Goal: Transaction & Acquisition: Purchase product/service

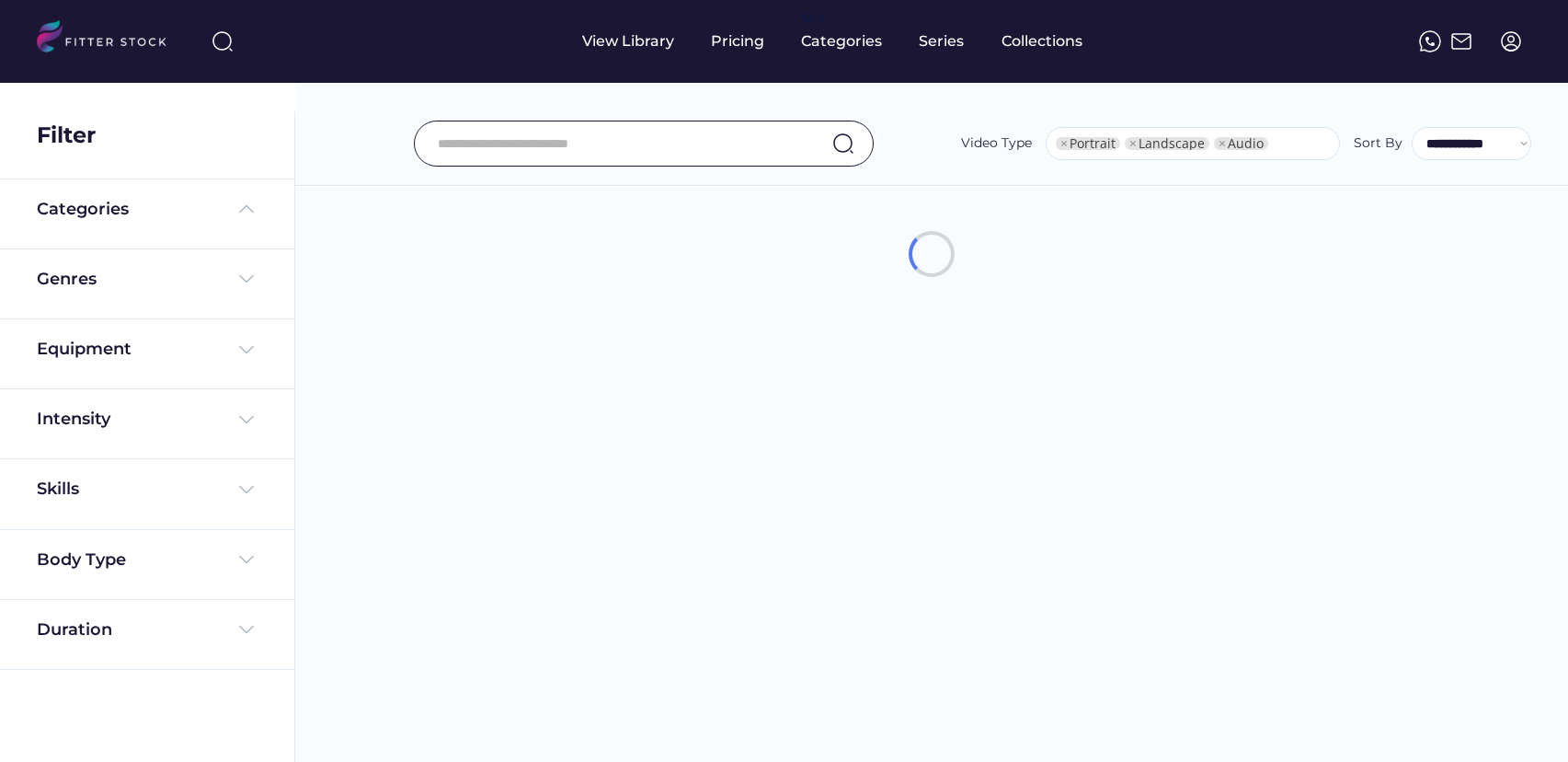
select select "**********"
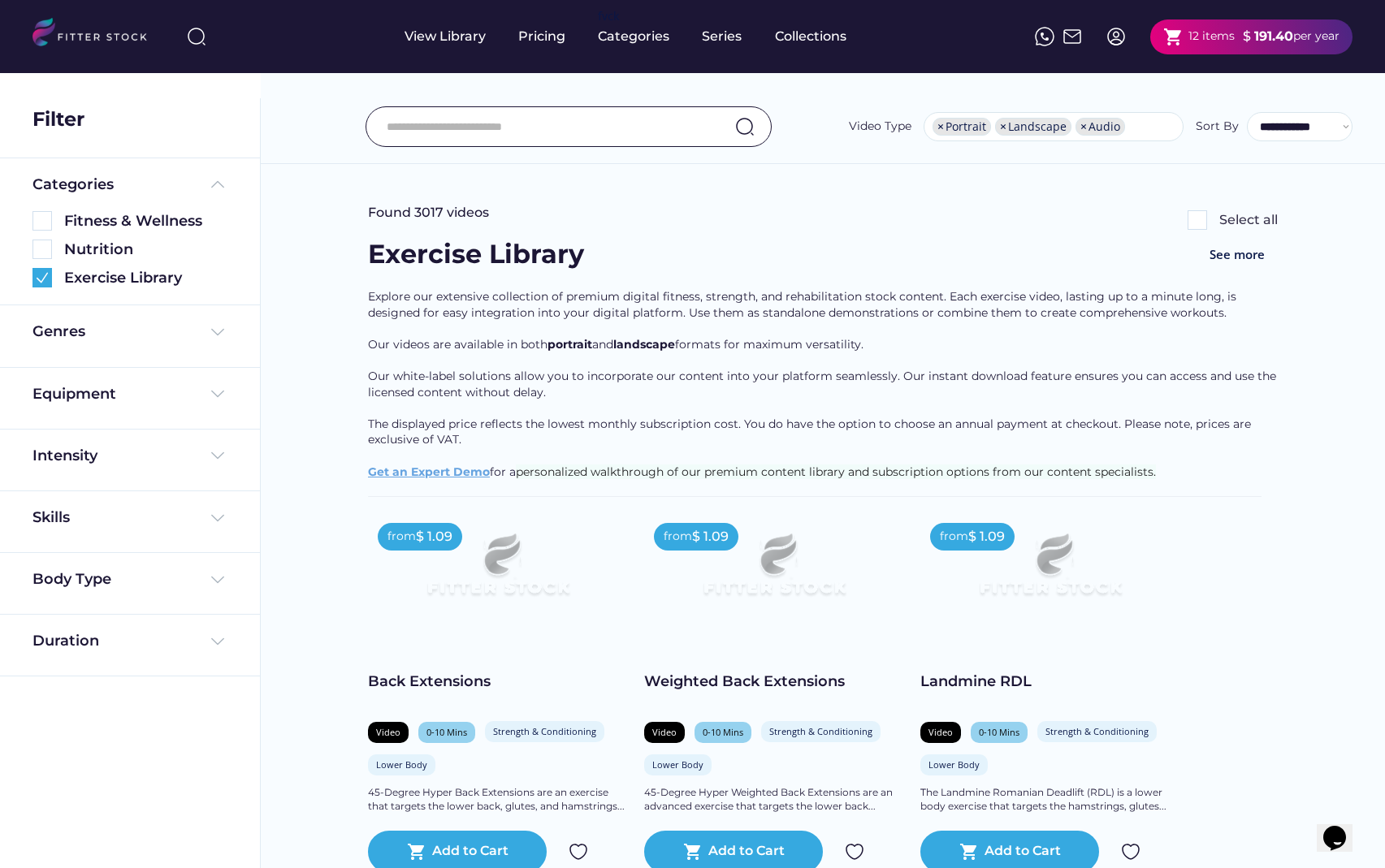
click at [967, 254] on div "Exercise Library See more" at bounding box center [823, 263] width 910 height 53
click at [1225, 40] on div "12 items" at bounding box center [1211, 37] width 46 height 16
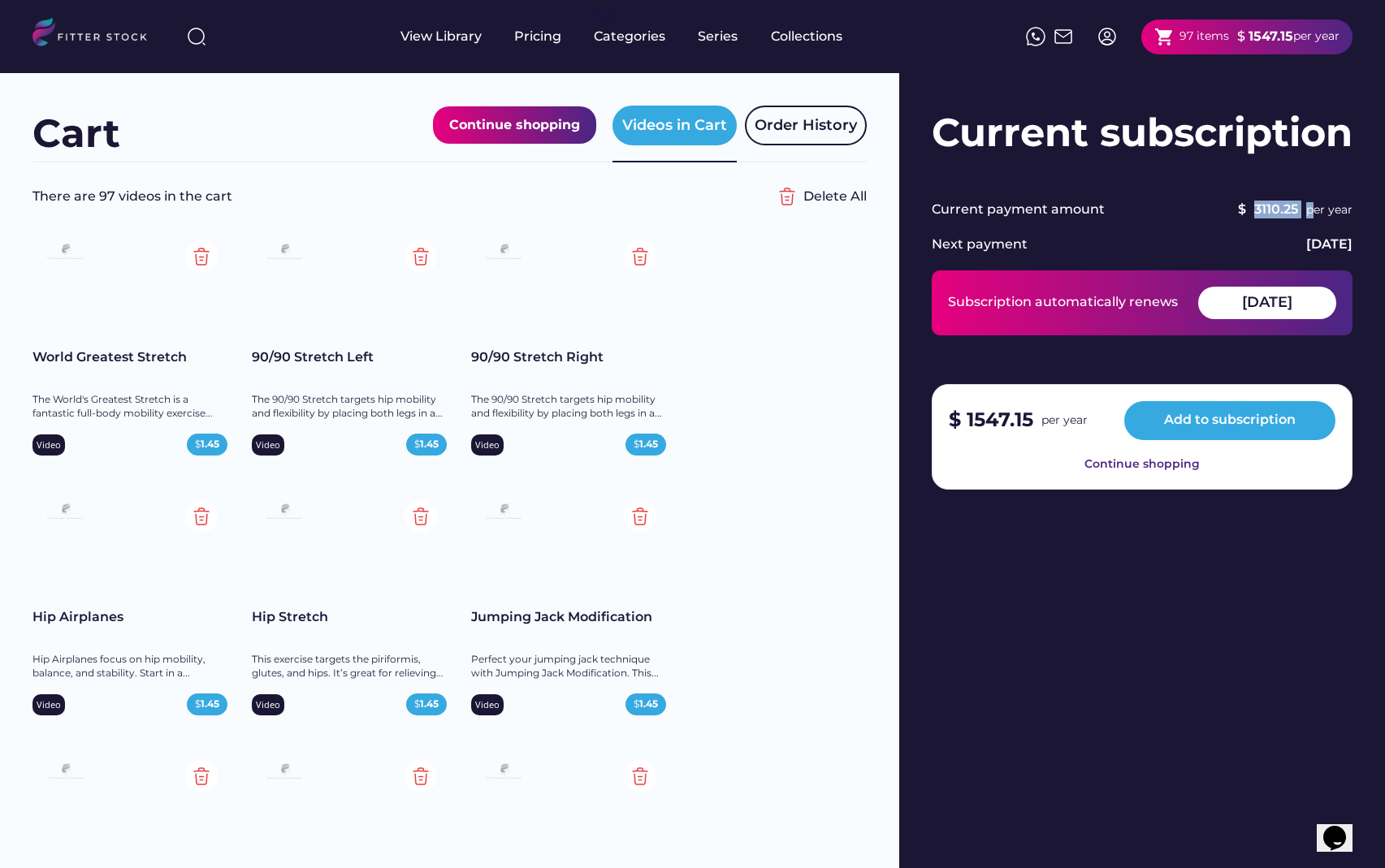
drag, startPoint x: 1253, startPoint y: 211, endPoint x: 1306, endPoint y: 211, distance: 53.0
click at [1306, 211] on div "$ 3110.25 per year" at bounding box center [1232, 210] width 240 height 19
click at [1136, 235] on div "Current payment amount $ 3110.25 per year Next payment August 14, 2026 Subscrip…" at bounding box center [1141, 345] width 421 height 288
drag, startPoint x: 966, startPoint y: 423, endPoint x: 1032, endPoint y: 423, distance: 66.0
click at [1032, 423] on strong "1547.15" at bounding box center [1000, 419] width 67 height 24
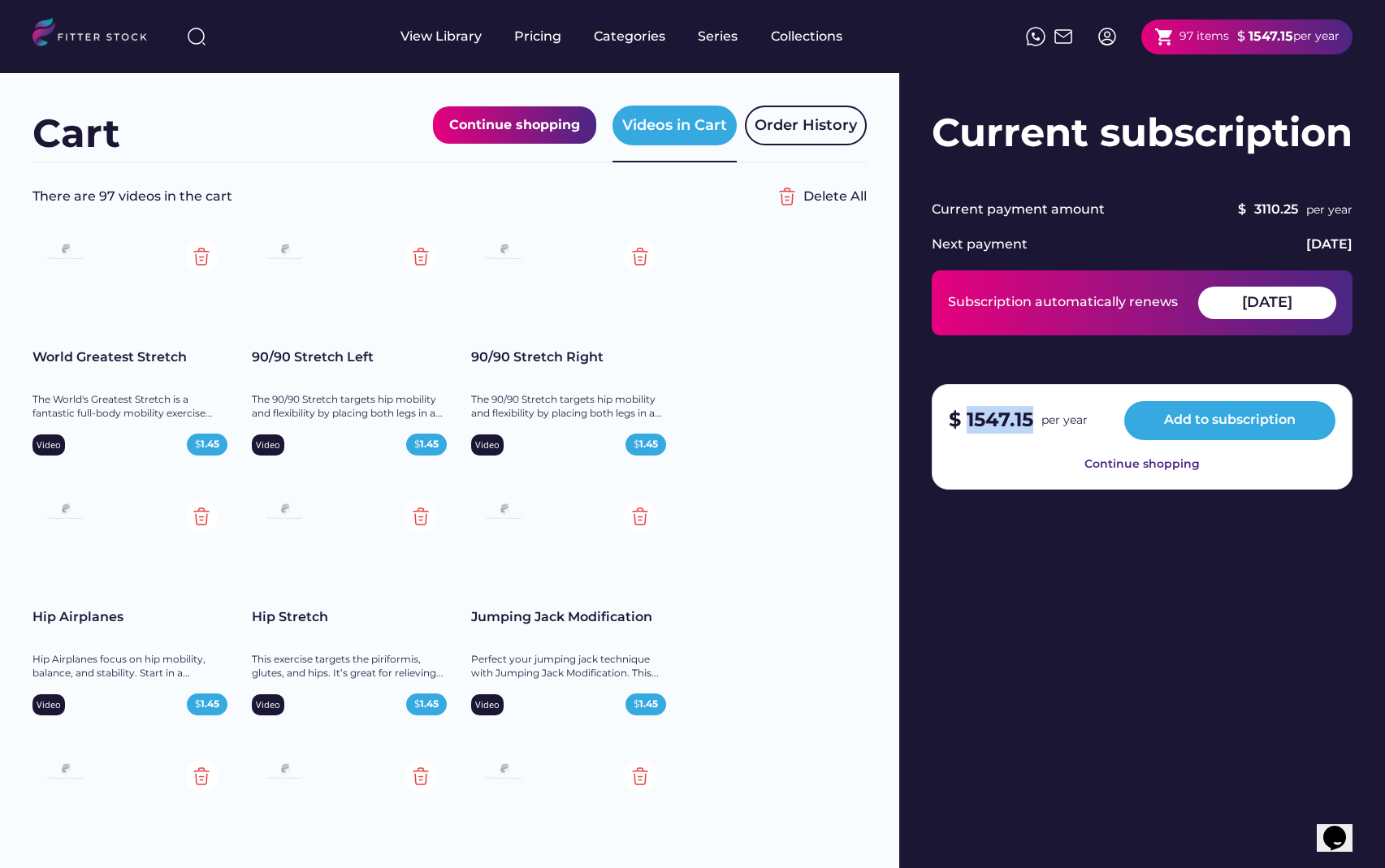
click at [993, 412] on strong "1547.15" at bounding box center [1000, 419] width 67 height 24
click at [986, 420] on strong "1547.15" at bounding box center [1000, 419] width 67 height 24
click at [646, 124] on div "Videos in Cart" at bounding box center [674, 125] width 105 height 21
click at [680, 124] on div "Videos in Cart" at bounding box center [674, 125] width 105 height 21
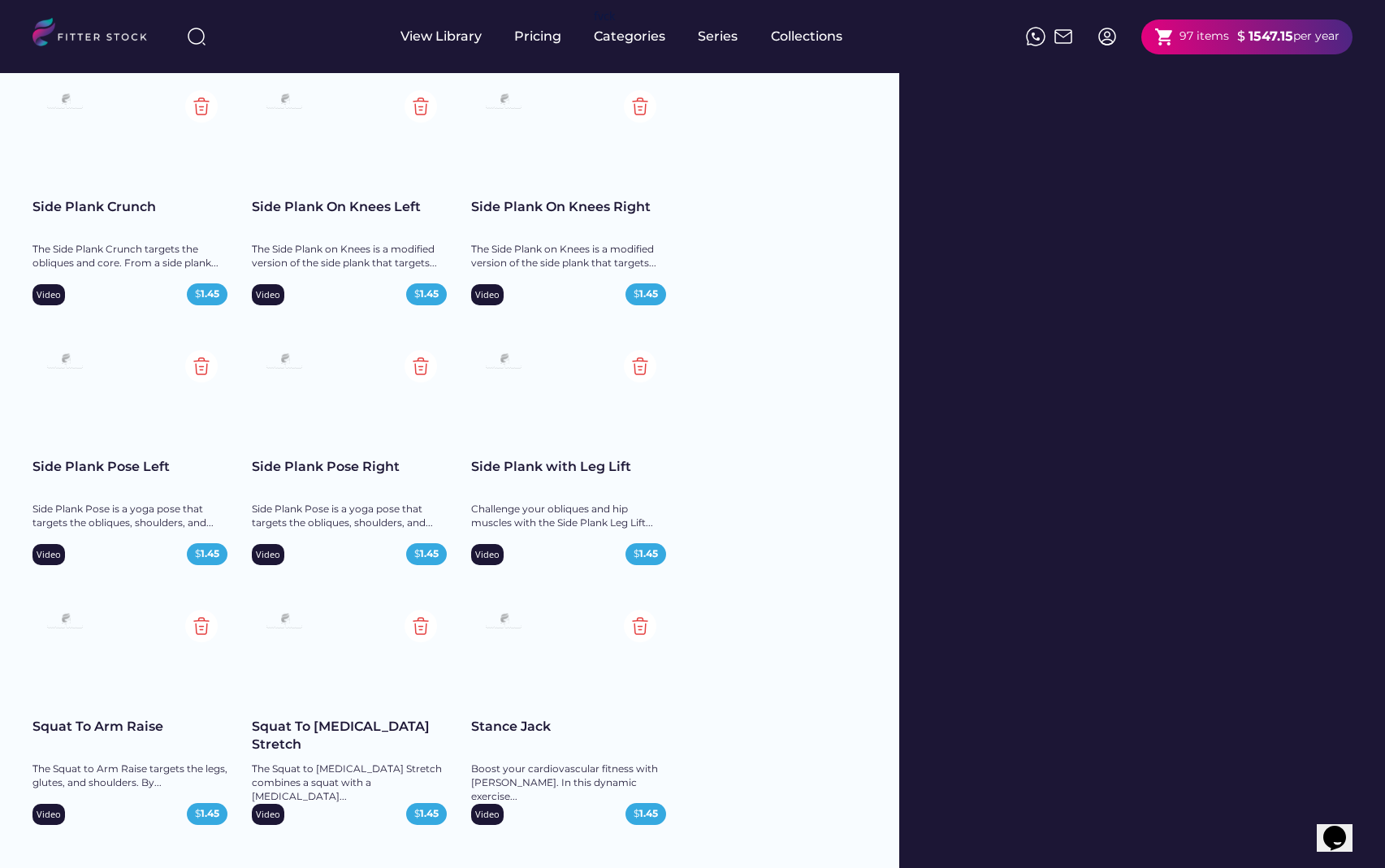
scroll to position [6923, 0]
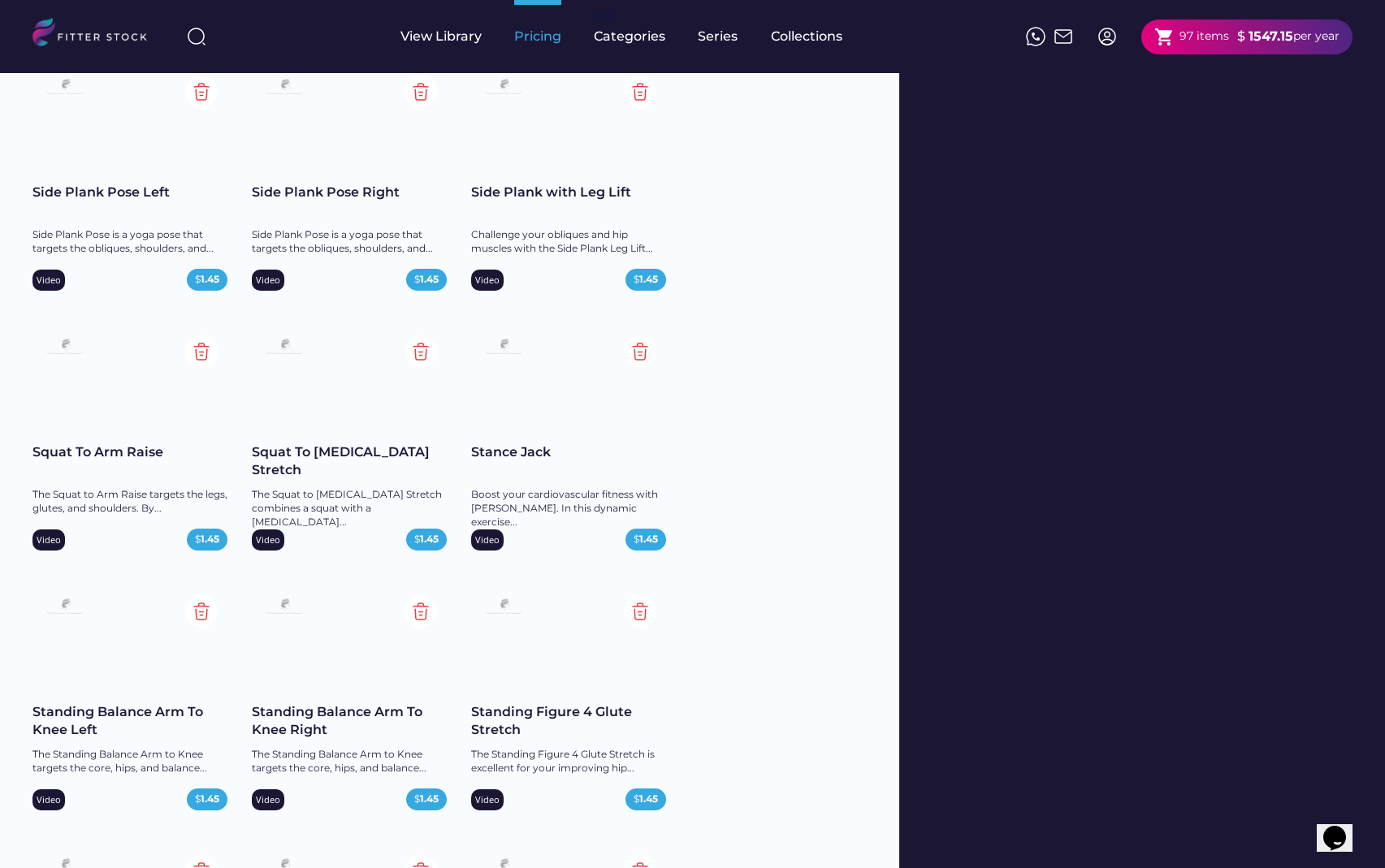
click at [530, 30] on div "Pricing" at bounding box center [537, 37] width 47 height 18
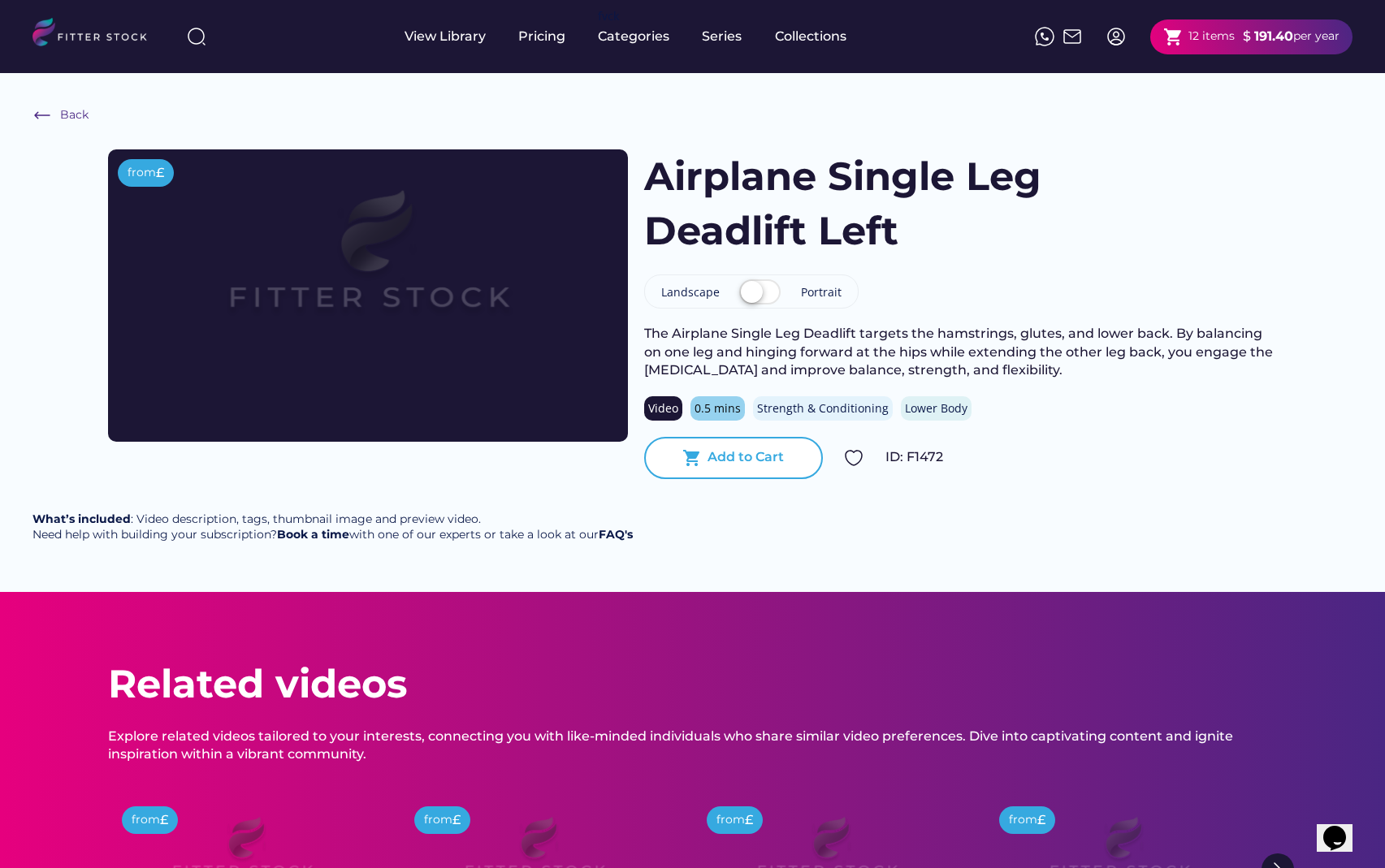
click at [744, 460] on div "Add to Cart" at bounding box center [745, 457] width 77 height 18
click at [760, 459] on div "Add to Cart" at bounding box center [745, 457] width 77 height 18
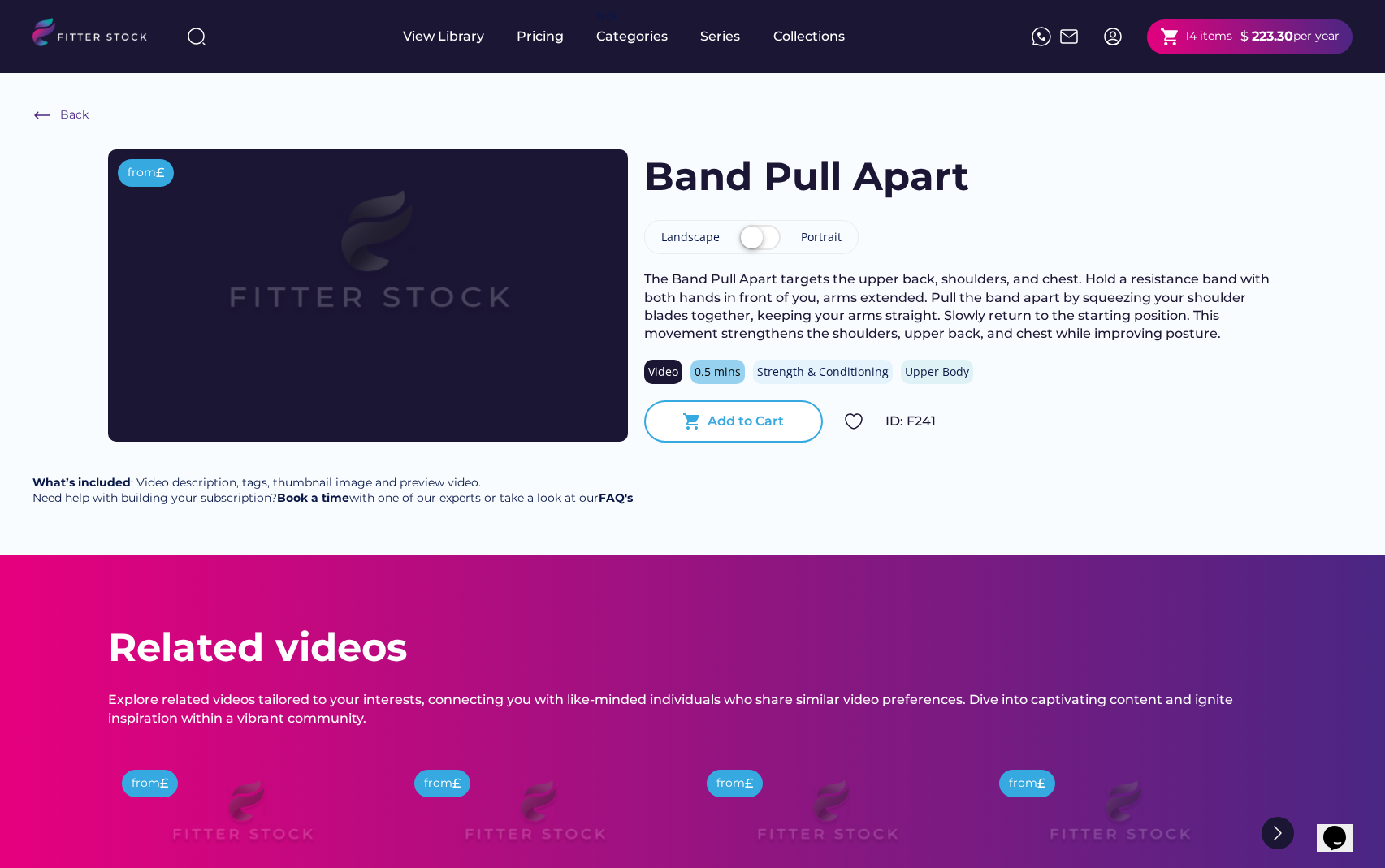
click at [743, 426] on div "Add to Cart" at bounding box center [745, 422] width 77 height 18
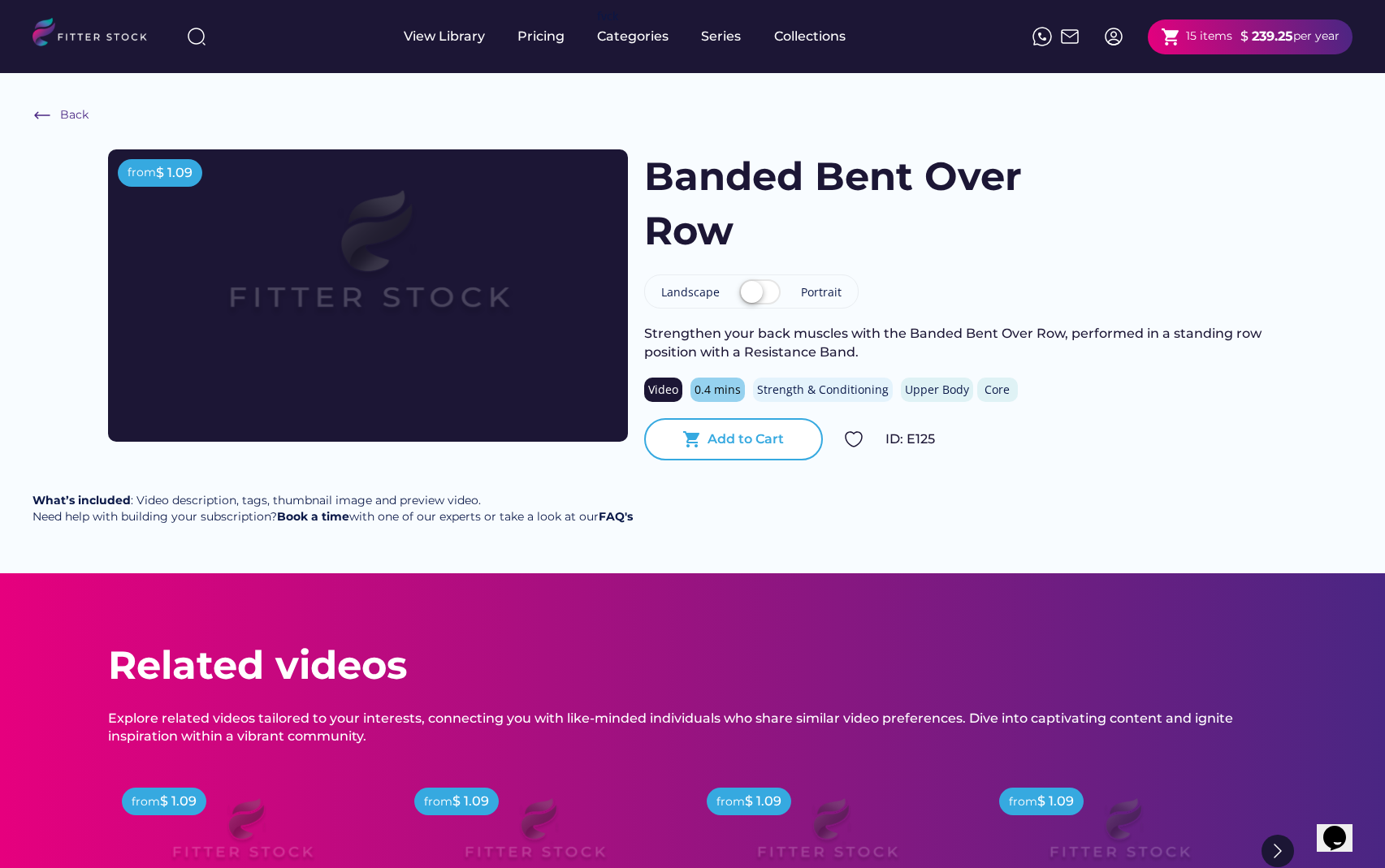
click at [744, 441] on div "Add to Cart" at bounding box center [745, 440] width 77 height 18
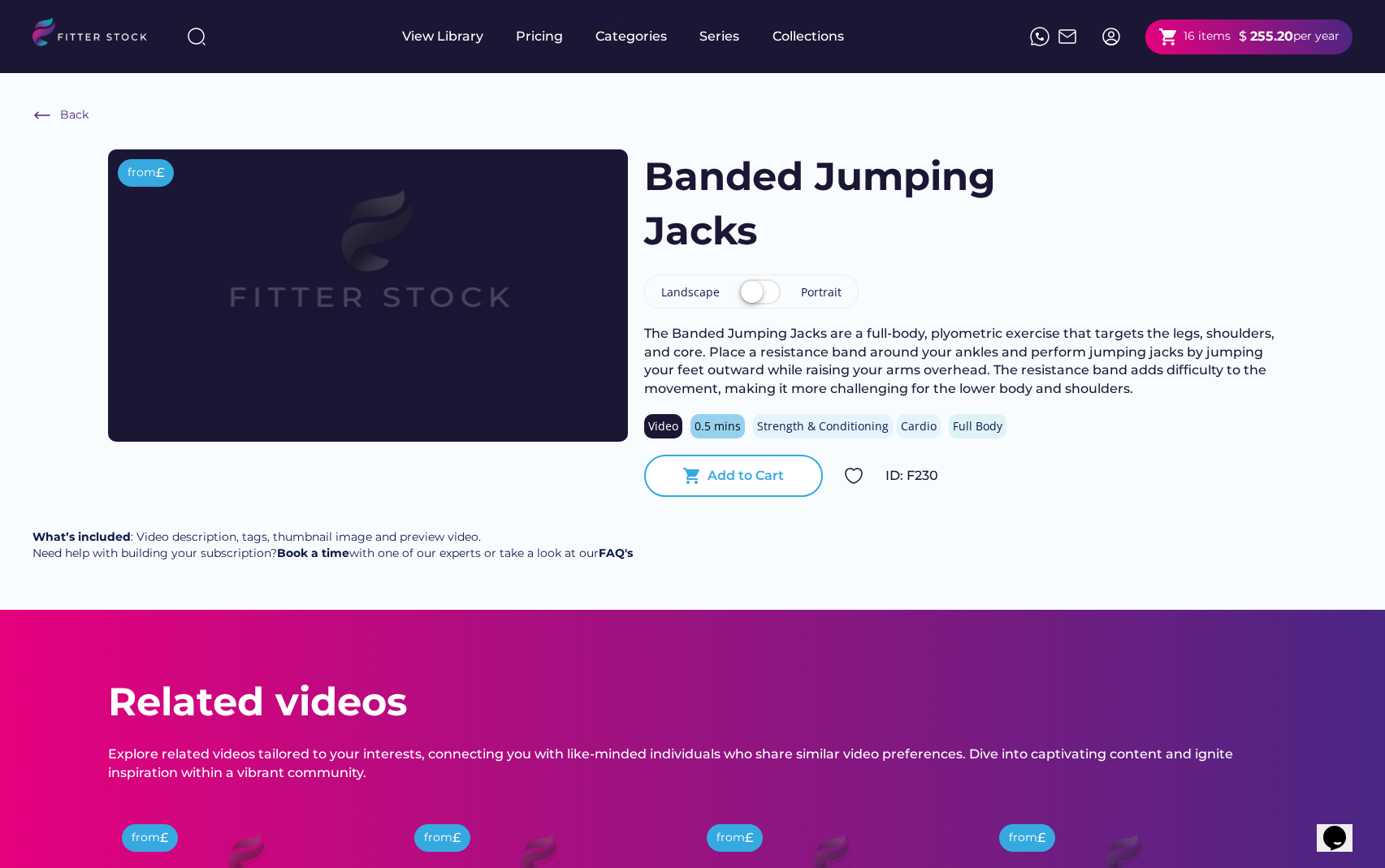
click at [737, 474] on div "Add to Cart" at bounding box center [745, 476] width 77 height 18
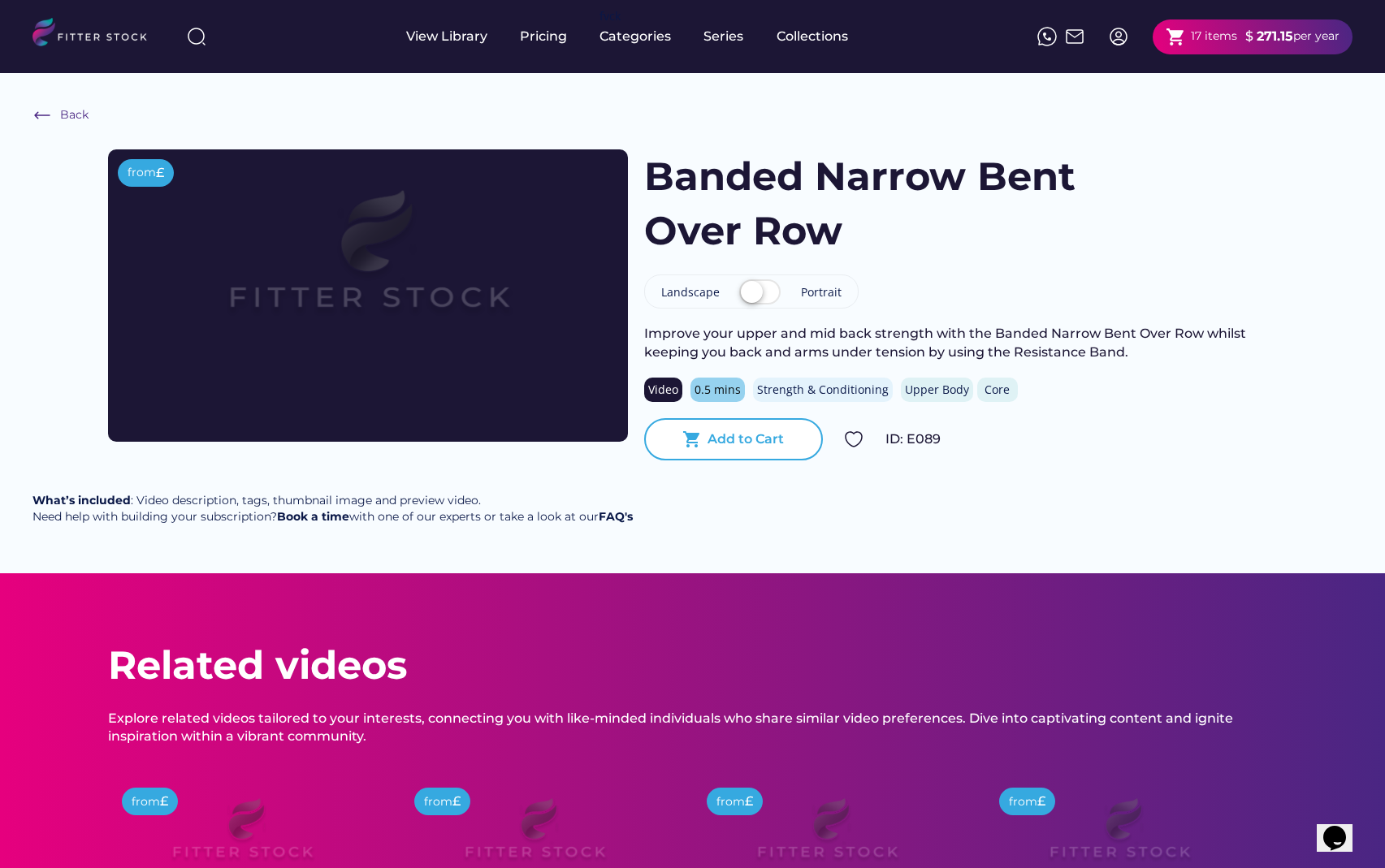
click at [743, 431] on div "Add to Cart" at bounding box center [745, 440] width 77 height 18
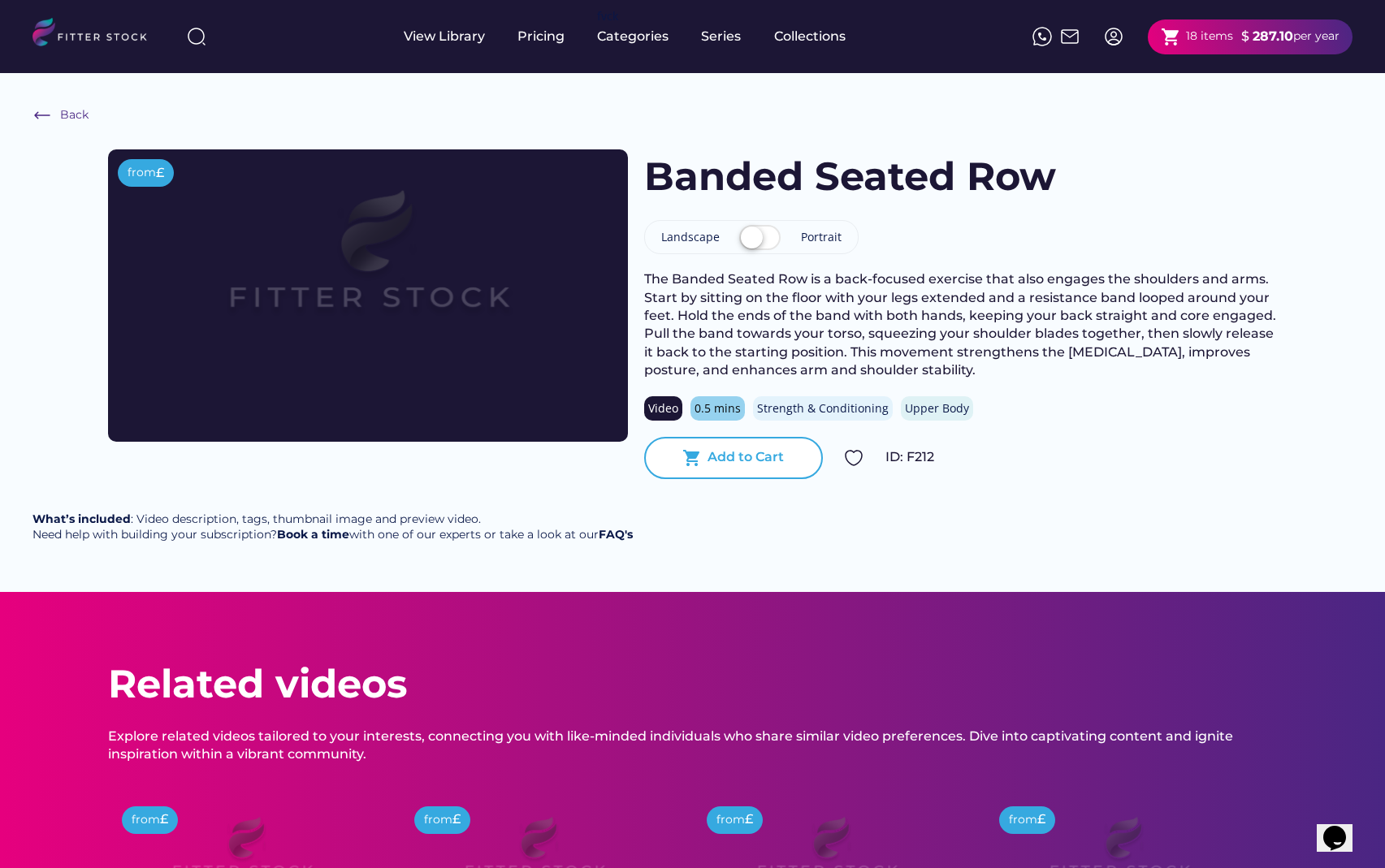
click at [748, 455] on div "Add to Cart" at bounding box center [745, 457] width 77 height 18
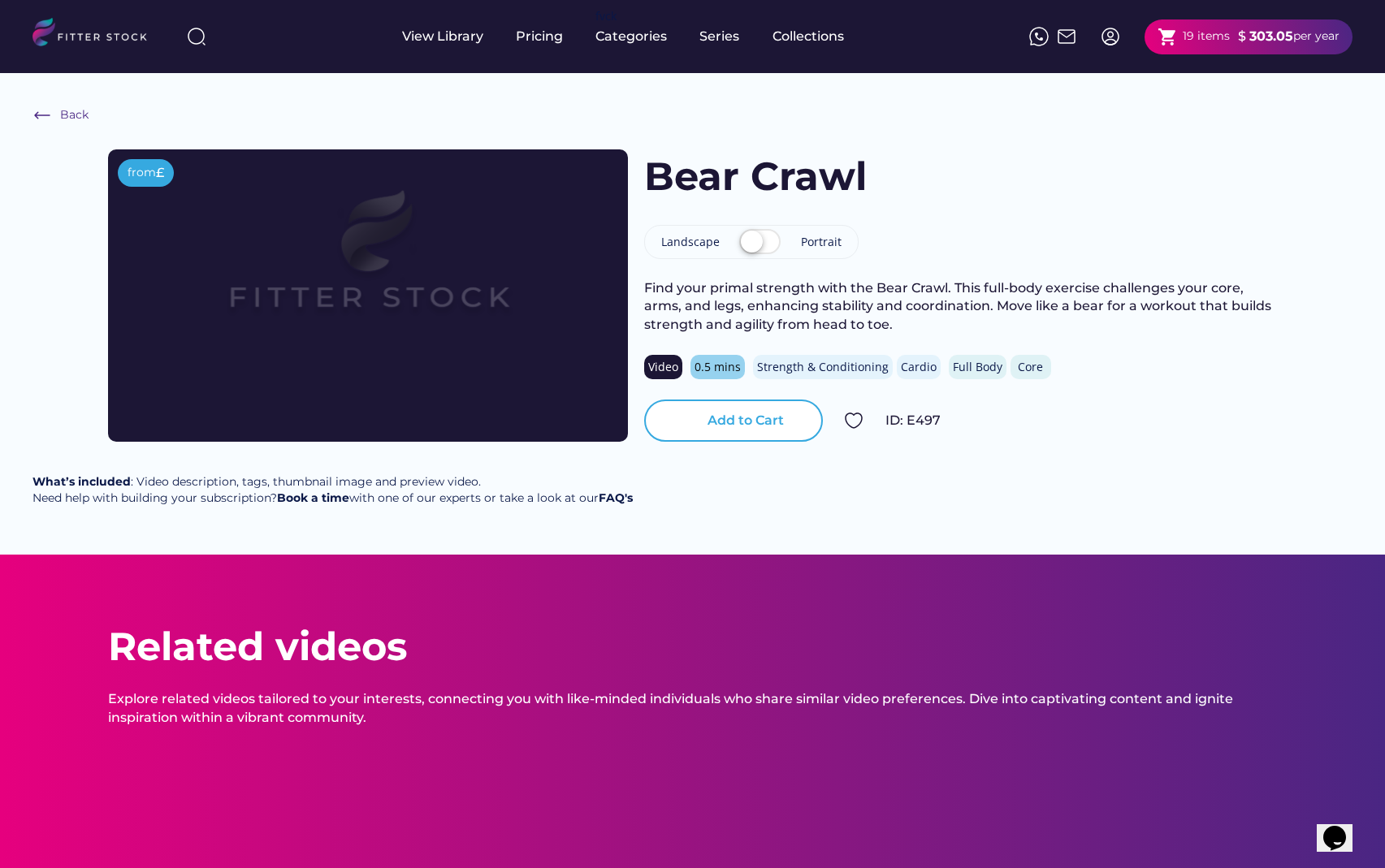
click at [718, 418] on div "Add to Cart" at bounding box center [745, 421] width 77 height 18
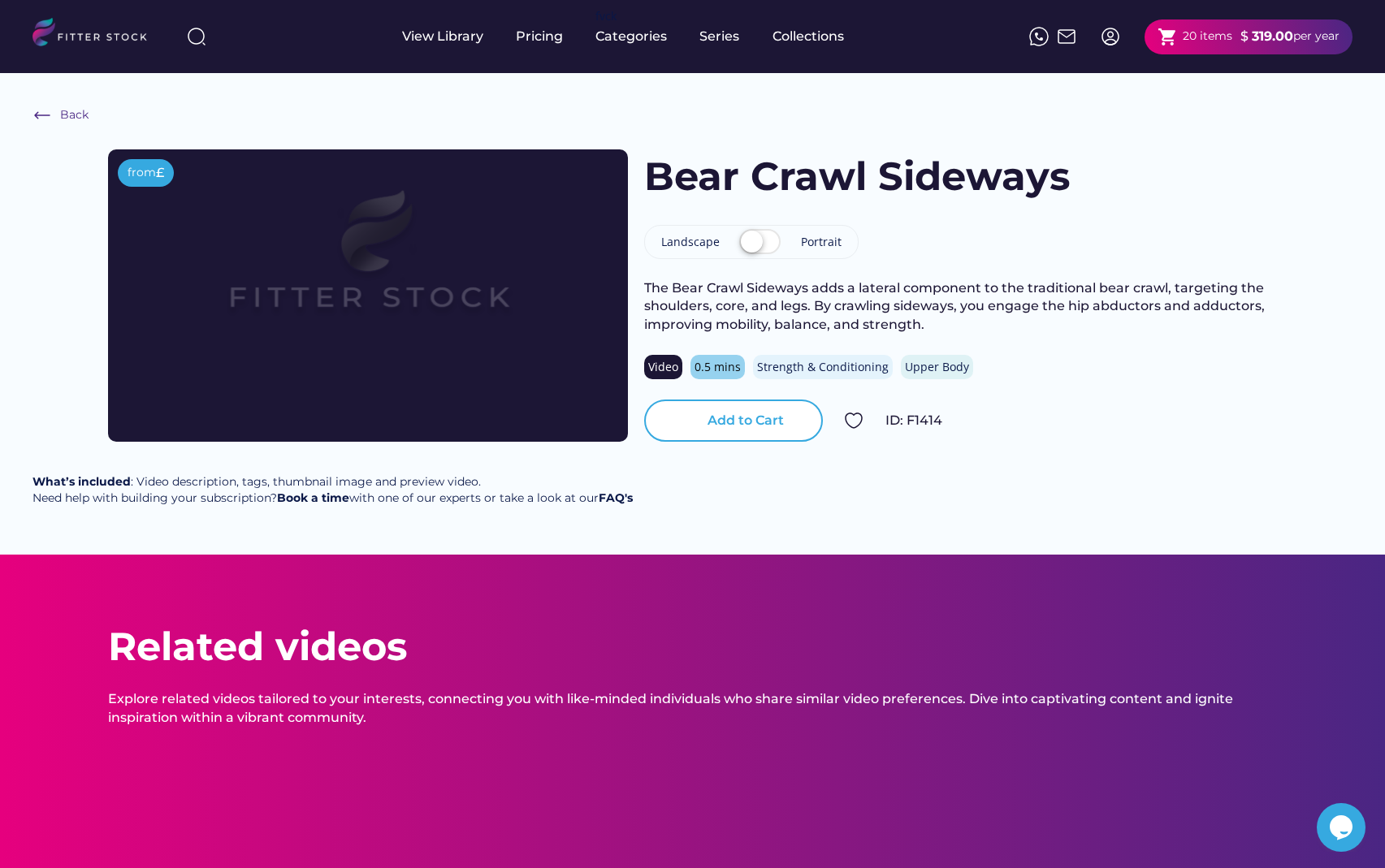
click at [715, 418] on div "Add to Cart" at bounding box center [745, 421] width 77 height 18
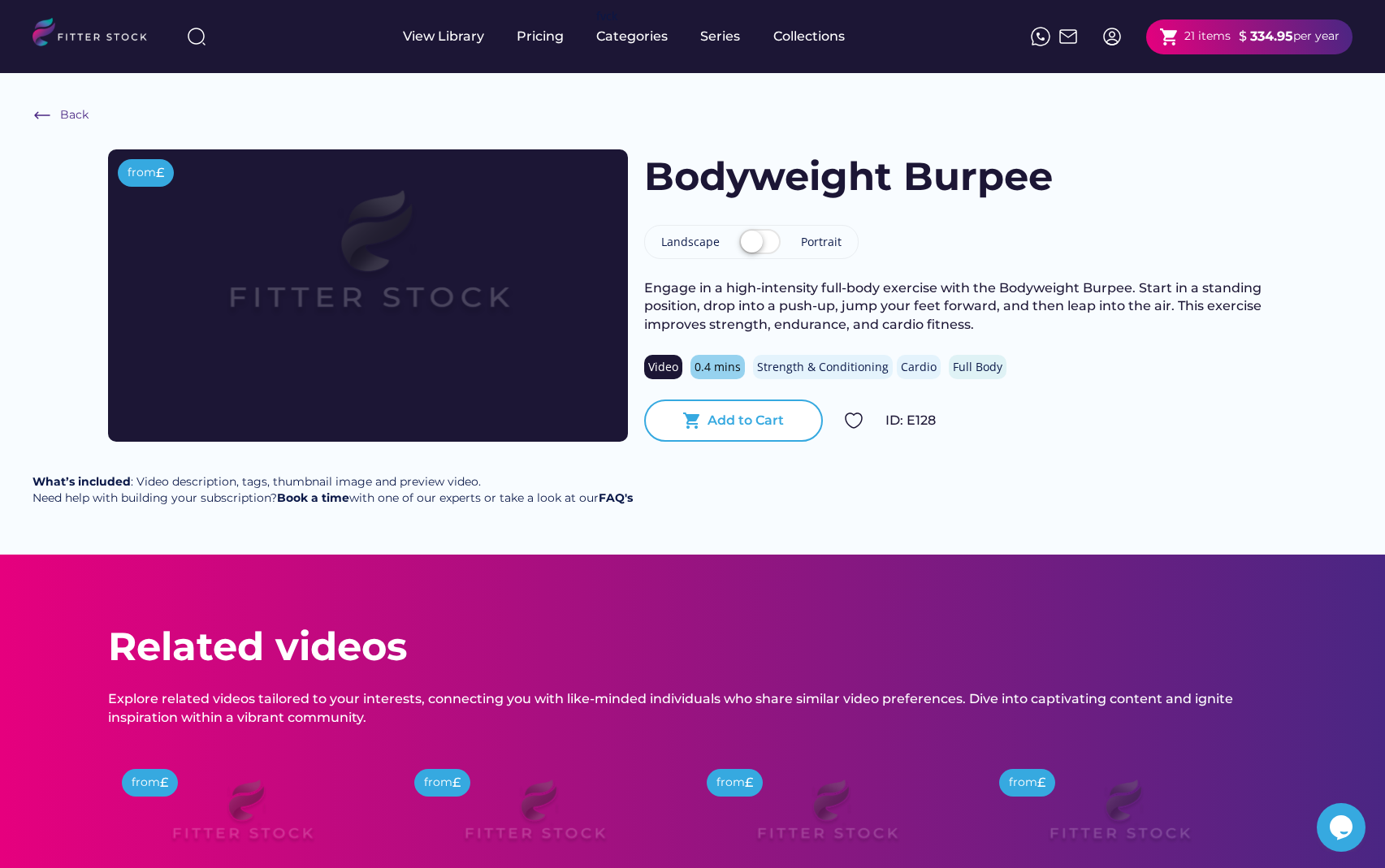
click at [708, 413] on div "Add to Cart" at bounding box center [745, 421] width 77 height 18
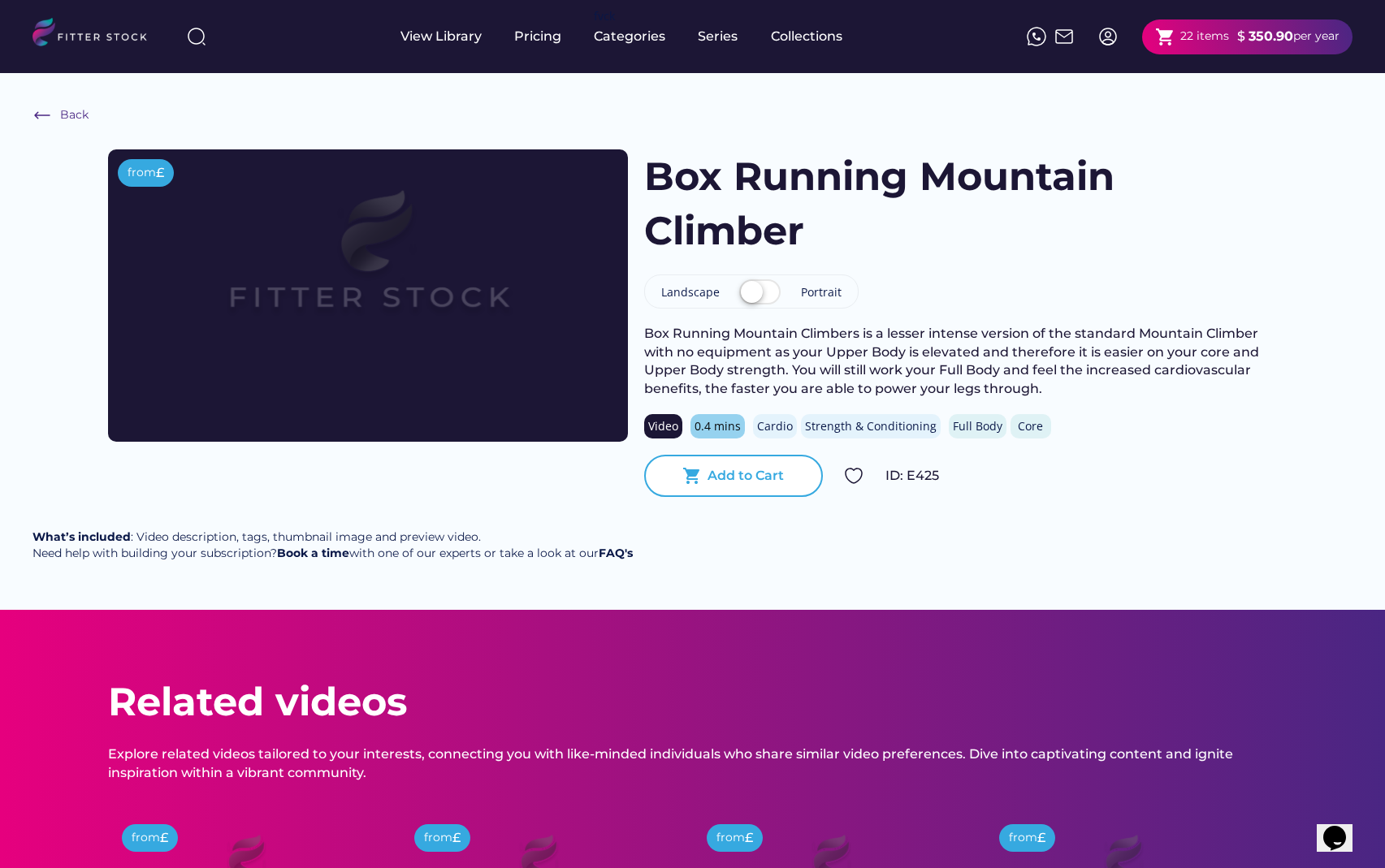
click at [766, 468] on div "Add to Cart" at bounding box center [745, 476] width 77 height 18
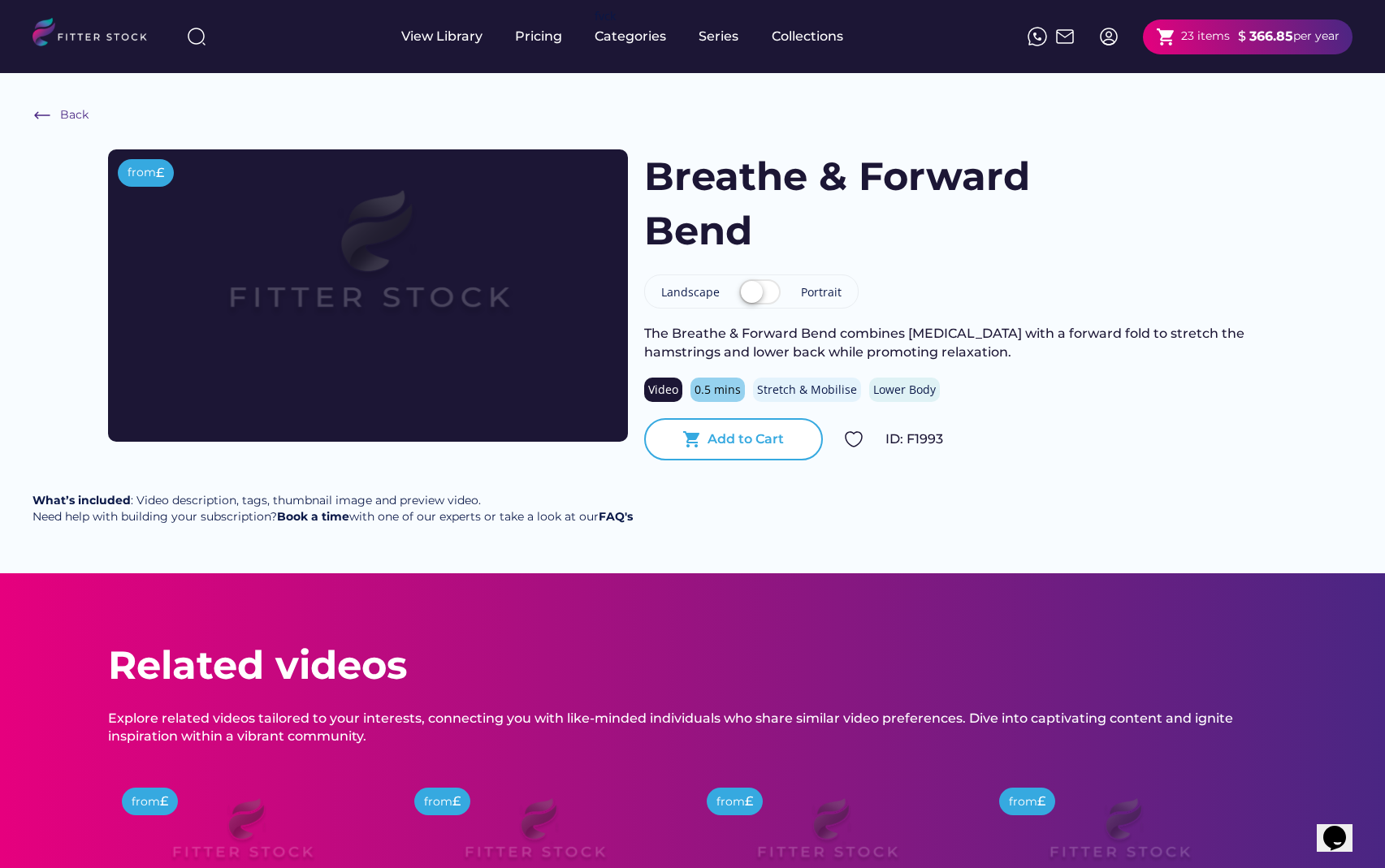
click at [742, 438] on div "Add to Cart" at bounding box center [745, 440] width 77 height 18
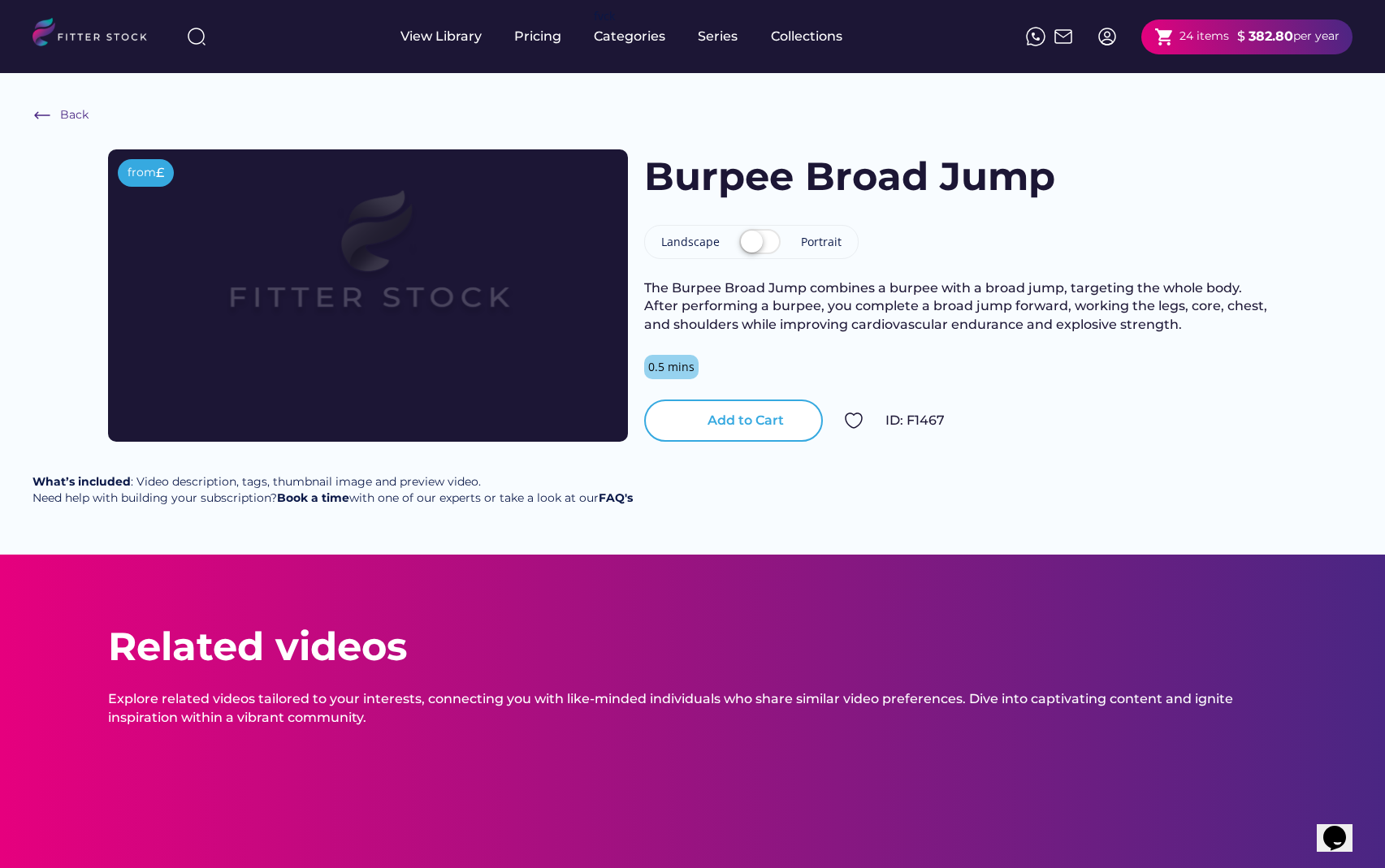
click at [710, 427] on div "Add to Cart" at bounding box center [745, 421] width 77 height 18
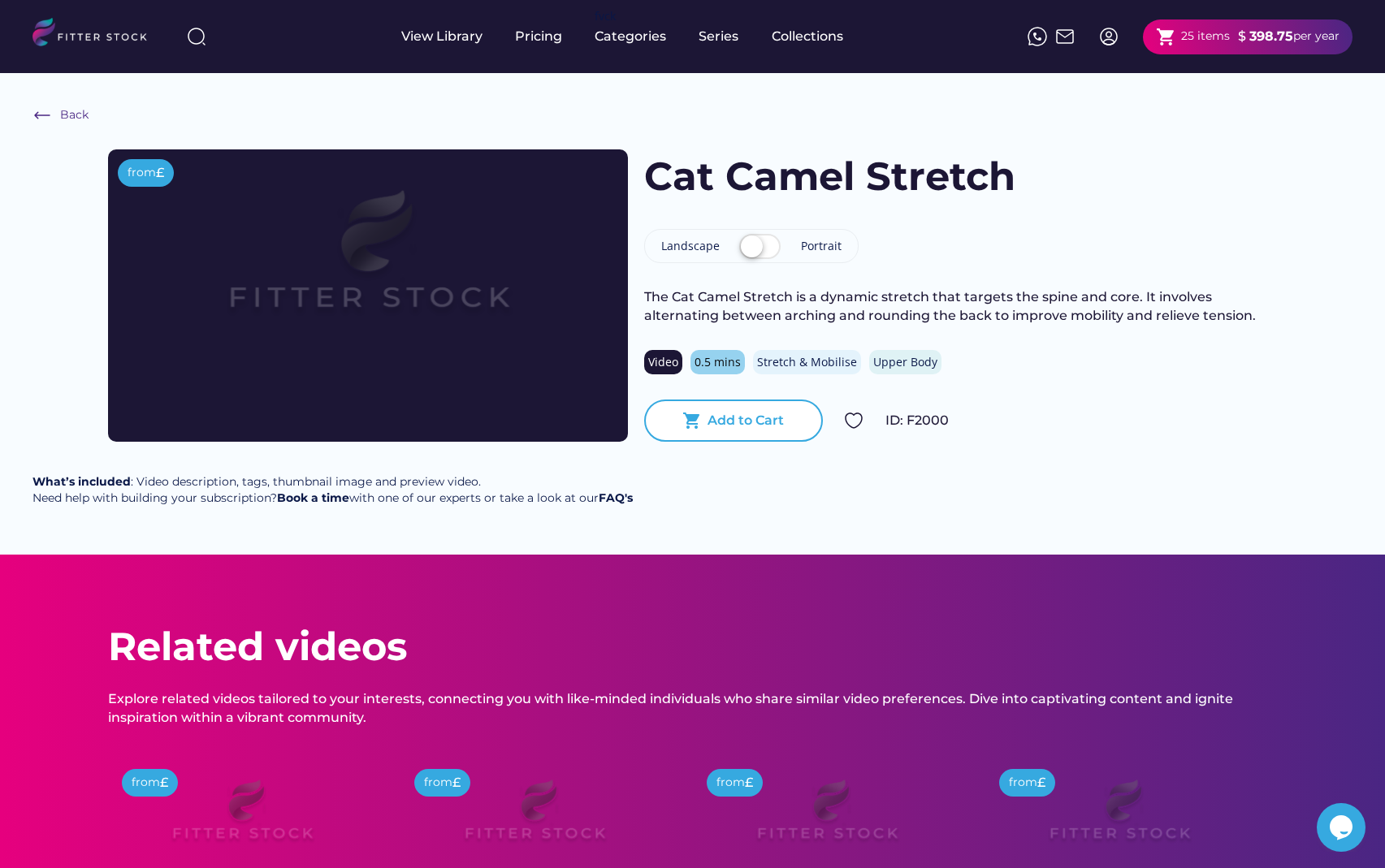
click at [728, 424] on div "Add to Cart" at bounding box center [745, 421] width 77 height 18
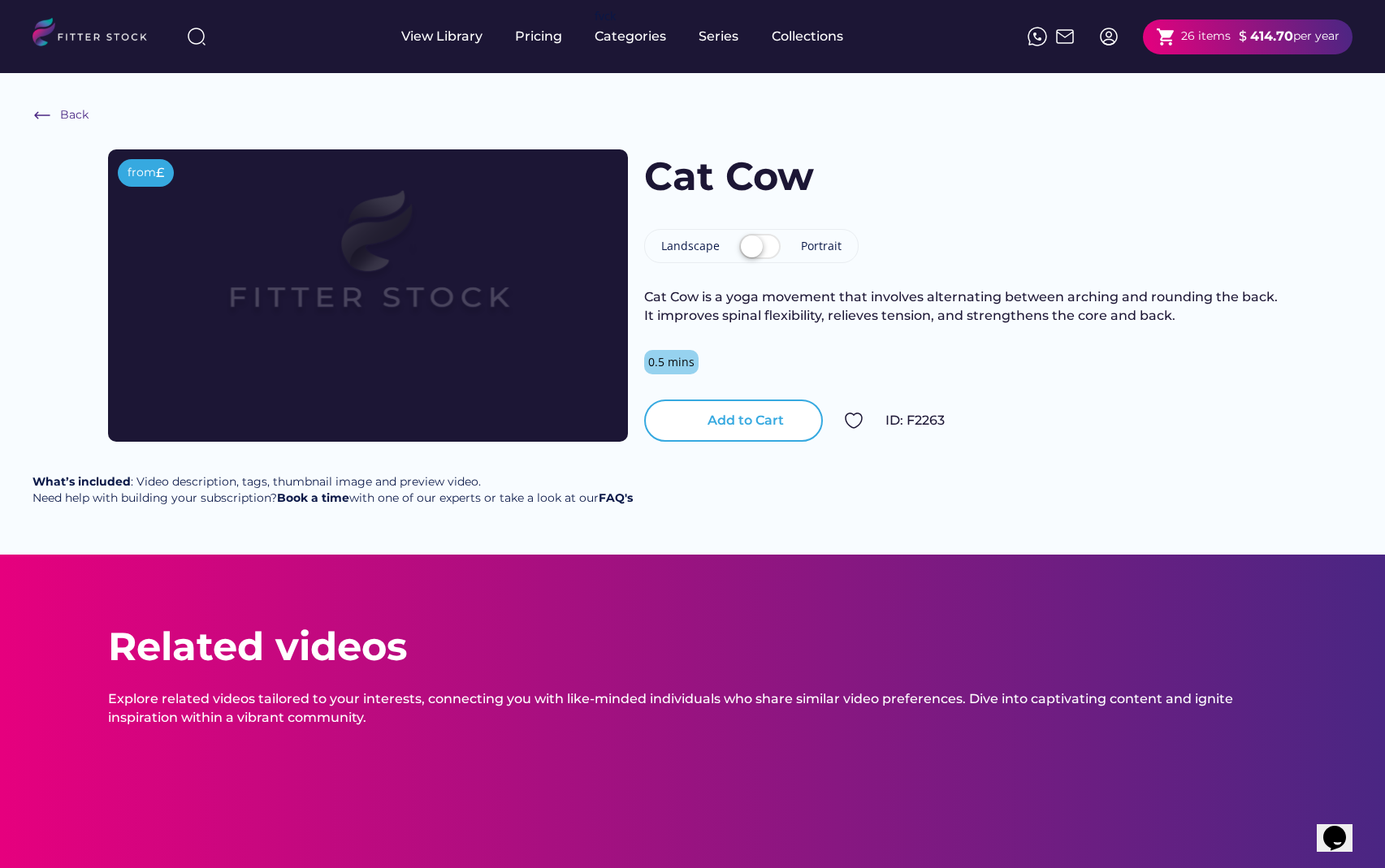
click at [742, 418] on div "Add to Cart" at bounding box center [745, 421] width 77 height 18
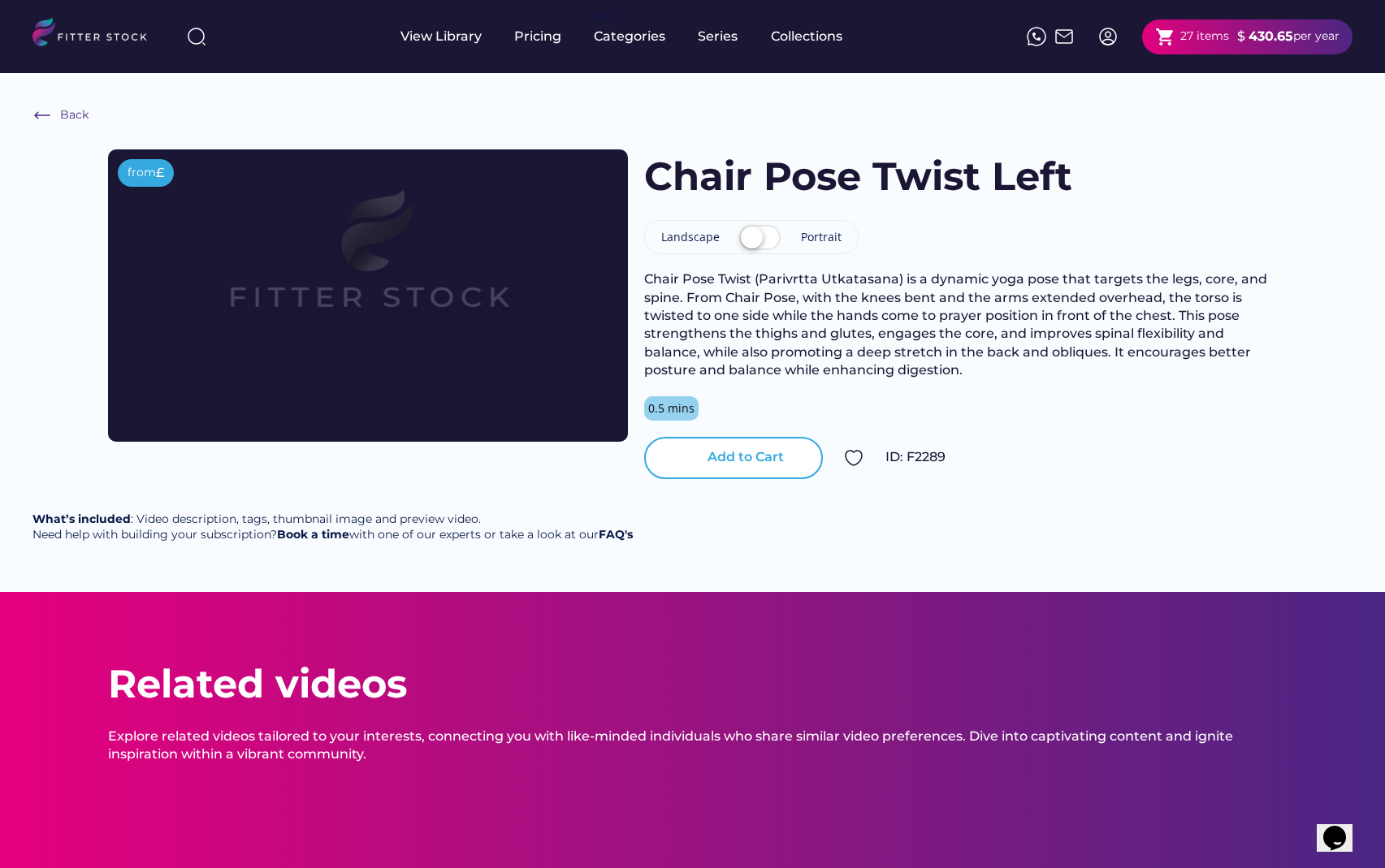
click at [754, 448] on div "Add to Cart" at bounding box center [745, 457] width 77 height 18
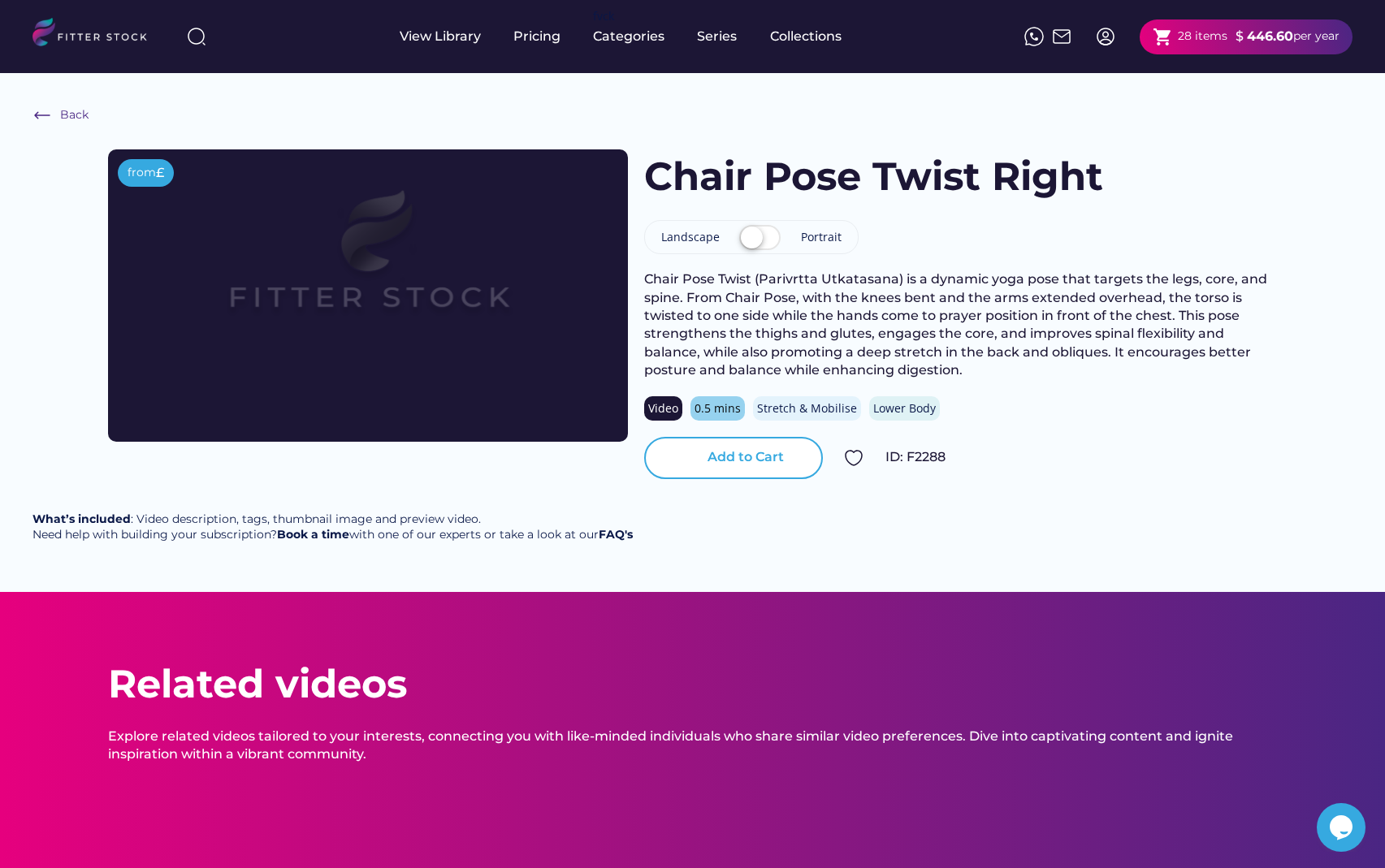
click at [725, 451] on div "Add to Cart" at bounding box center [745, 457] width 77 height 18
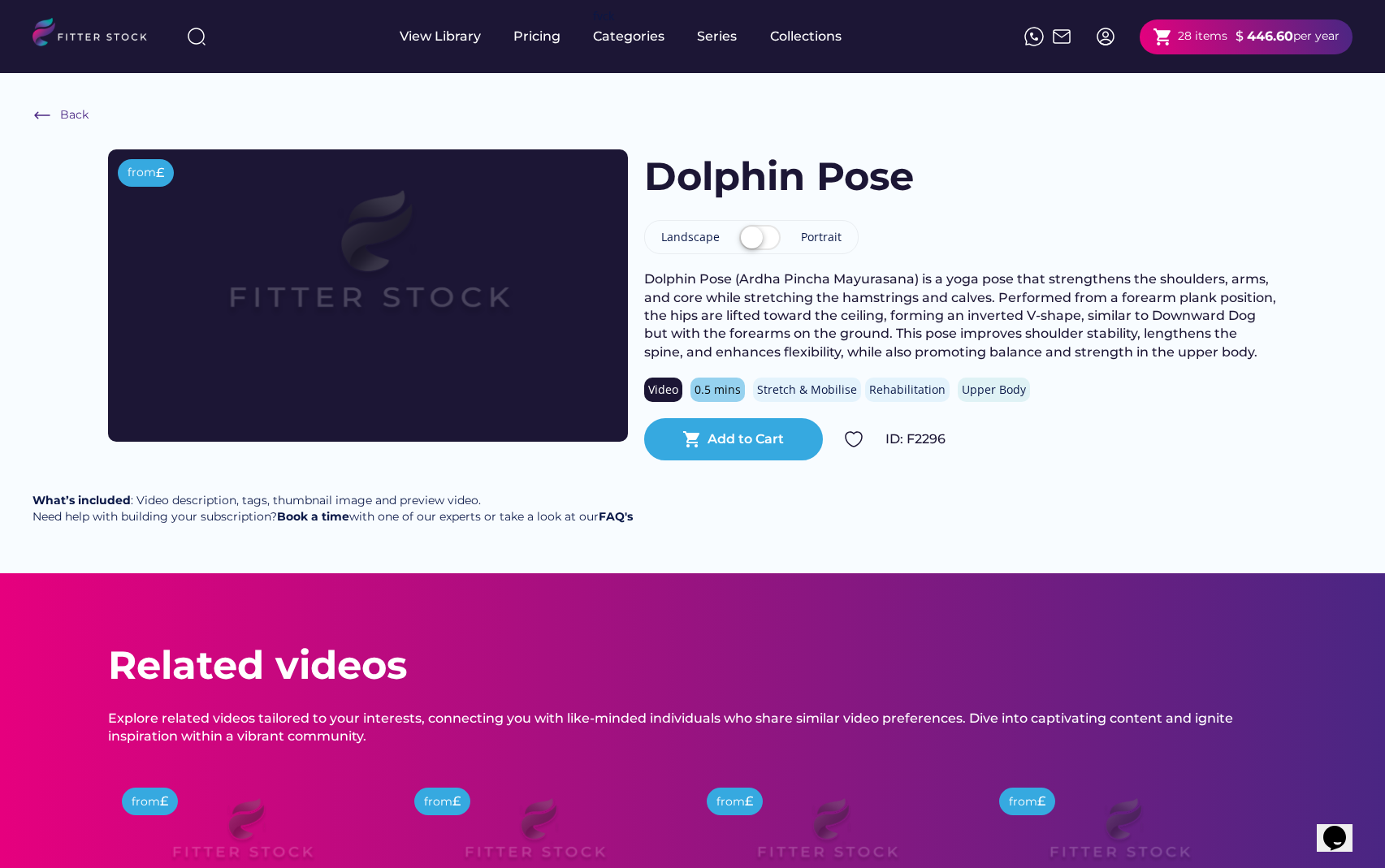
click at [706, 424] on div "shopping_cart Add to Cart" at bounding box center [733, 439] width 179 height 42
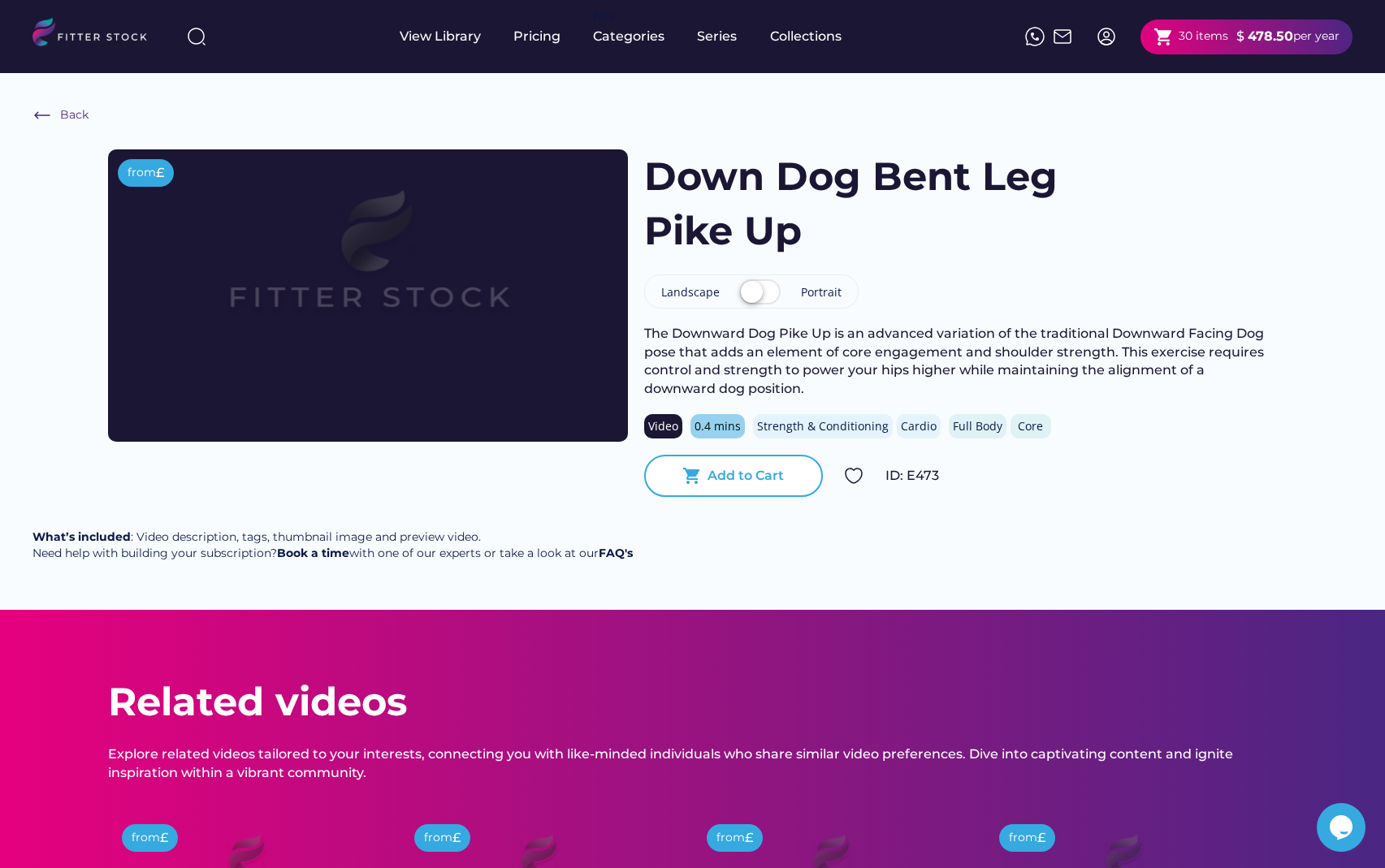
click at [720, 474] on div "Add to Cart" at bounding box center [745, 476] width 77 height 18
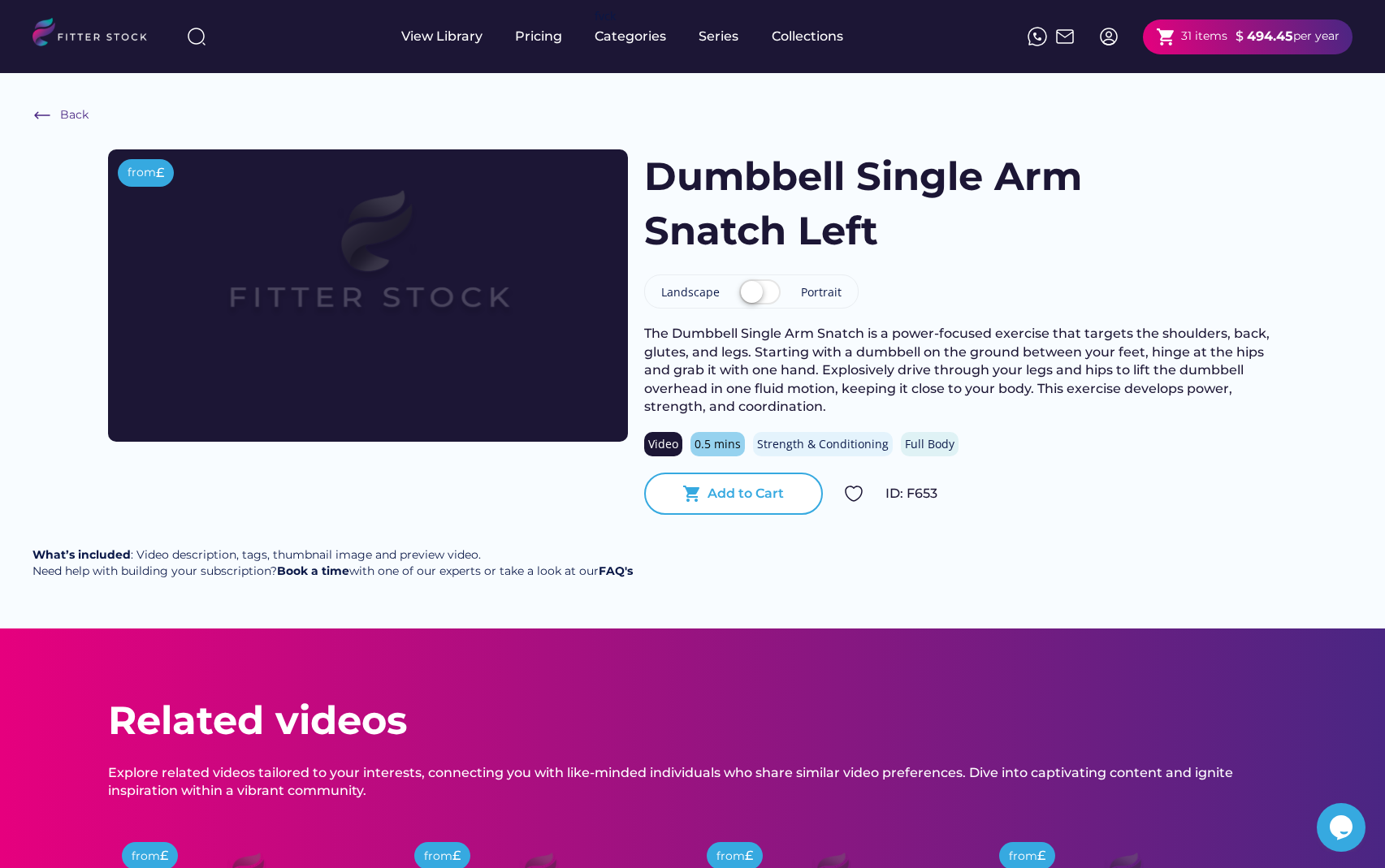
click at [752, 488] on div "Add to Cart" at bounding box center [745, 494] width 77 height 18
click at [744, 483] on div "shopping_cart Add to Cart" at bounding box center [733, 493] width 179 height 42
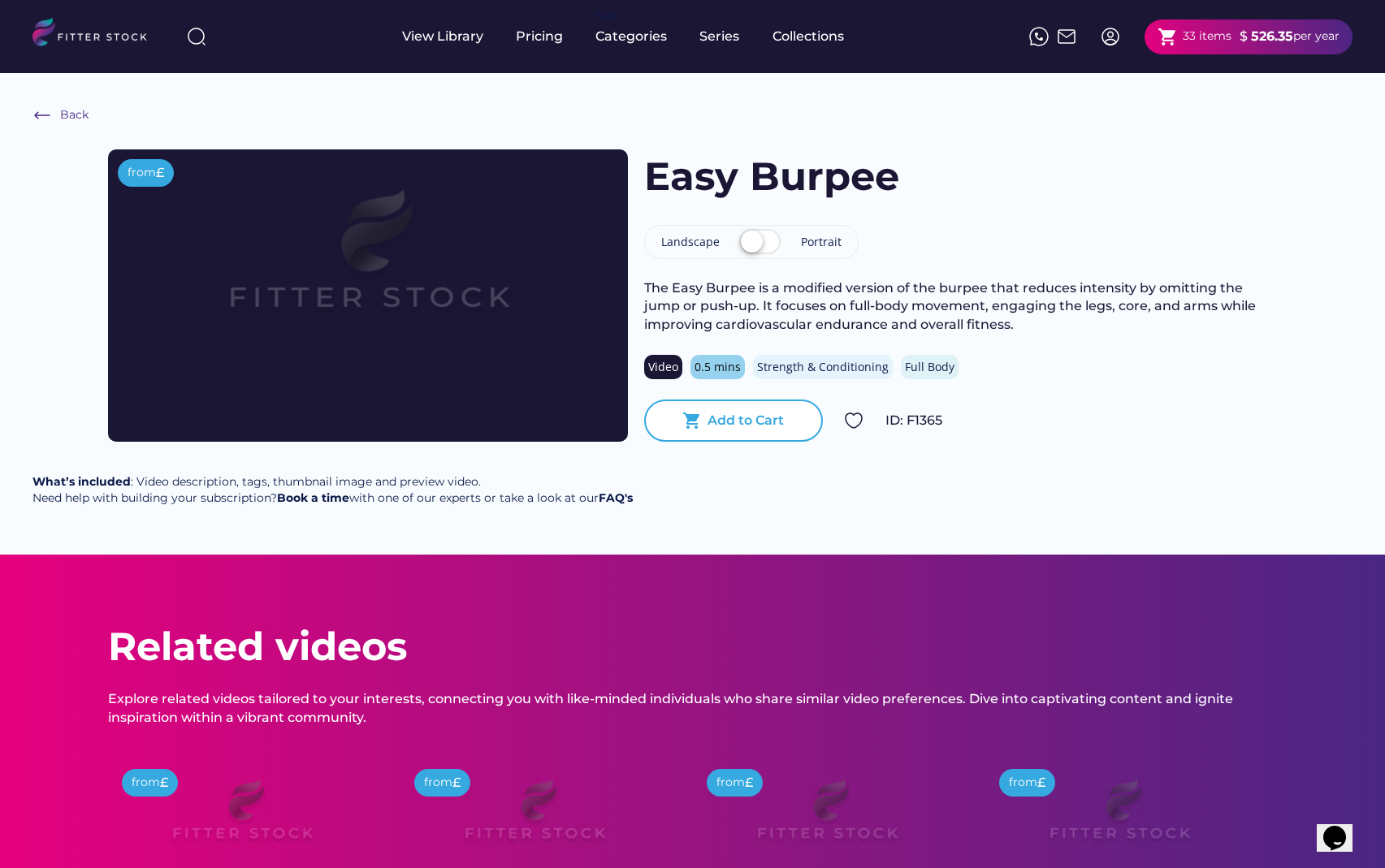
click at [758, 412] on div "Add to Cart" at bounding box center [745, 421] width 77 height 18
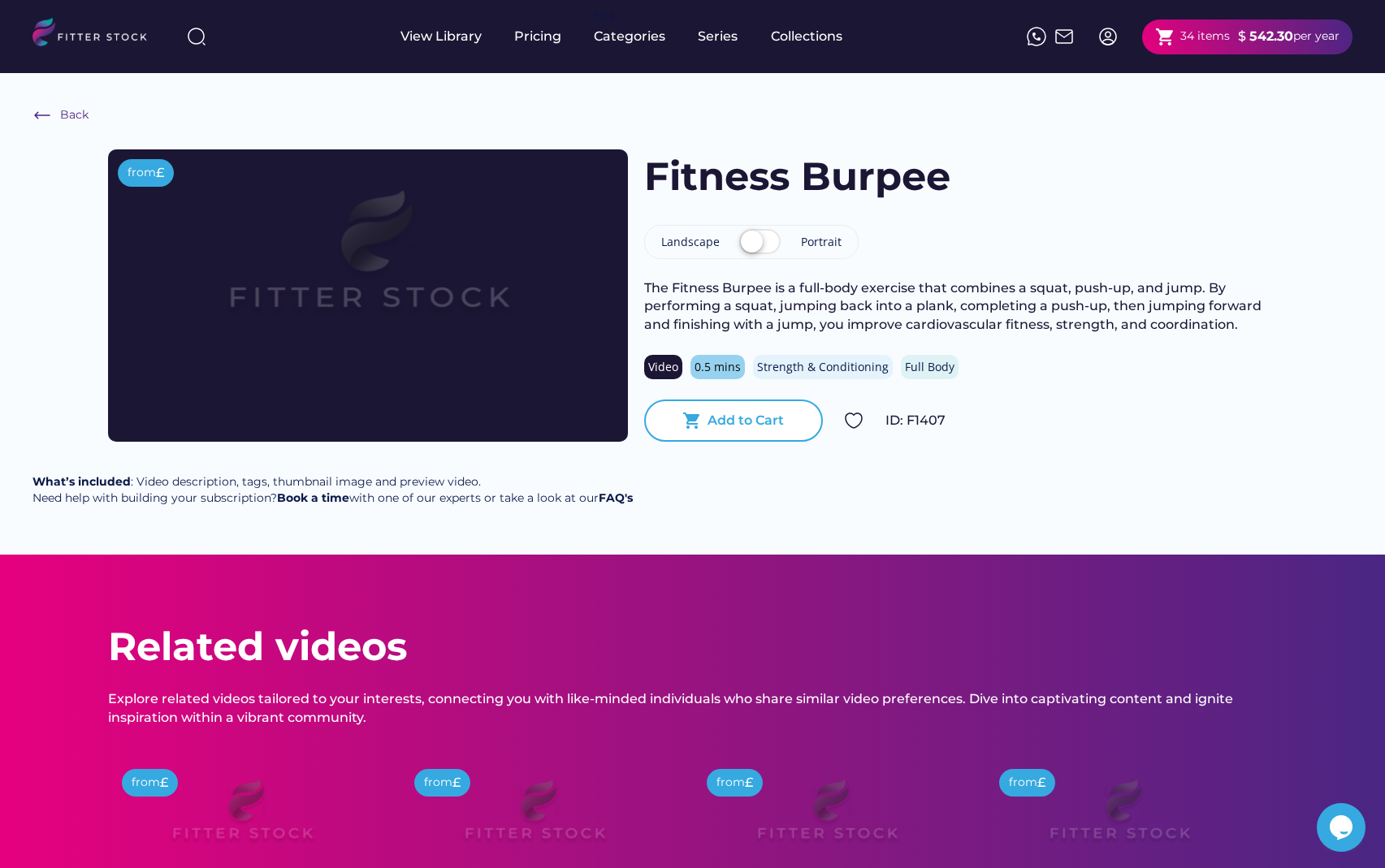
click at [744, 413] on div "Add to Cart" at bounding box center [745, 421] width 77 height 18
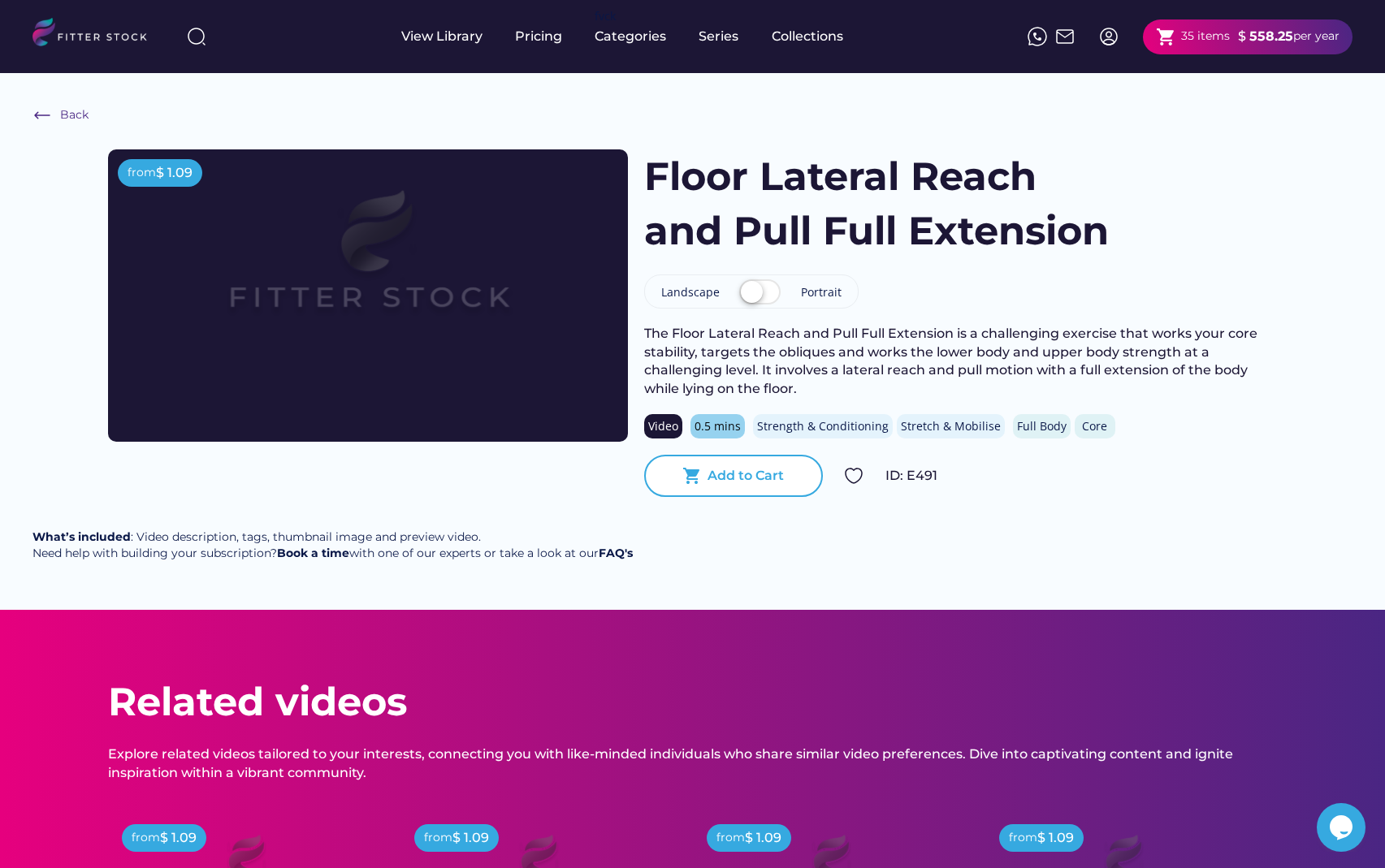
click at [757, 479] on div "Add to Cart" at bounding box center [745, 476] width 77 height 18
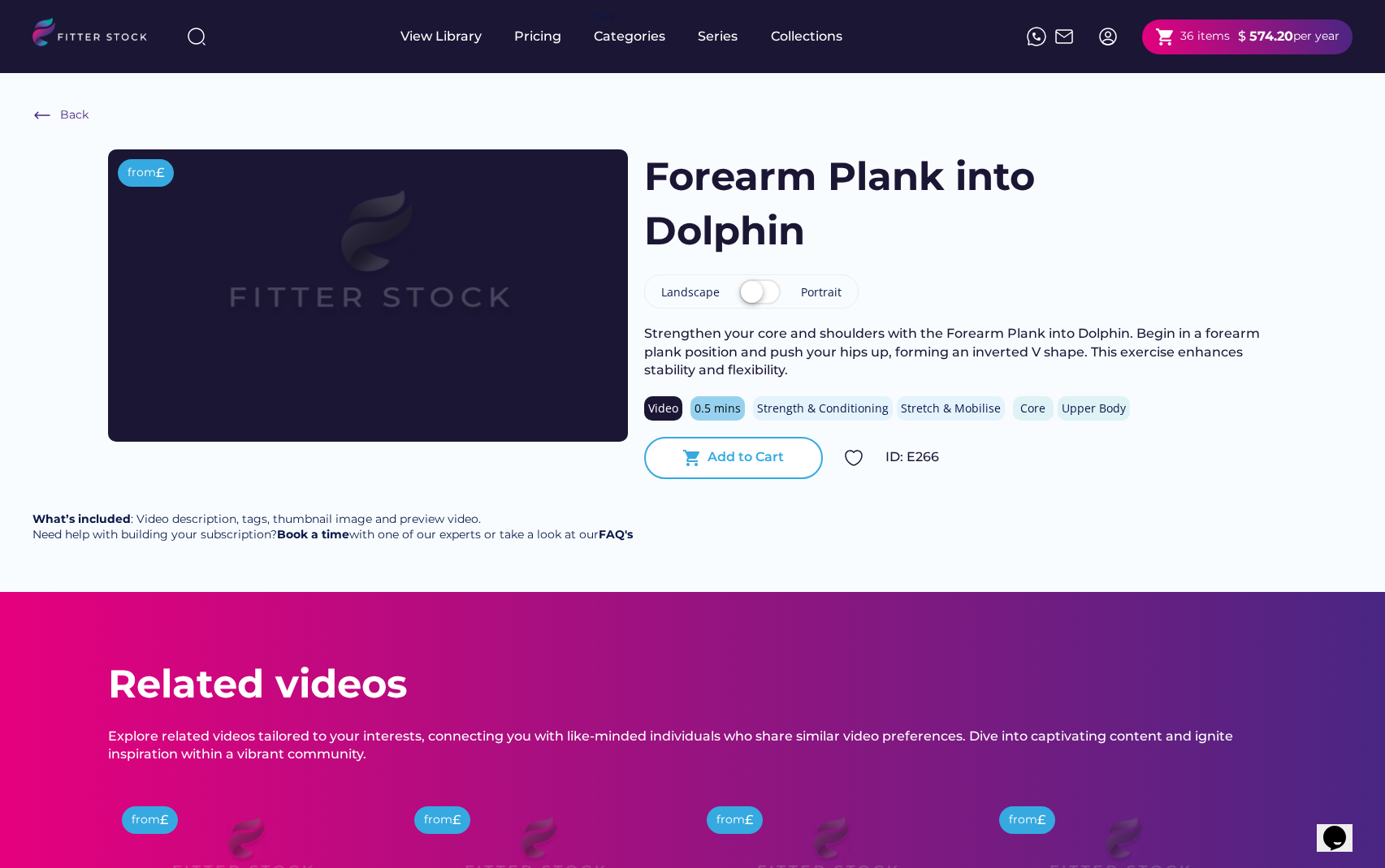
click at [692, 451] on text "shopping_cart" at bounding box center [692, 458] width 20 height 20
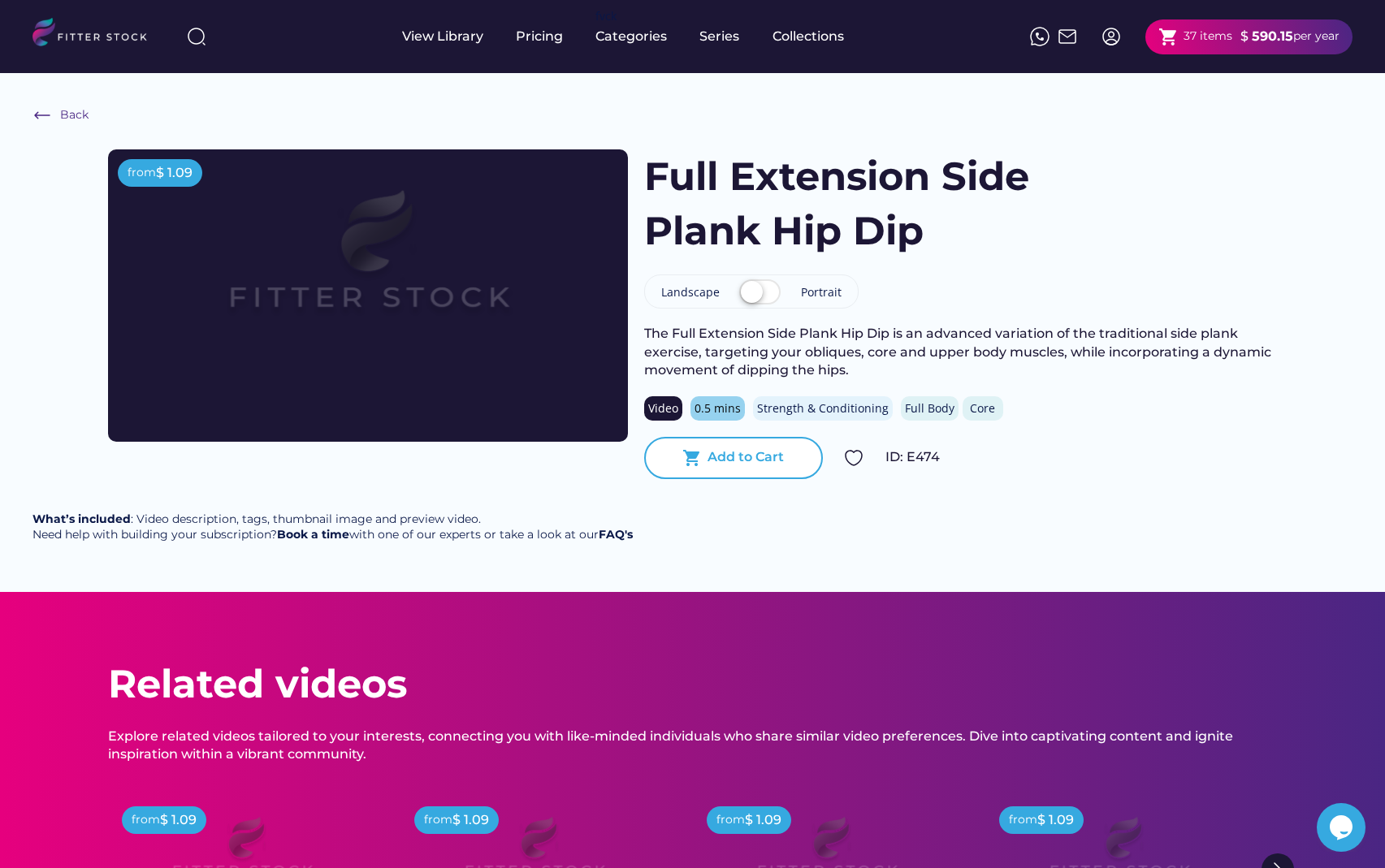
click at [756, 462] on div "Add to Cart" at bounding box center [745, 457] width 77 height 18
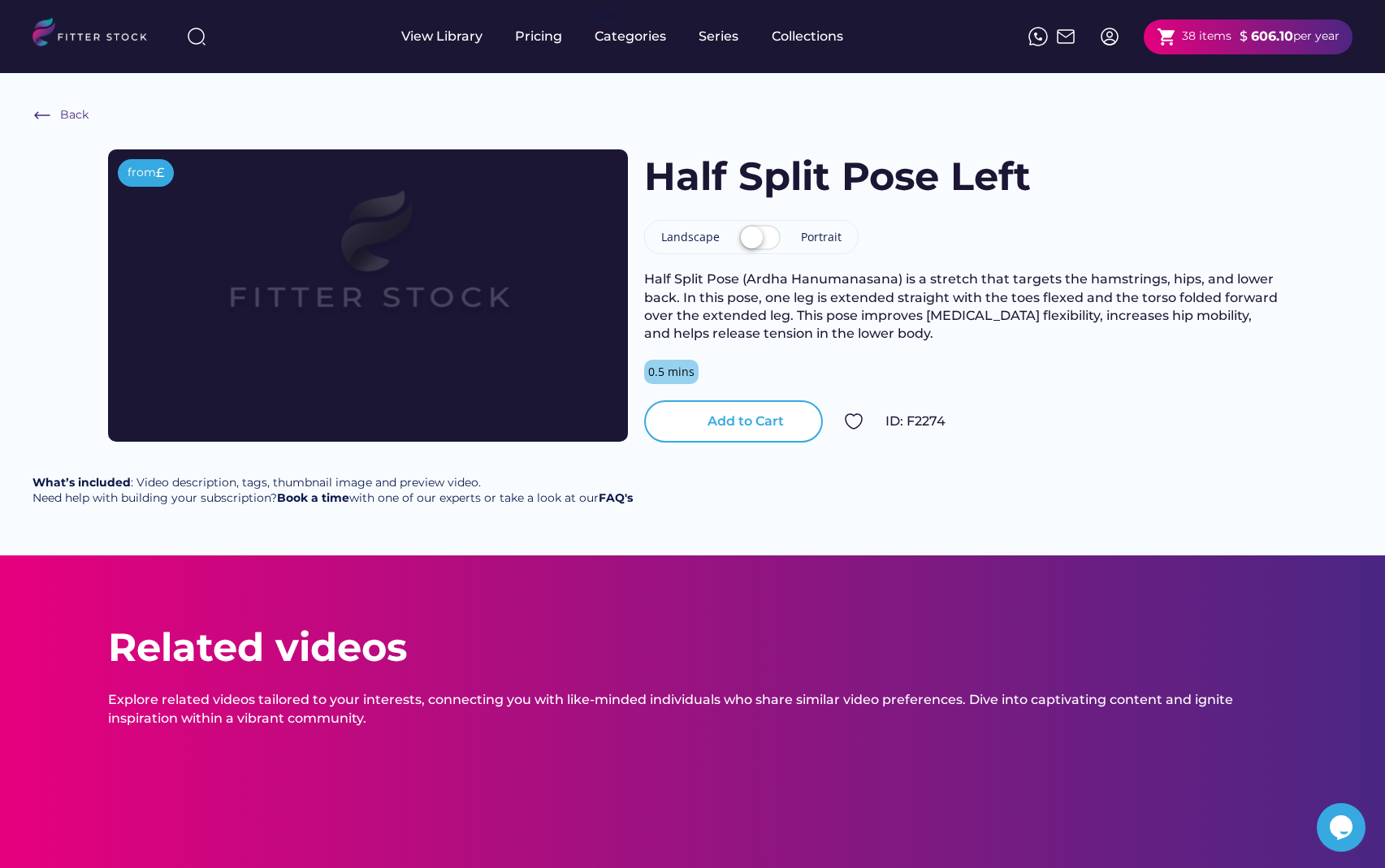
click at [727, 424] on div "Add to Cart" at bounding box center [745, 422] width 77 height 18
click at [716, 425] on div "Add to Cart" at bounding box center [745, 422] width 77 height 18
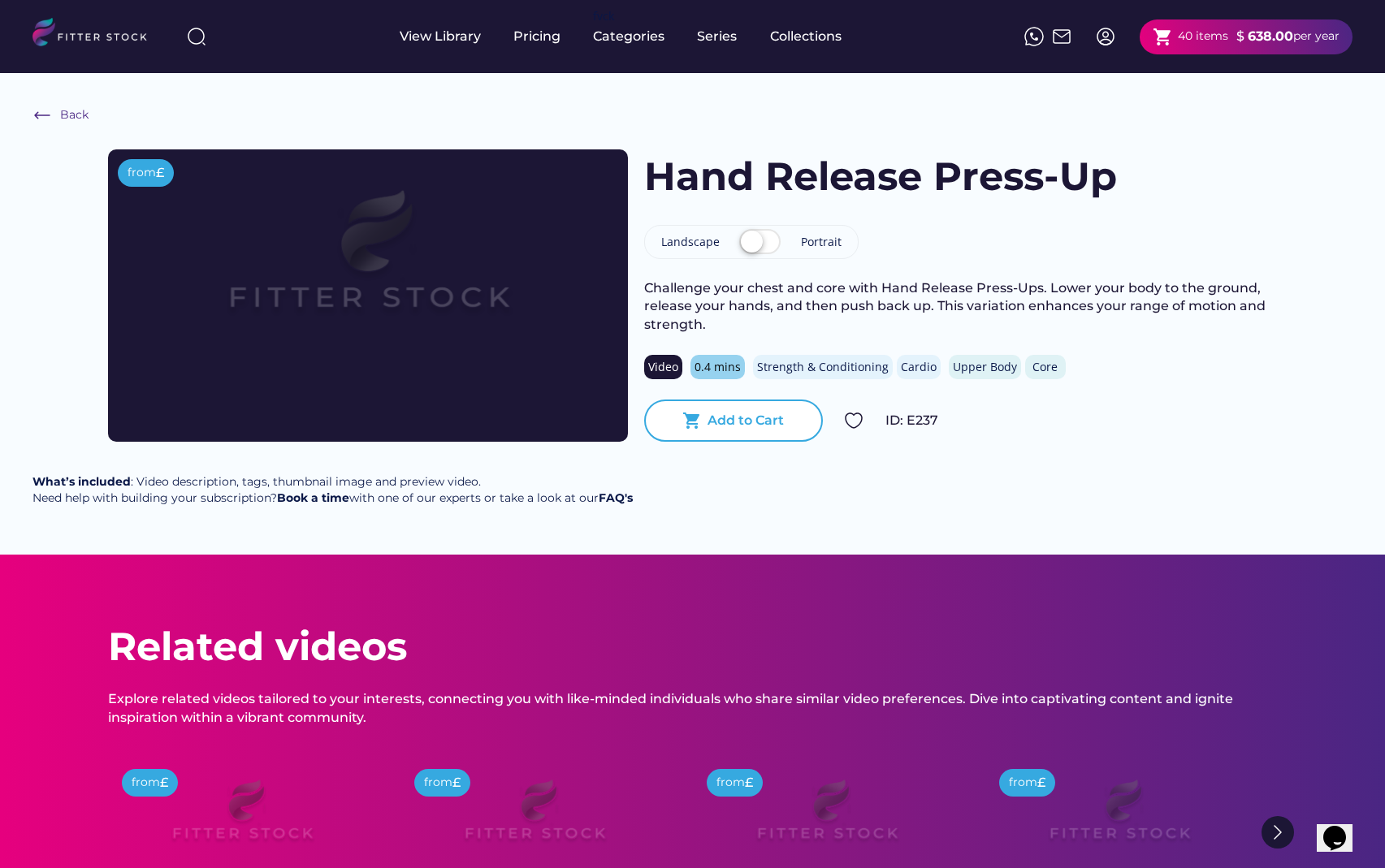
click at [737, 414] on div "Add to Cart" at bounding box center [745, 421] width 77 height 18
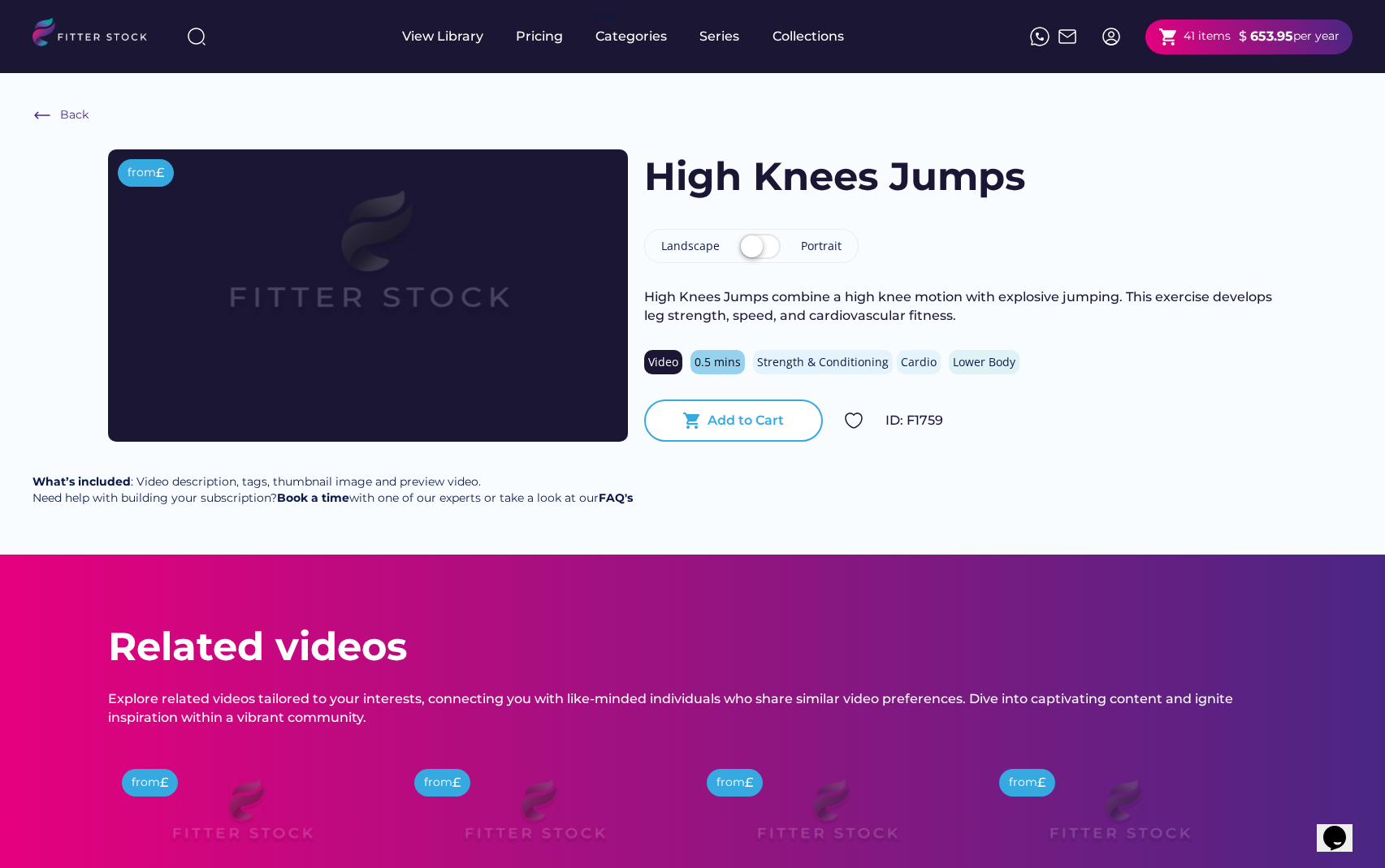
click at [762, 421] on div "Add to Cart" at bounding box center [745, 421] width 77 height 18
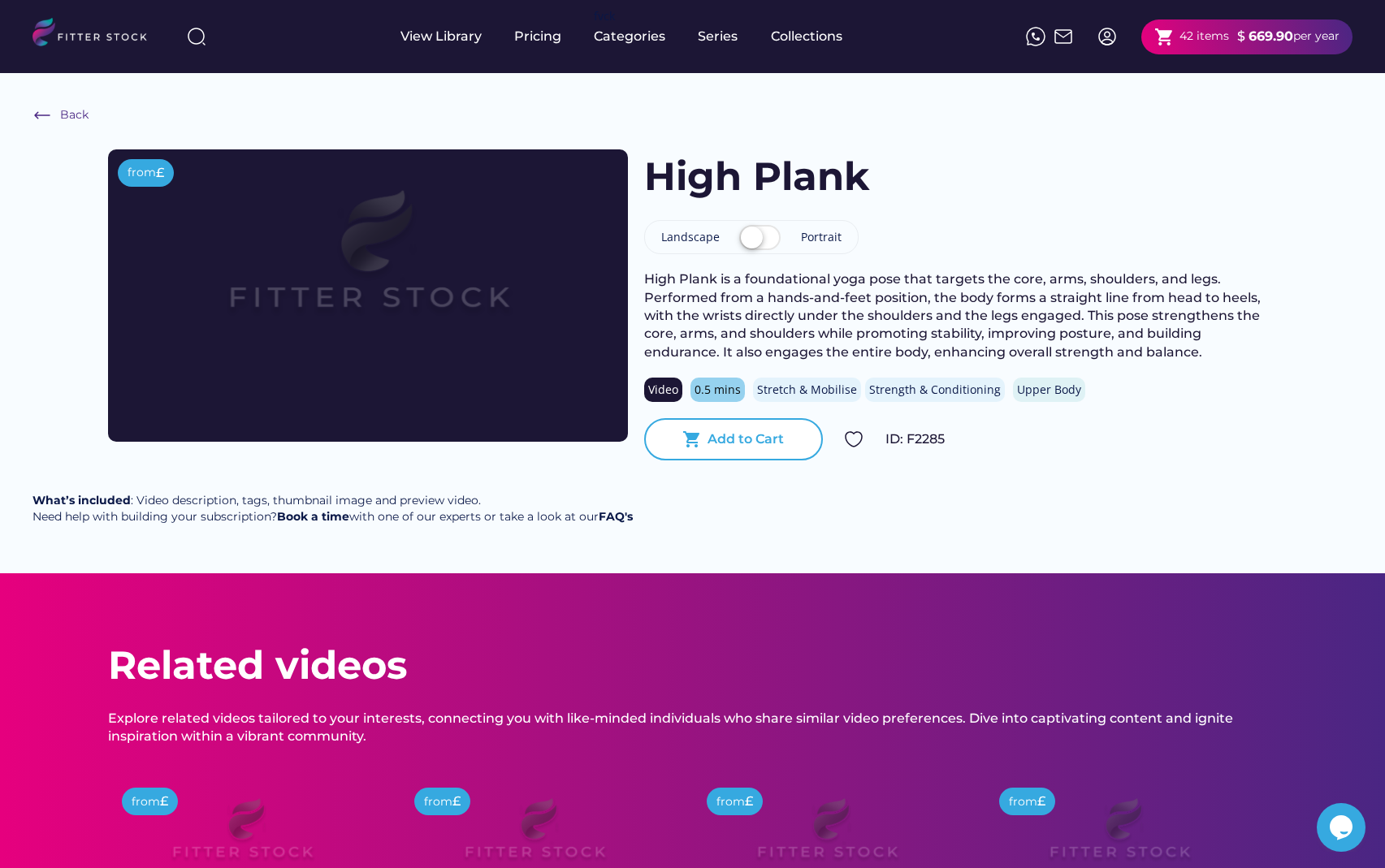
click at [751, 439] on div "Add to Cart" at bounding box center [745, 440] width 77 height 18
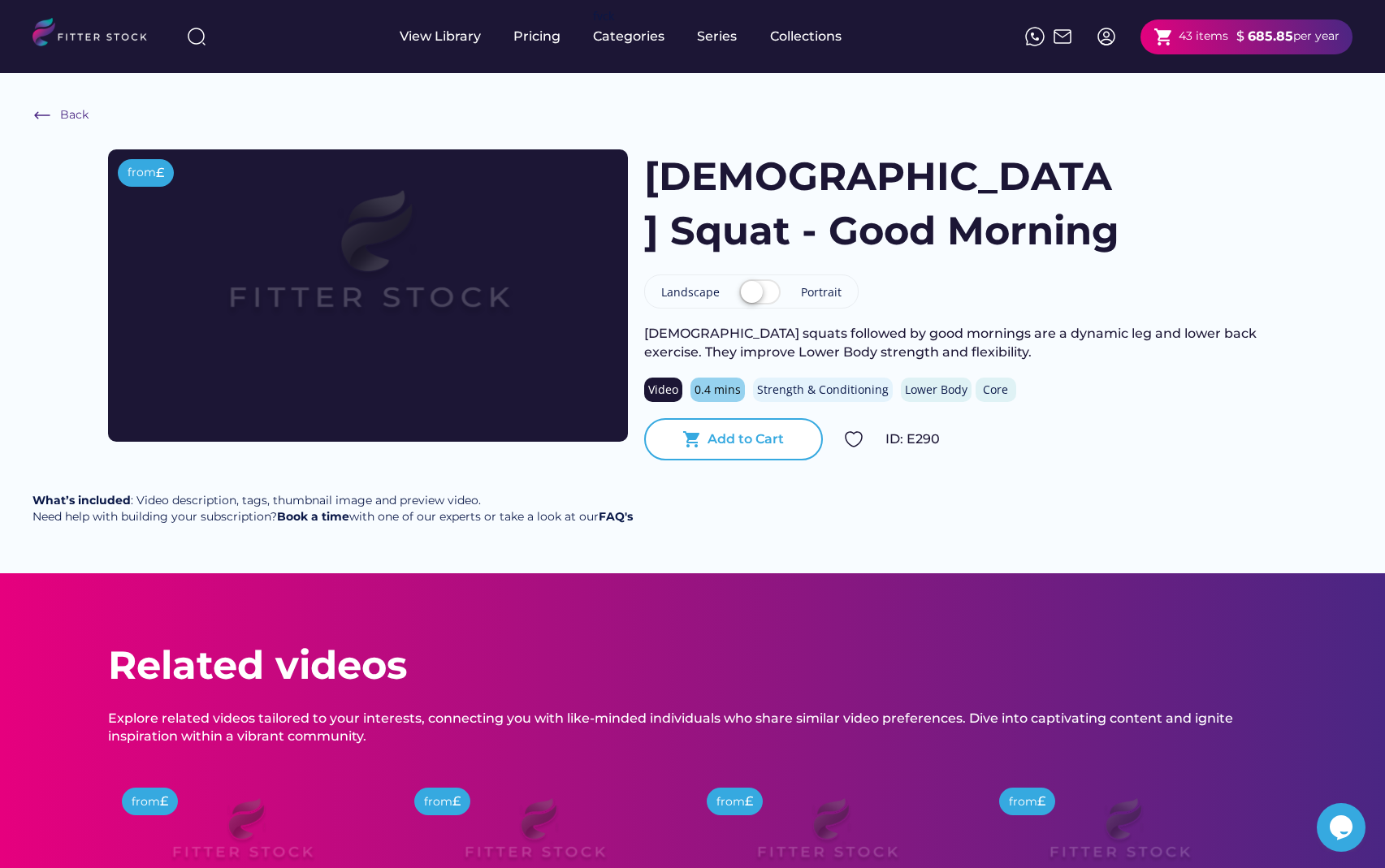
click at [734, 429] on div "shopping_cart Add to Cart" at bounding box center [733, 439] width 179 height 42
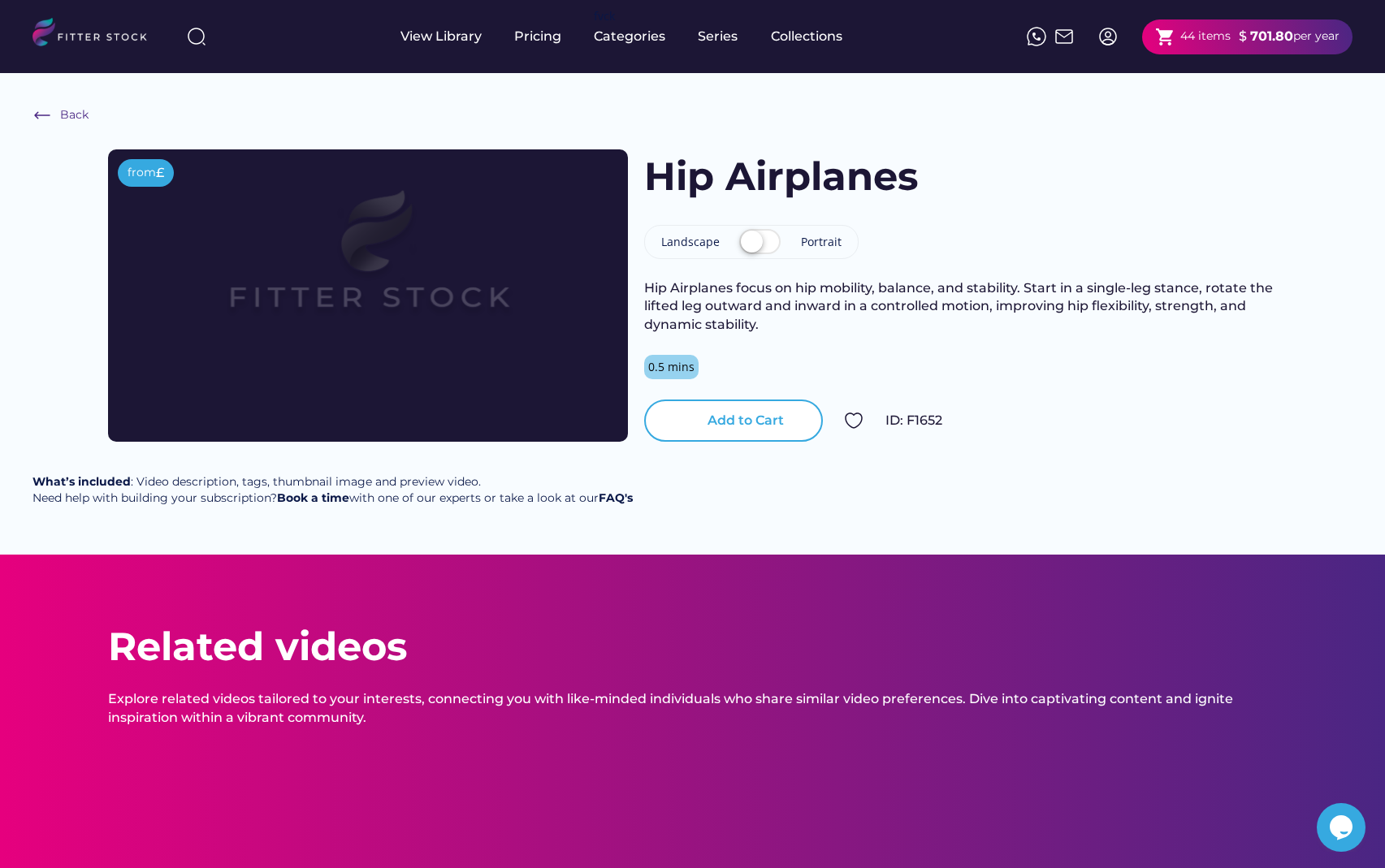
click at [758, 420] on div "Add to Cart" at bounding box center [745, 421] width 77 height 18
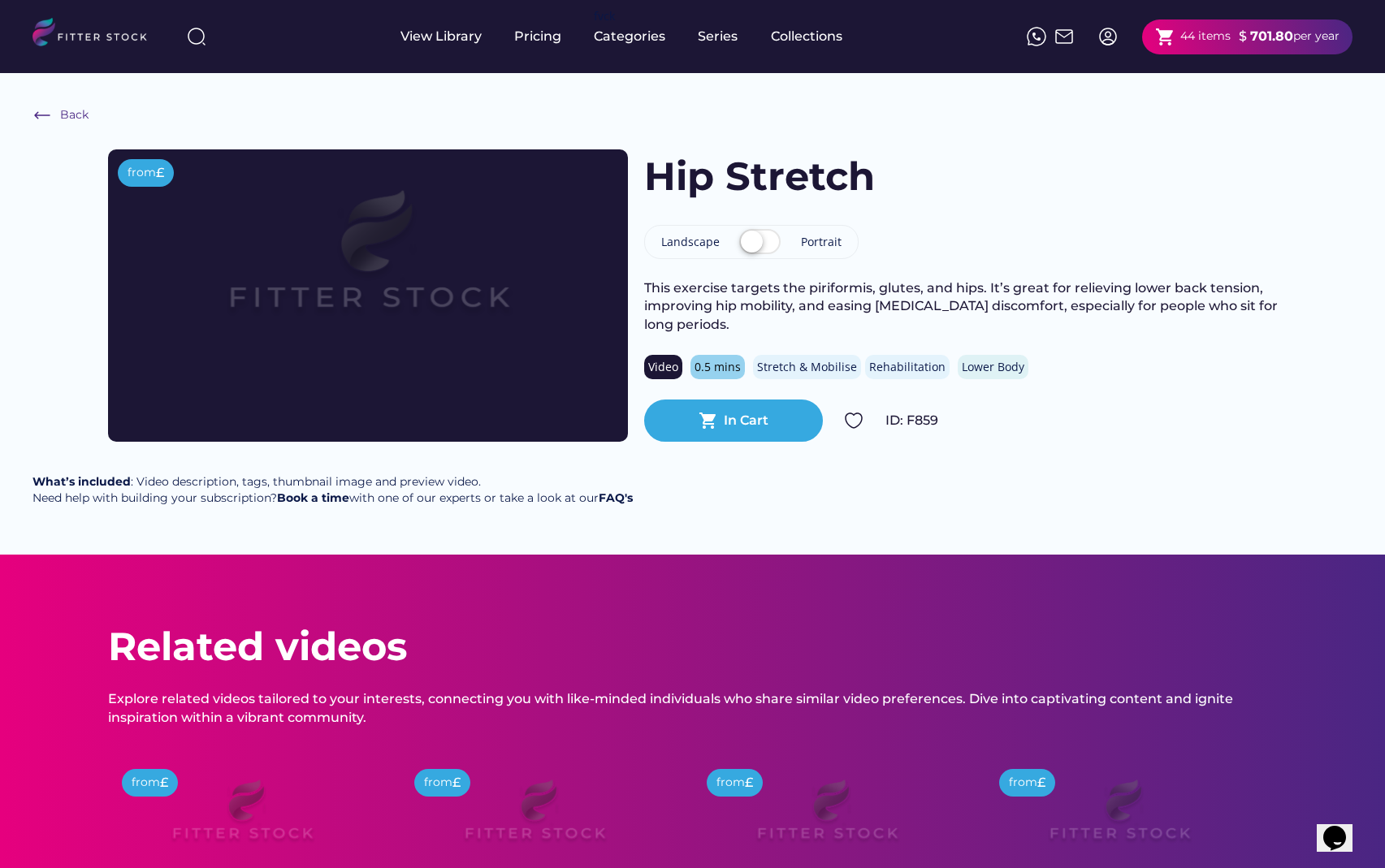
click at [743, 415] on div "In Cart" at bounding box center [746, 421] width 44 height 18
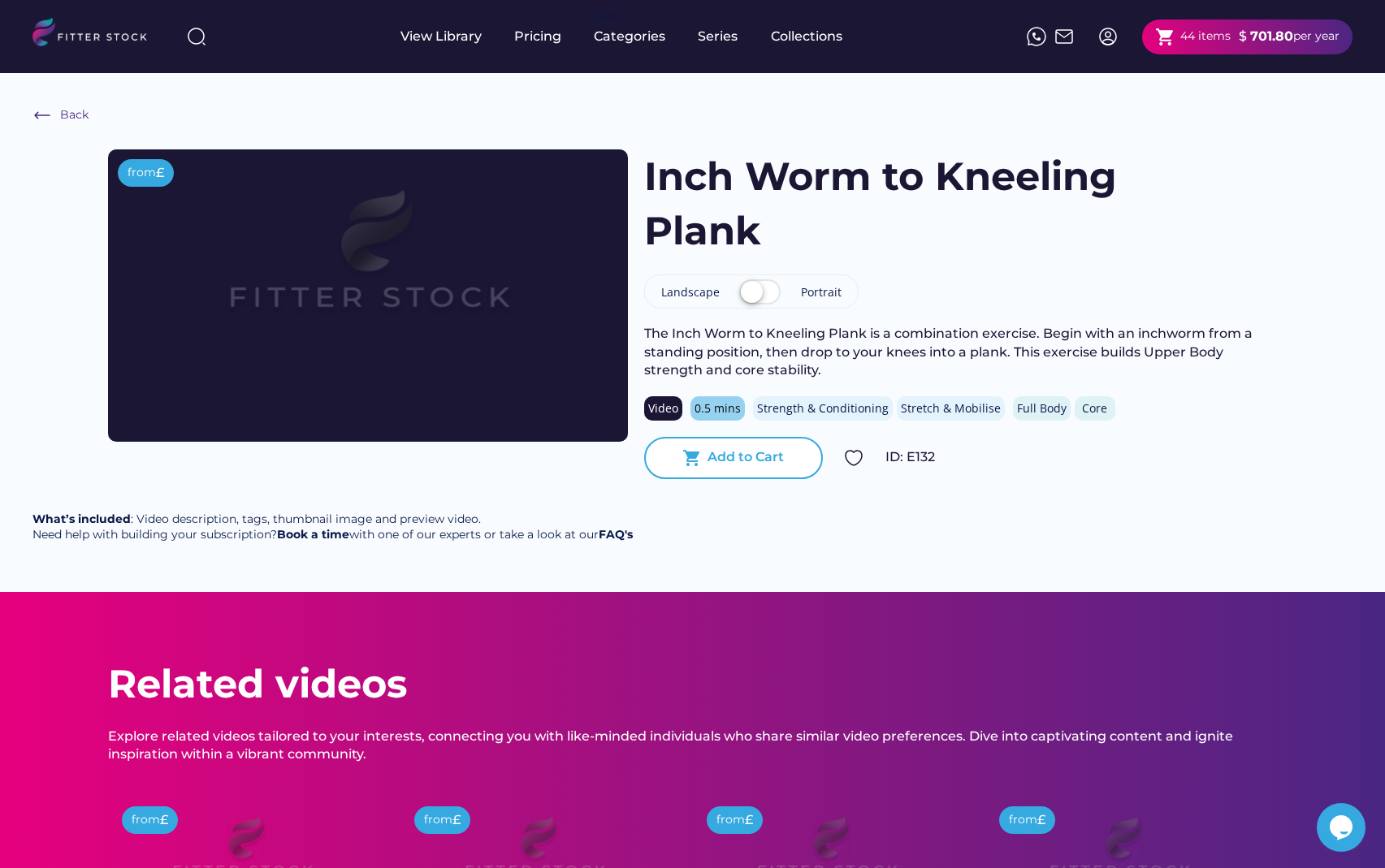
click at [737, 457] on div "Add to Cart" at bounding box center [745, 457] width 77 height 18
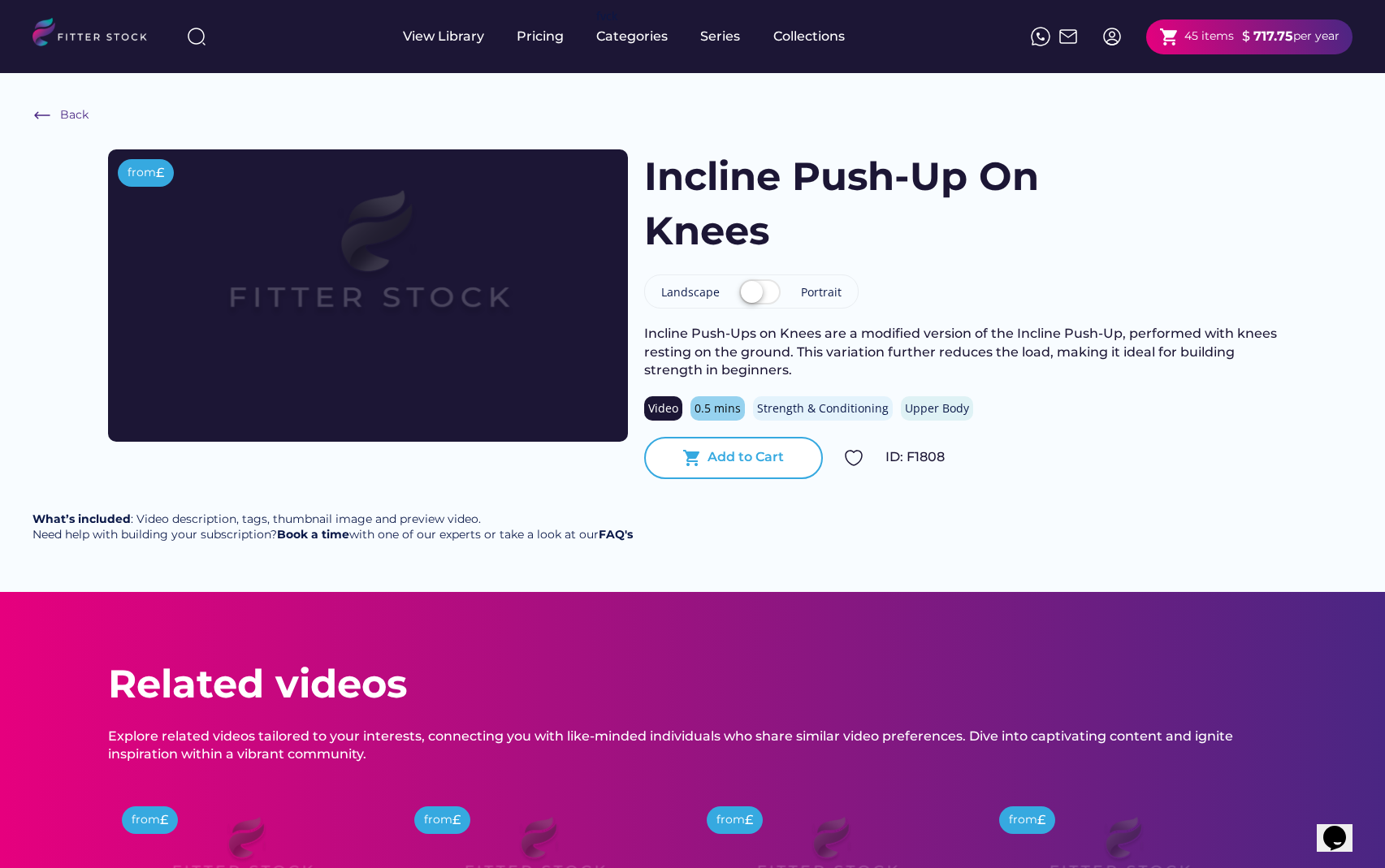
click at [744, 450] on div "Add to Cart" at bounding box center [745, 457] width 77 height 18
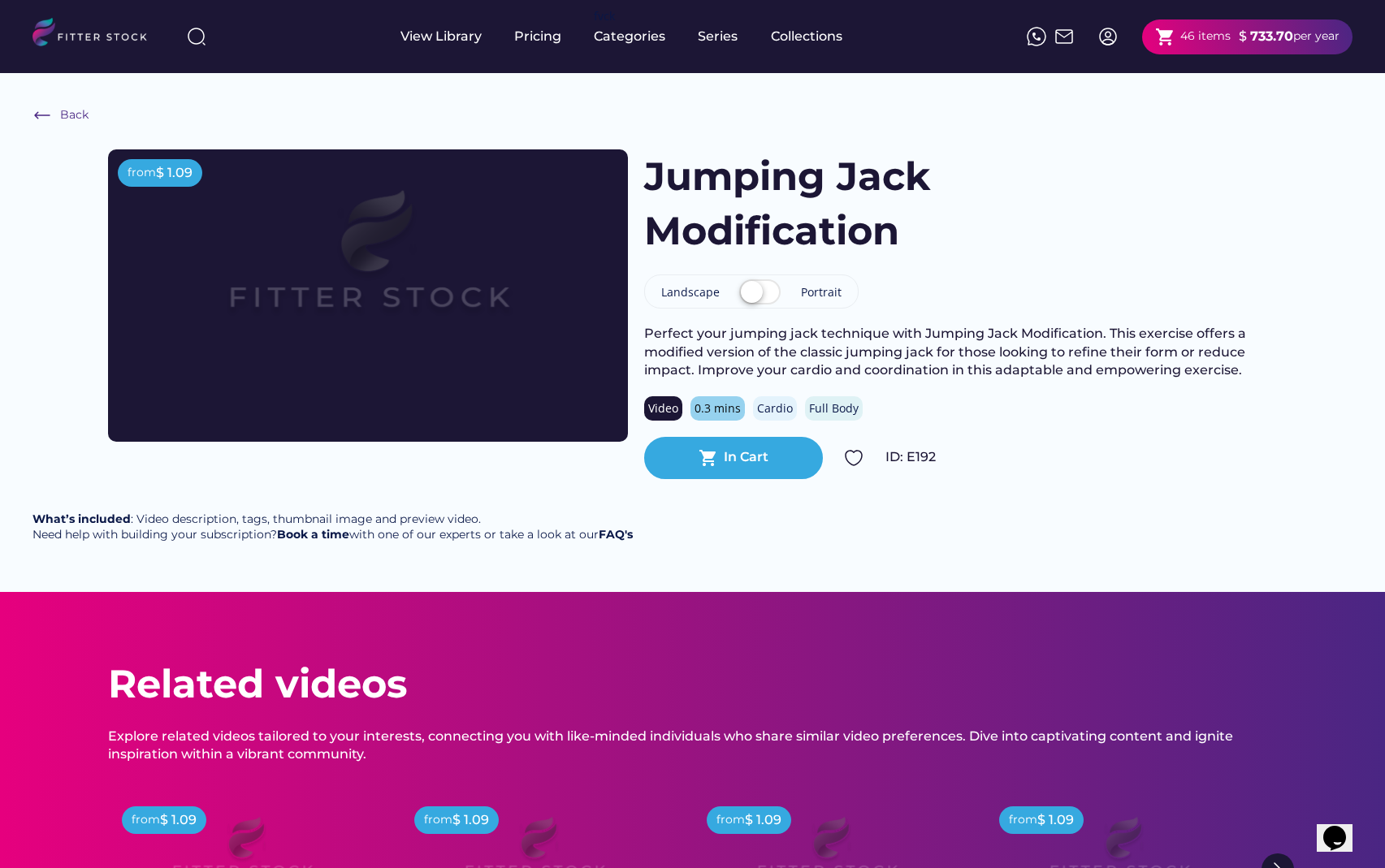
click at [734, 461] on div "In Cart" at bounding box center [746, 457] width 44 height 18
click at [762, 292] on label at bounding box center [760, 292] width 49 height 35
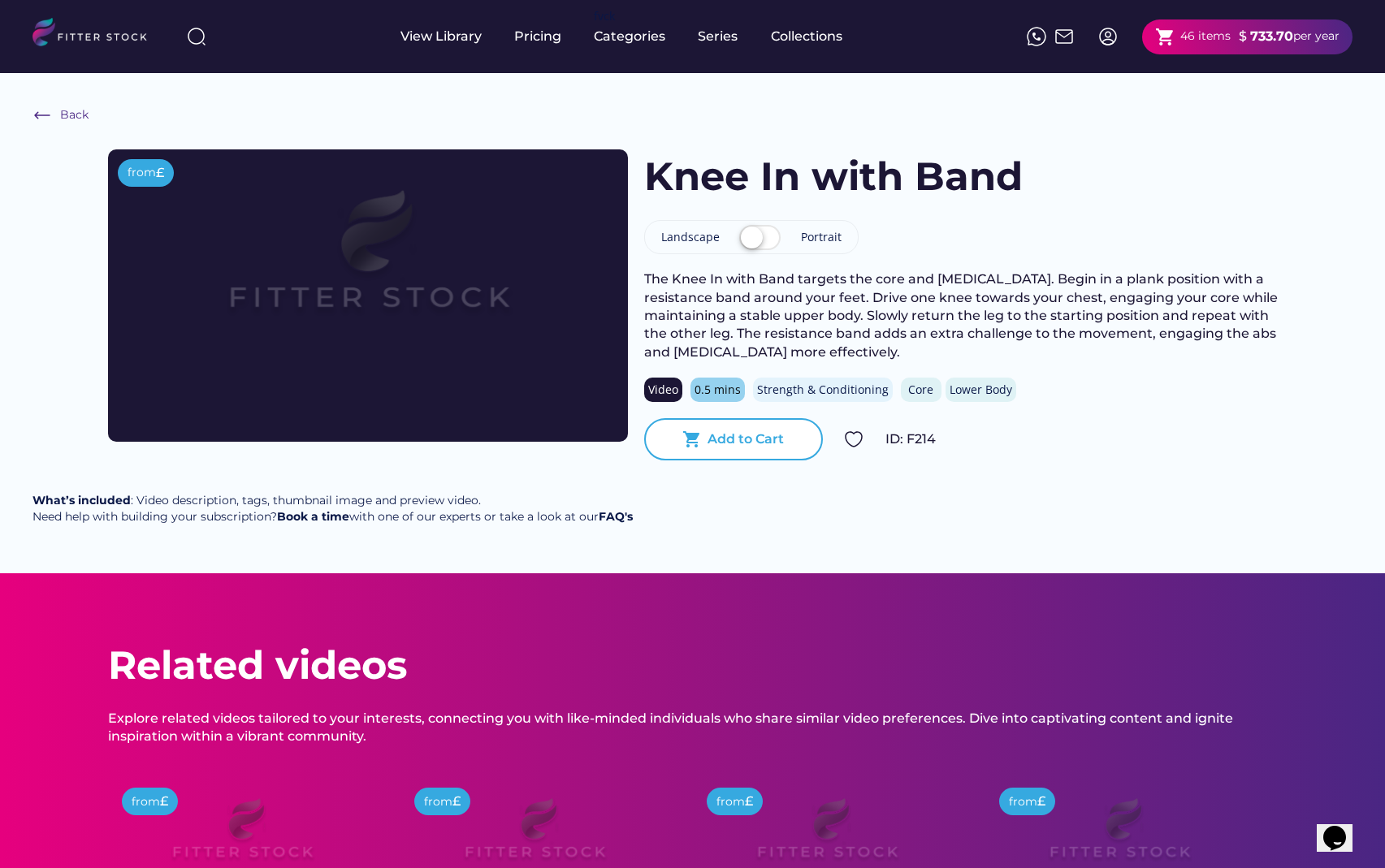
click at [757, 436] on div "Add to Cart" at bounding box center [745, 440] width 77 height 18
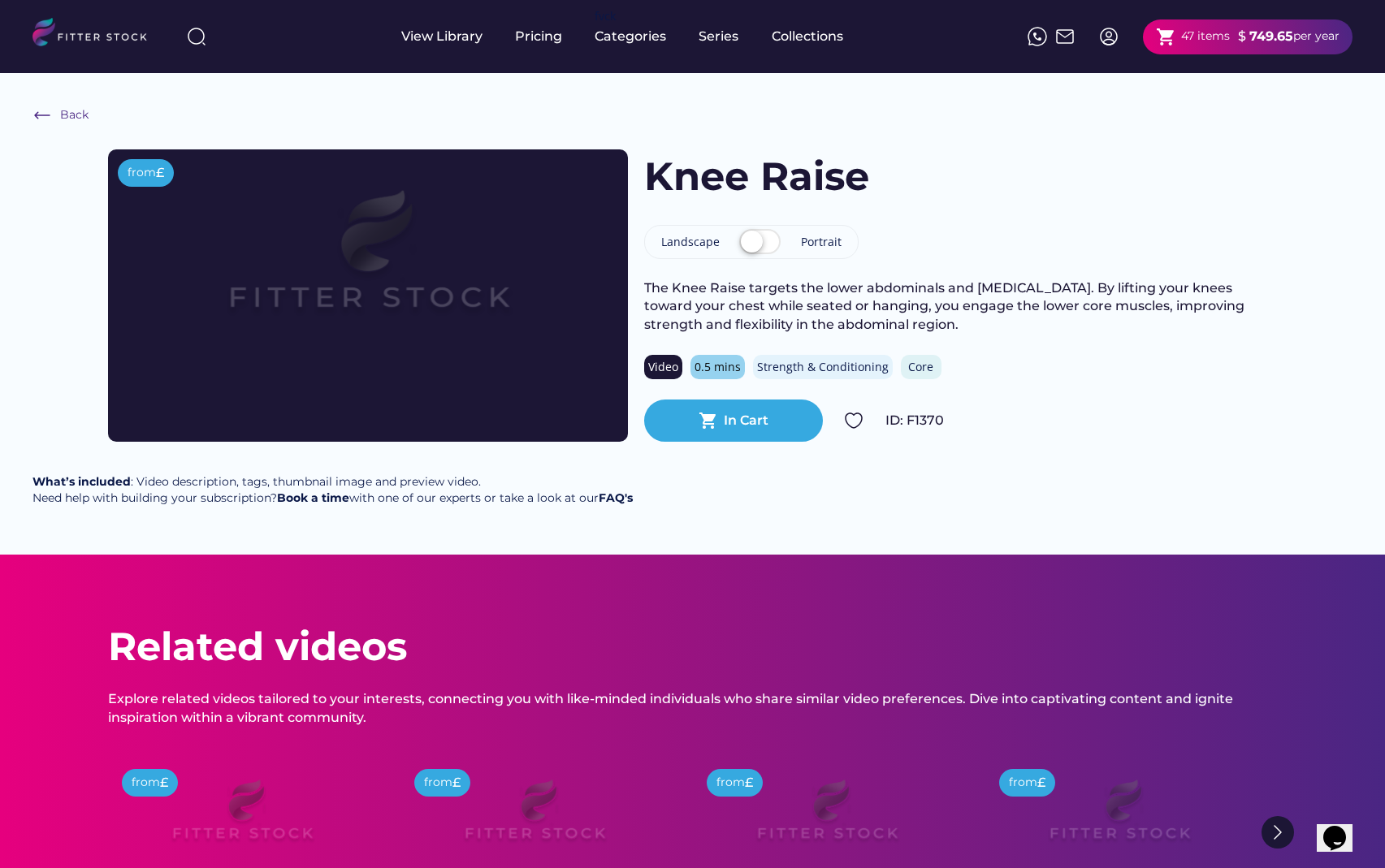
click at [744, 418] on div "In Cart" at bounding box center [746, 421] width 44 height 18
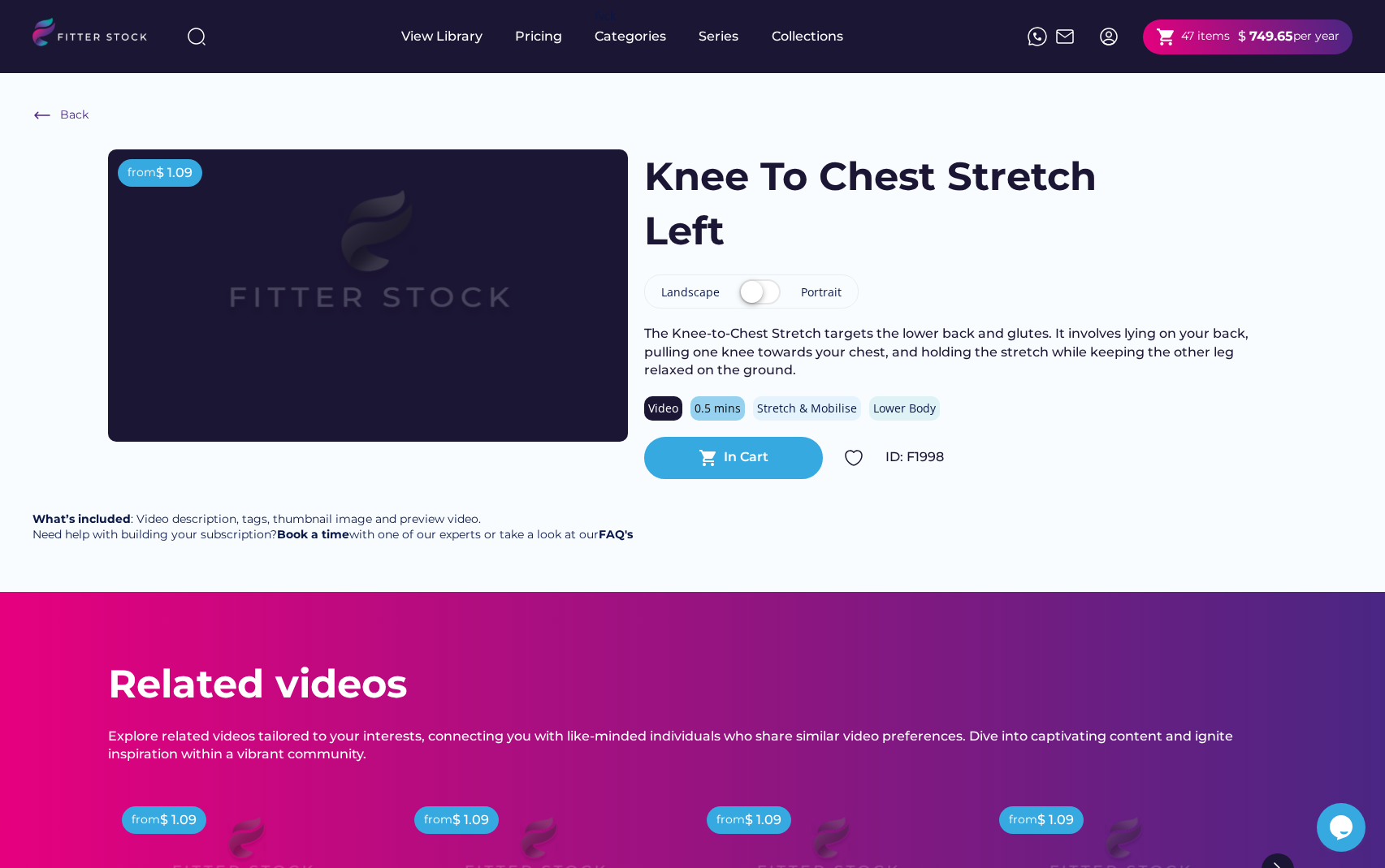
click at [744, 457] on div "In Cart" at bounding box center [746, 457] width 44 height 18
click at [754, 458] on div "In Cart" at bounding box center [746, 457] width 44 height 18
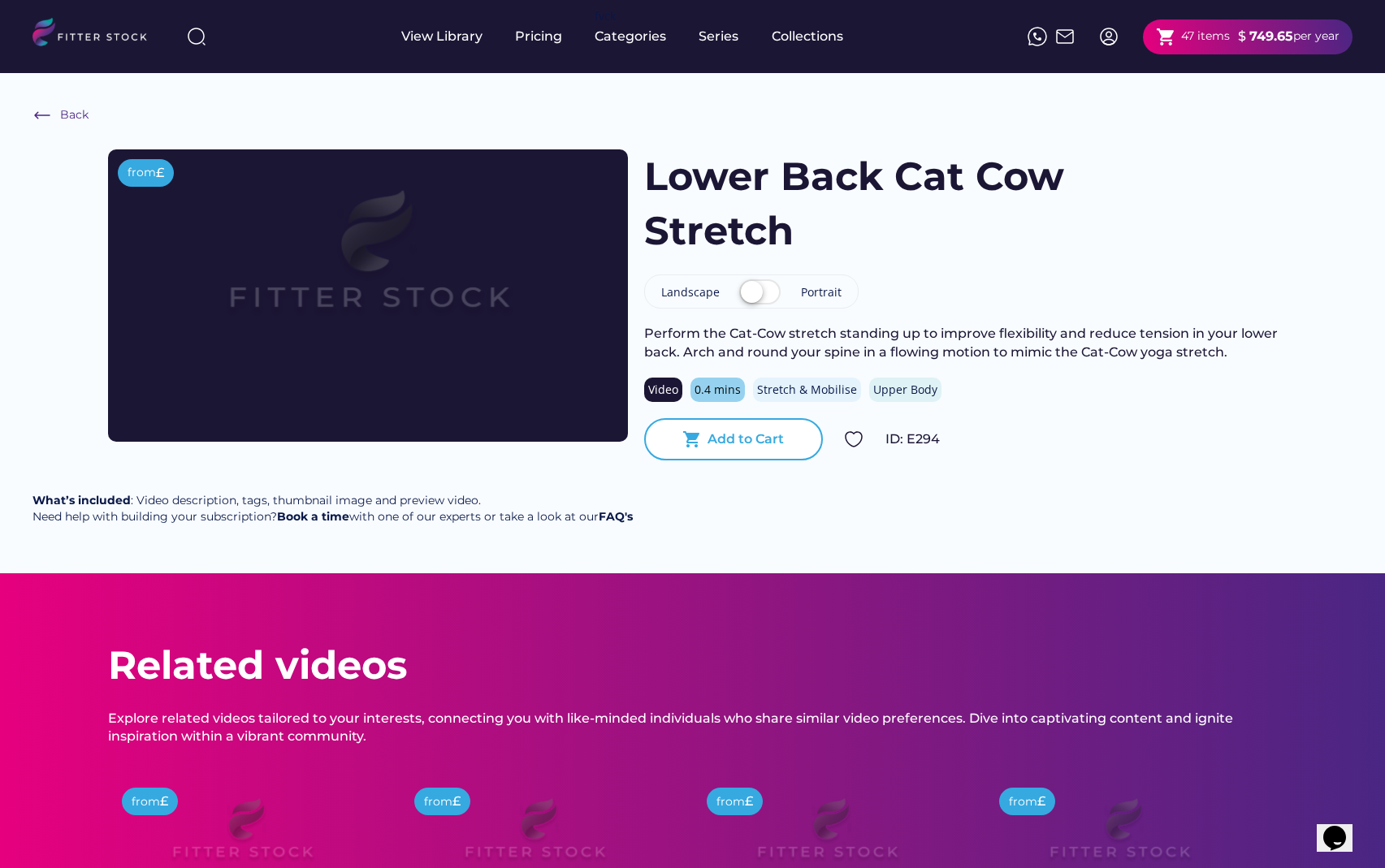
click at [744, 450] on div "shopping_cart Add to Cart" at bounding box center [733, 439] width 179 height 42
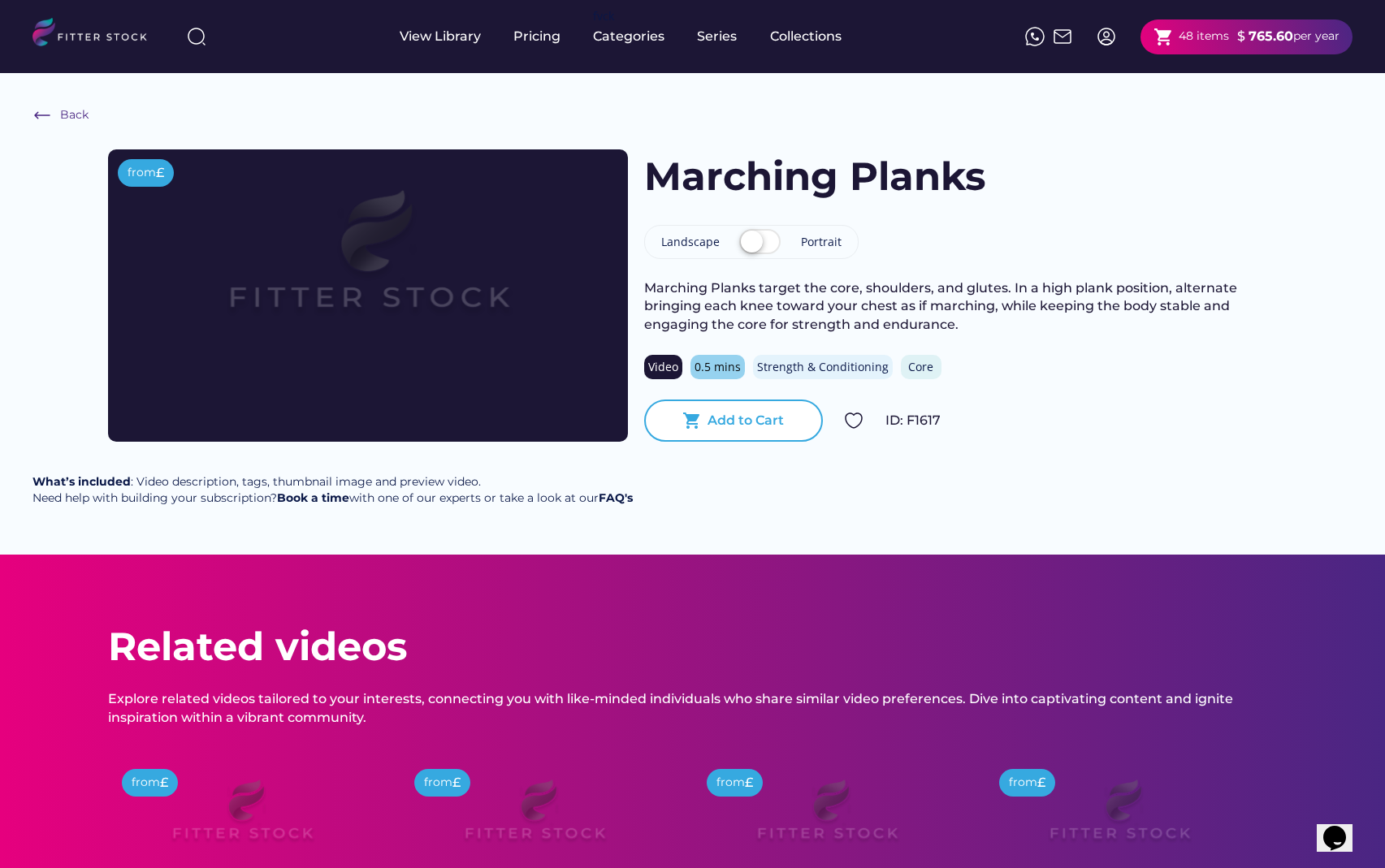
click at [750, 419] on div "Add to Cart" at bounding box center [745, 421] width 77 height 18
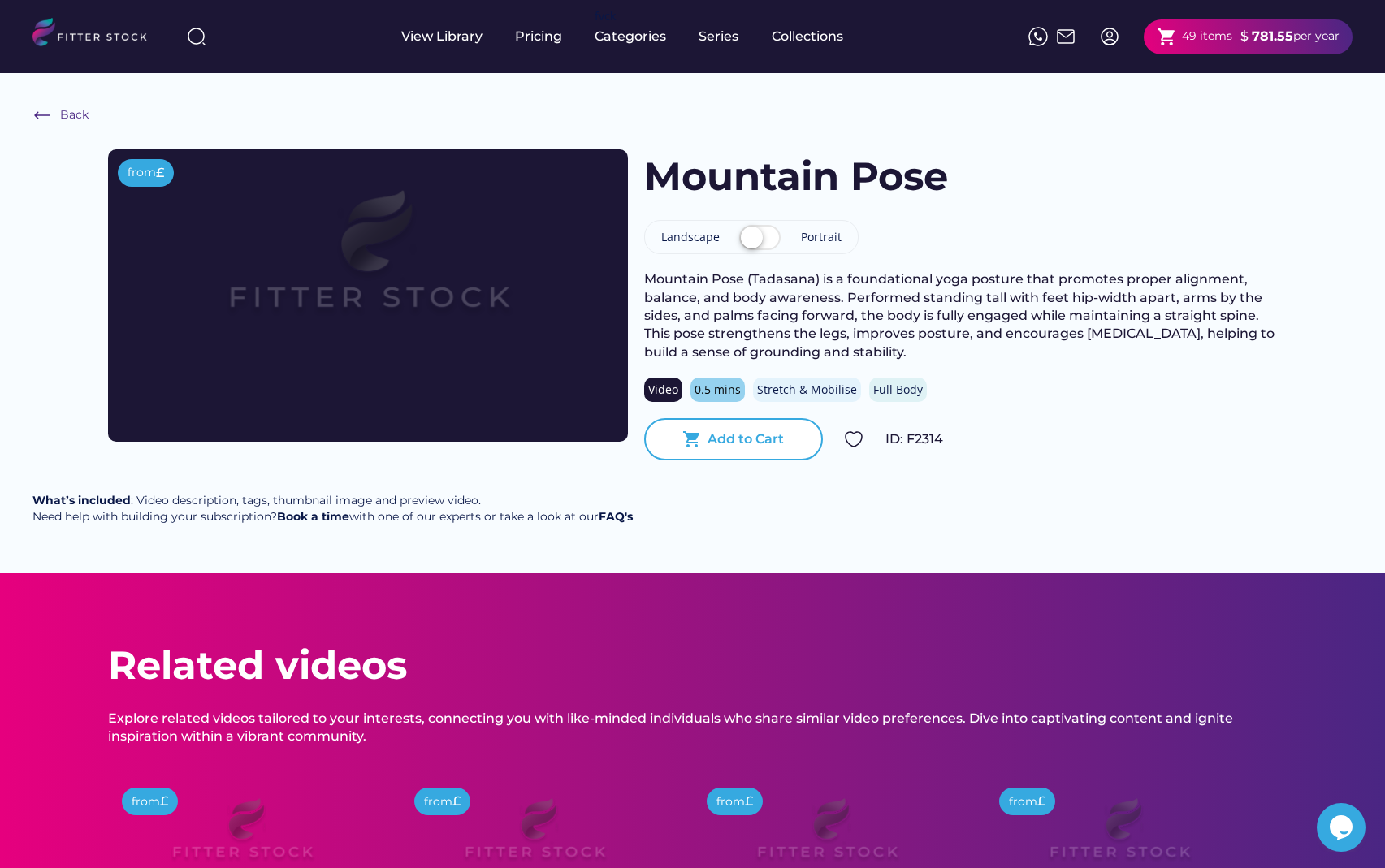
click at [734, 441] on div "Add to Cart" at bounding box center [745, 440] width 77 height 18
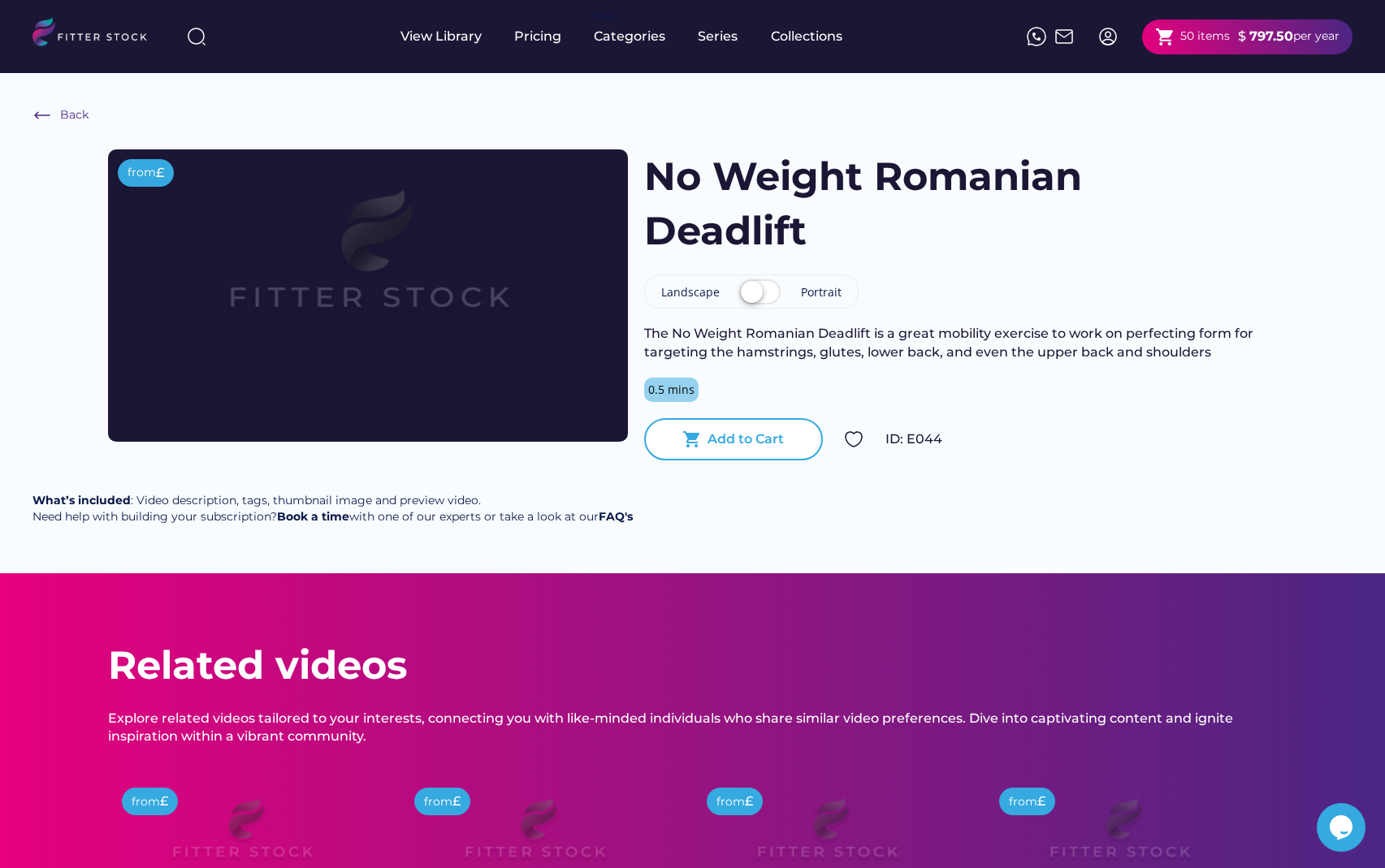
click at [759, 437] on div "Add to Cart" at bounding box center [745, 440] width 77 height 18
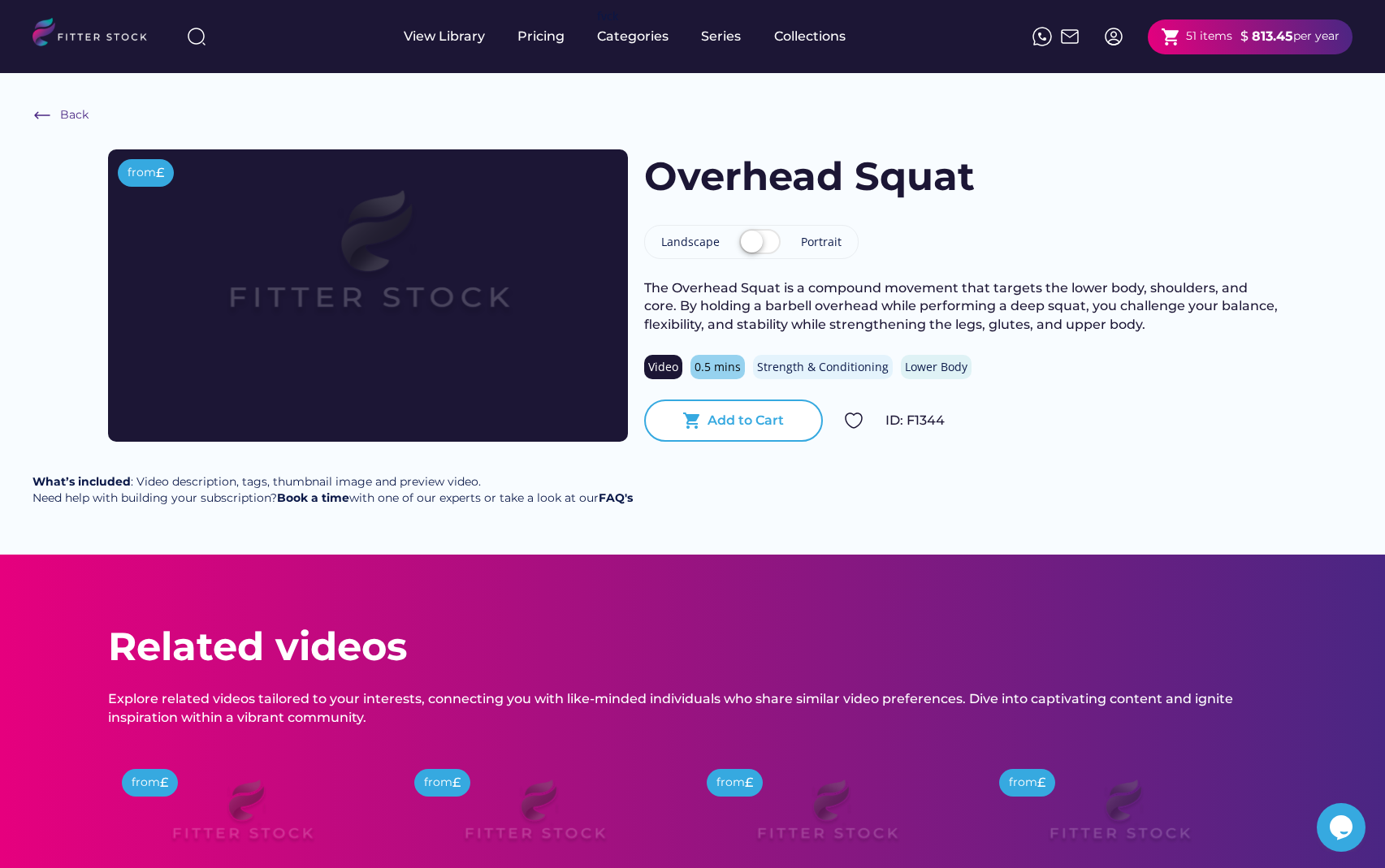
click at [741, 422] on div "Add to Cart" at bounding box center [745, 421] width 77 height 18
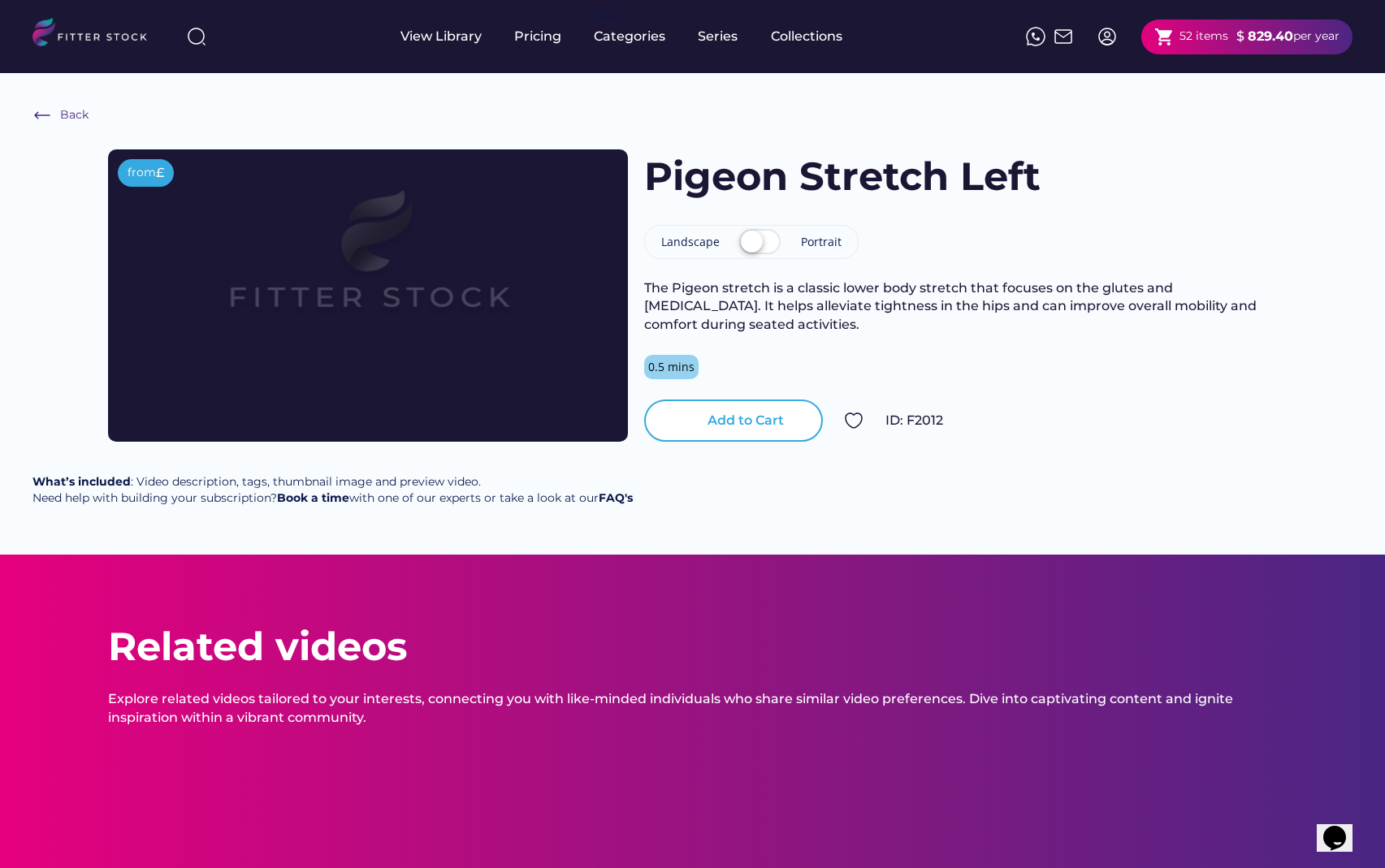
click at [737, 427] on div "Add to Cart" at bounding box center [745, 421] width 77 height 18
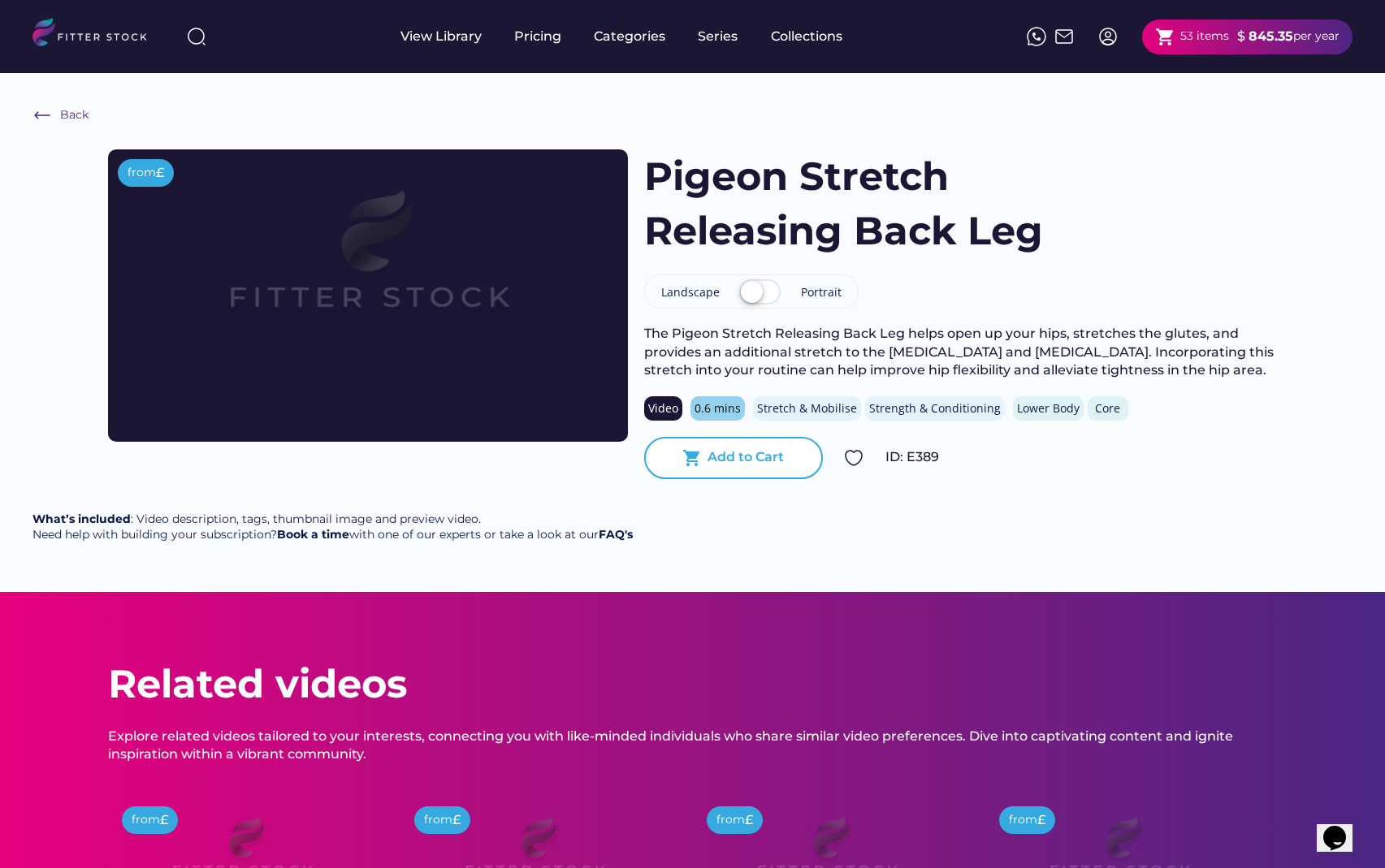
click at [740, 462] on div "Add to Cart" at bounding box center [745, 457] width 77 height 18
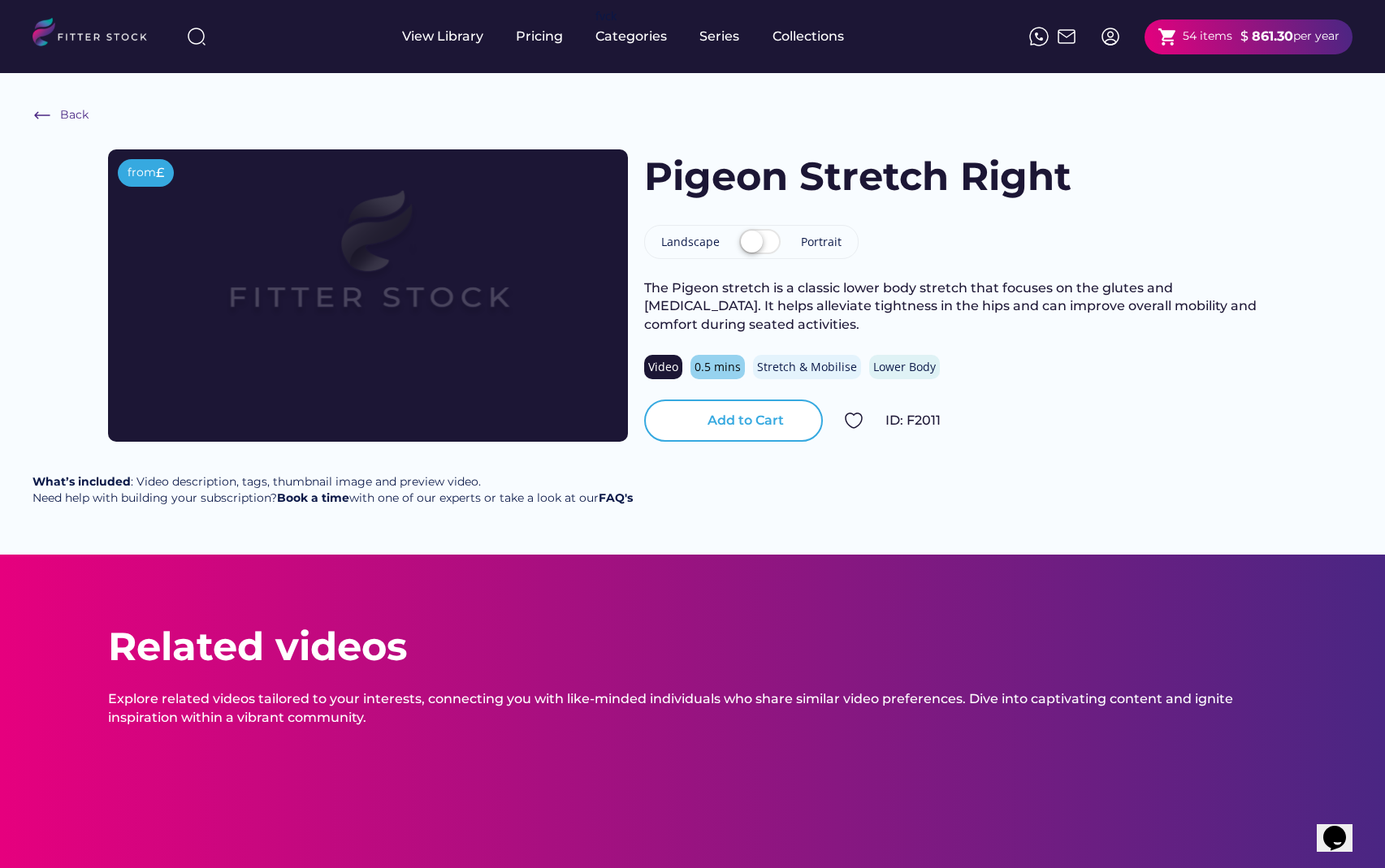
click at [742, 428] on div "Add to Cart" at bounding box center [745, 421] width 77 height 18
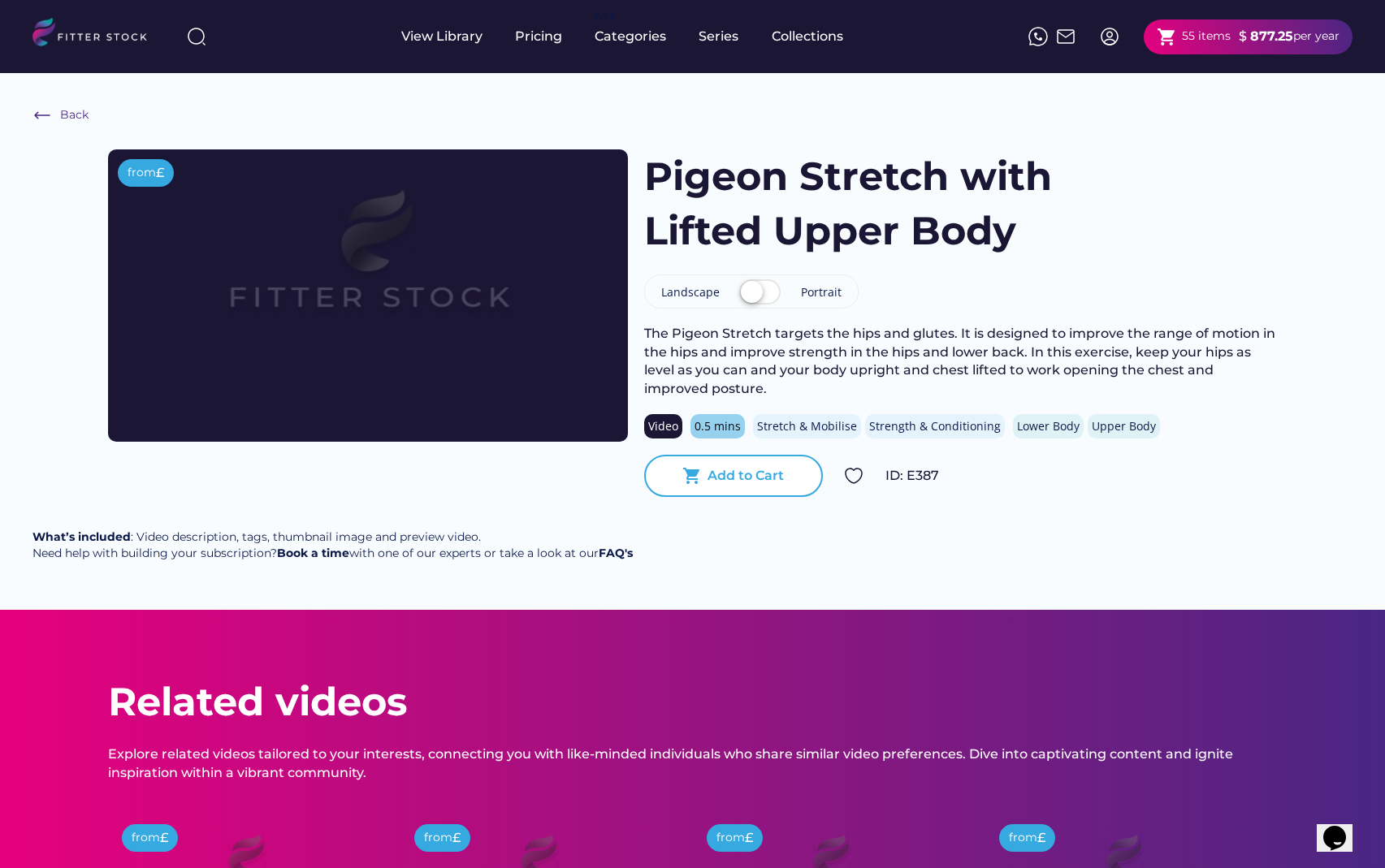
click at [747, 472] on div "Add to Cart" at bounding box center [745, 476] width 77 height 18
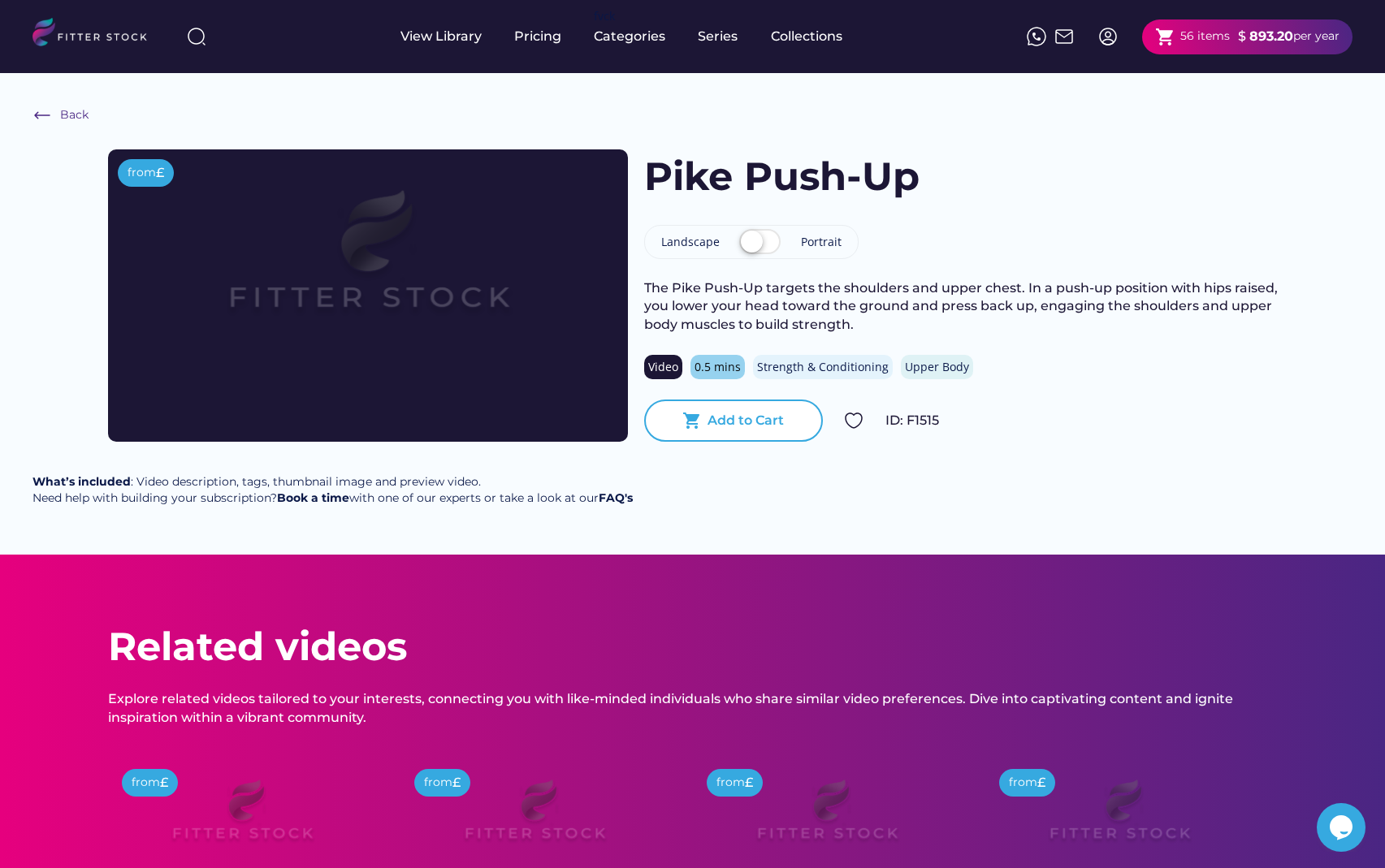
click at [711, 425] on div "Add to Cart" at bounding box center [745, 421] width 77 height 18
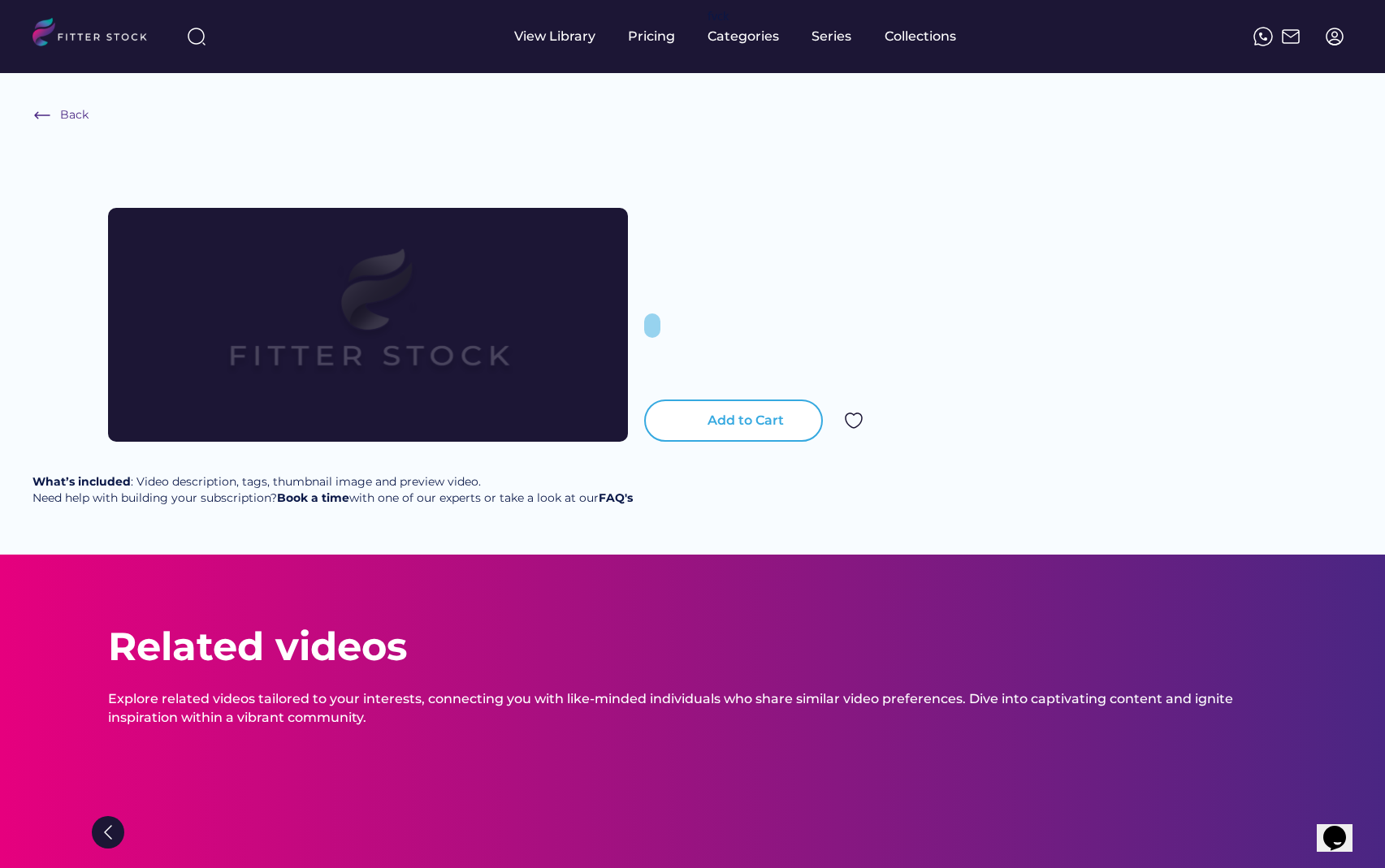
click at [751, 423] on div "Add to Cart" at bounding box center [745, 421] width 77 height 18
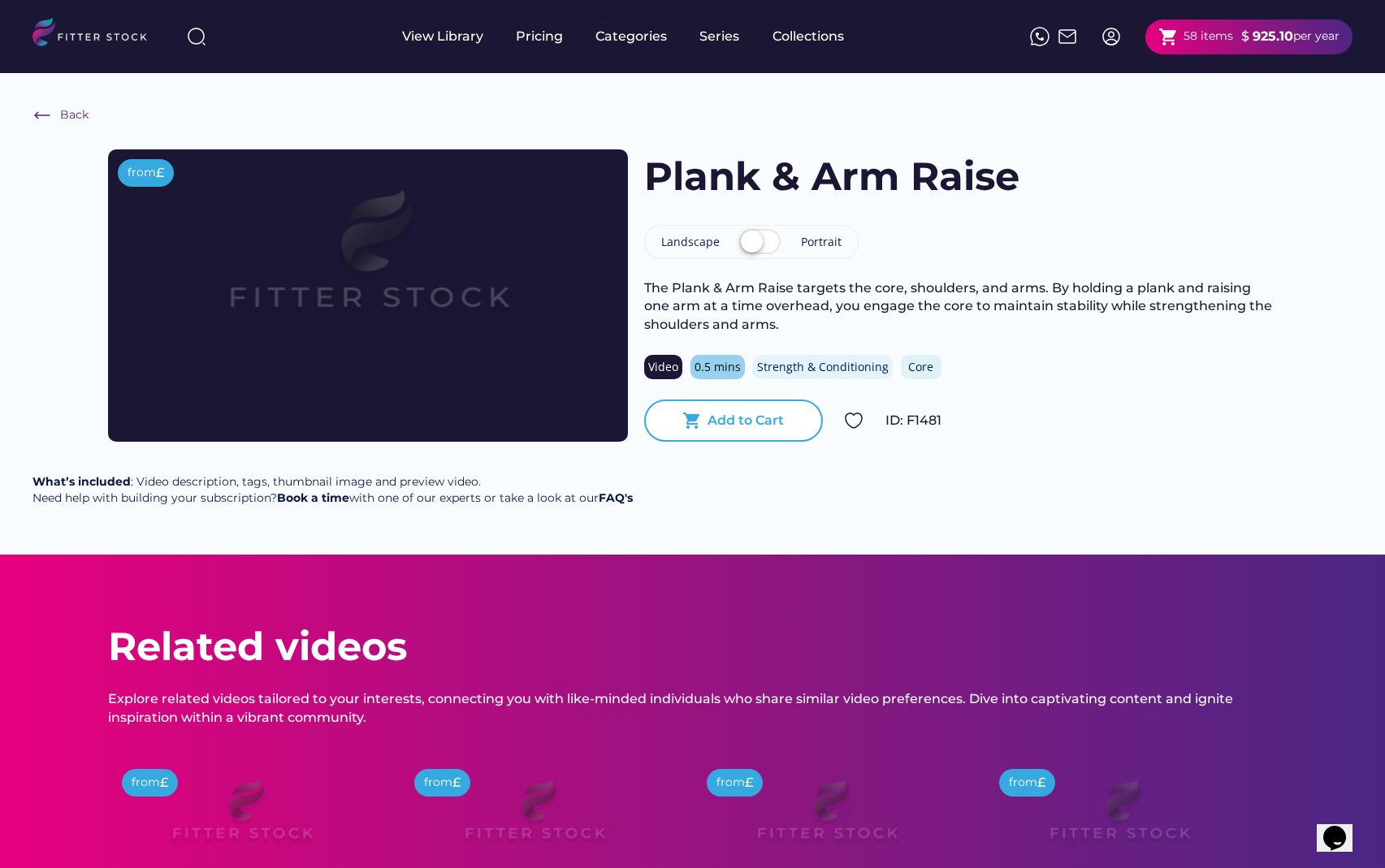
click at [738, 417] on div "Add to Cart" at bounding box center [745, 421] width 77 height 18
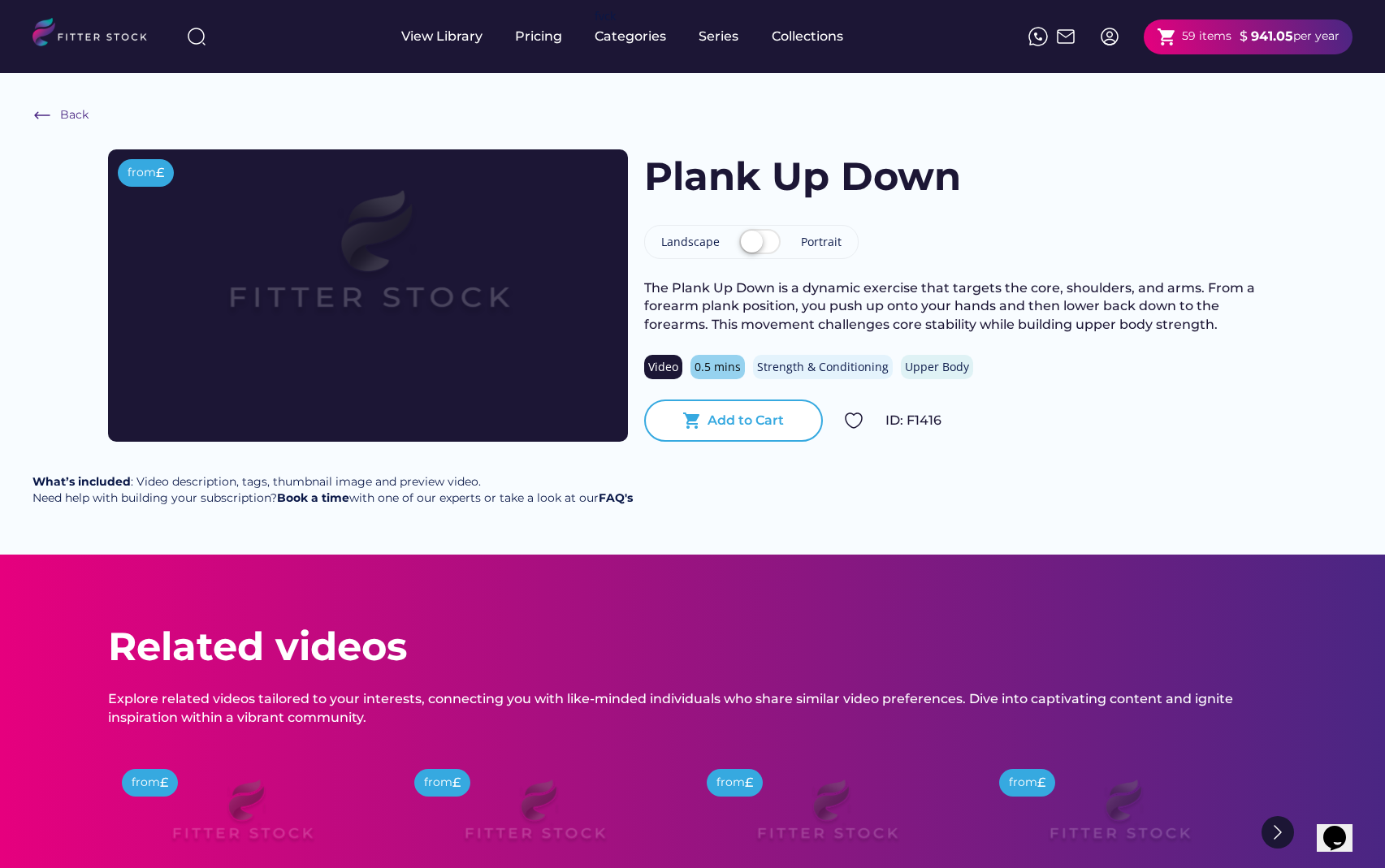
click at [736, 422] on div "Add to Cart" at bounding box center [745, 421] width 77 height 18
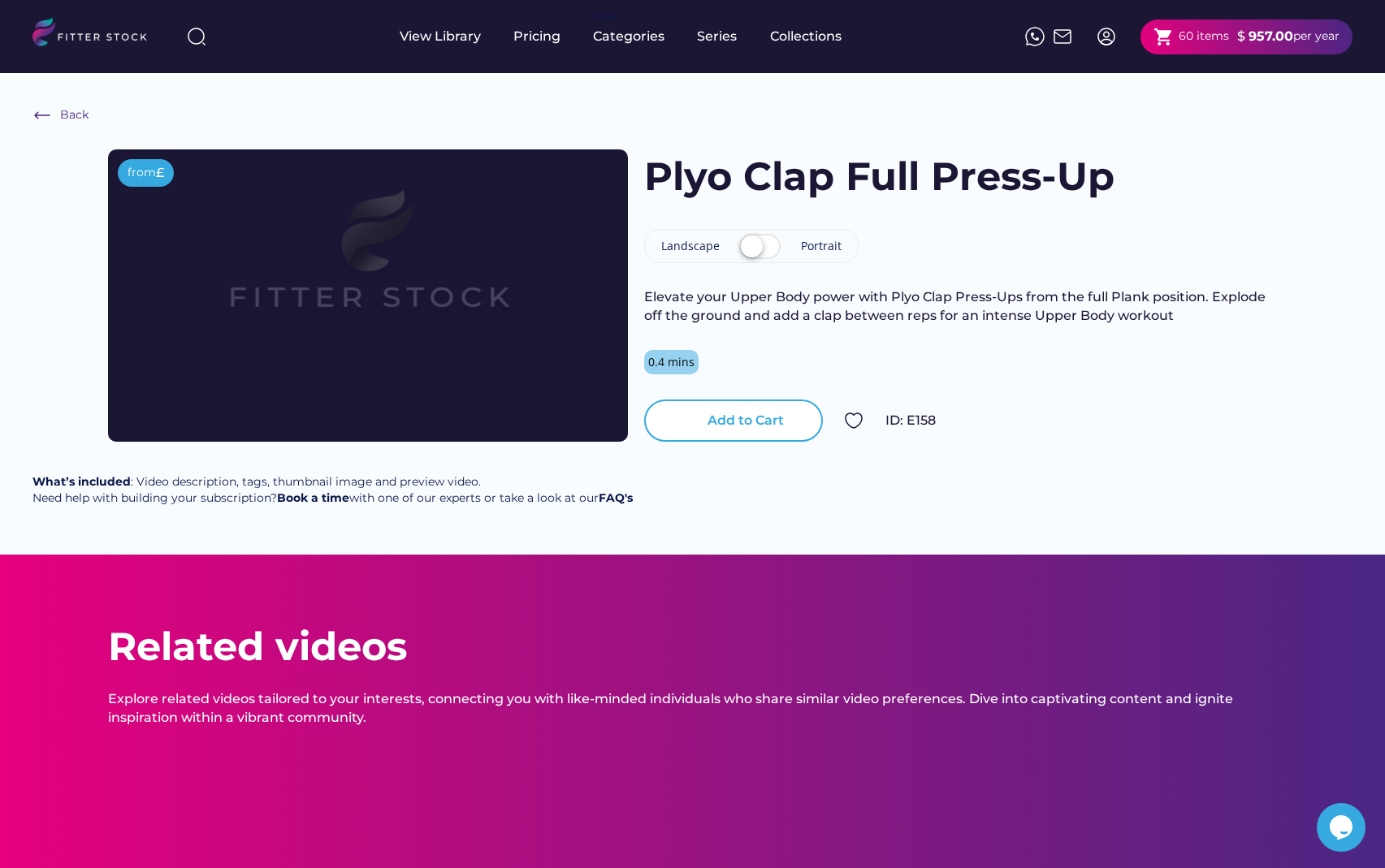
click at [744, 433] on div "shopping_cart Add to Cart" at bounding box center [733, 420] width 179 height 42
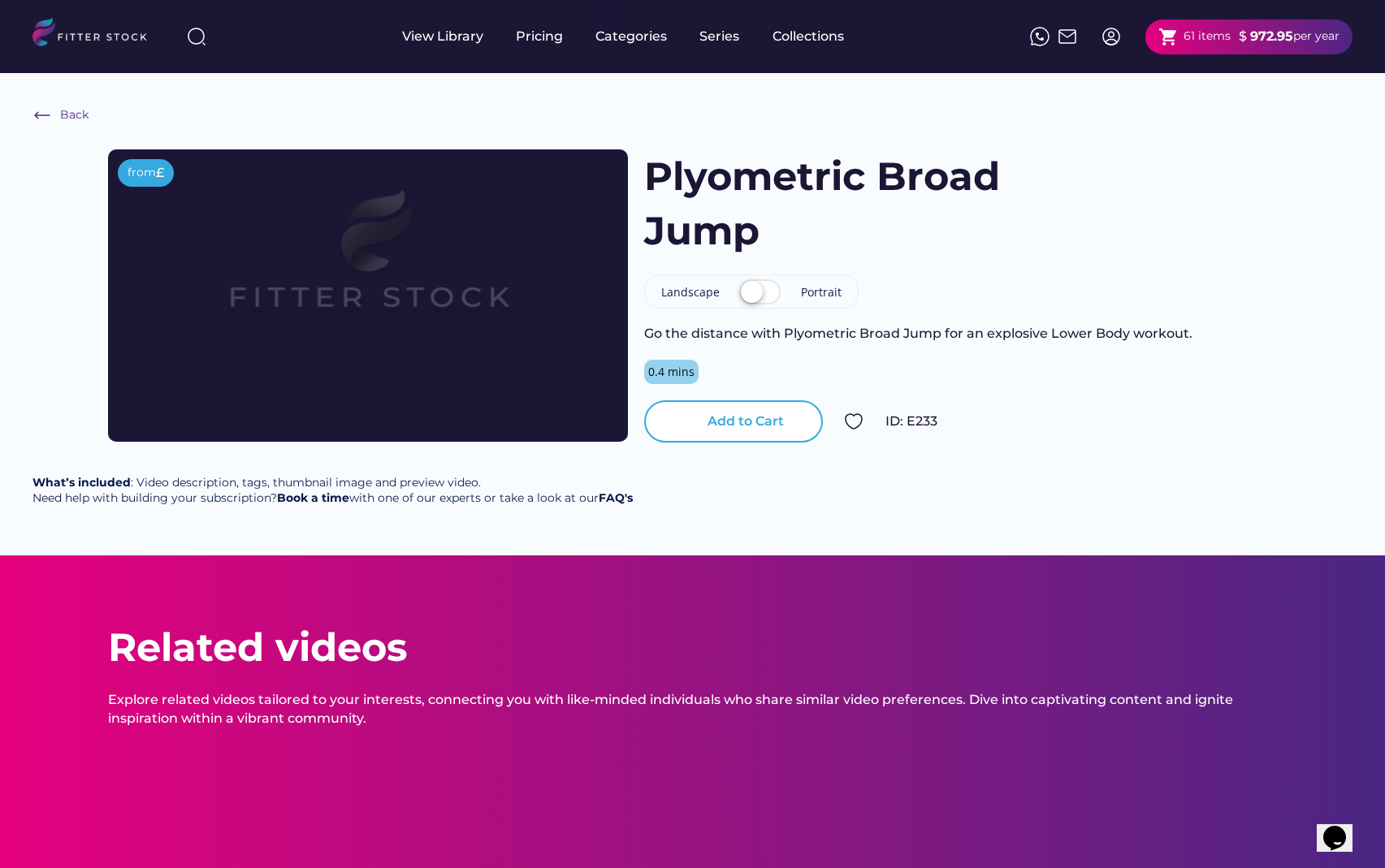
click at [736, 420] on div "Add to Cart" at bounding box center [745, 422] width 77 height 18
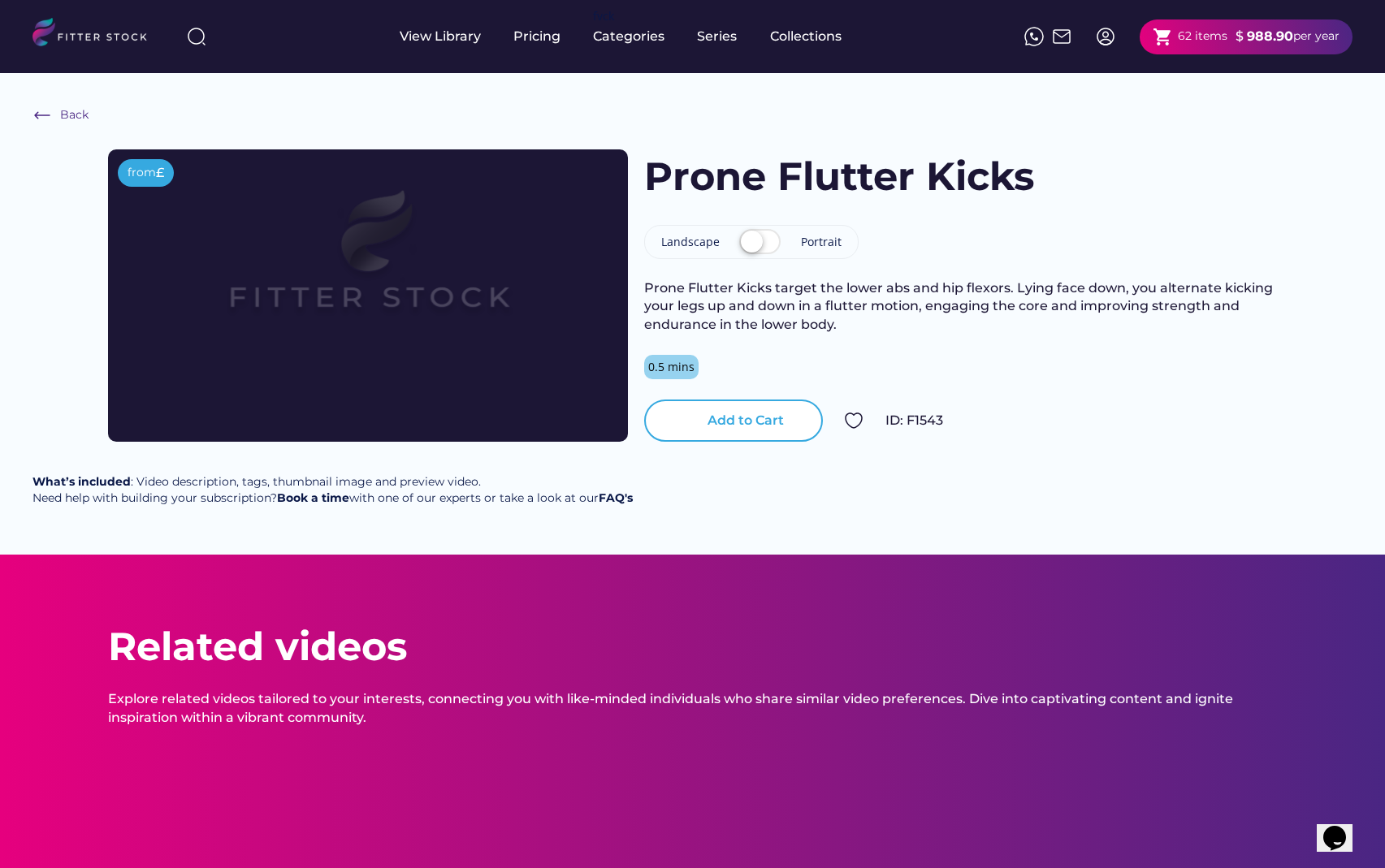
click at [733, 422] on div "Add to Cart" at bounding box center [745, 421] width 77 height 18
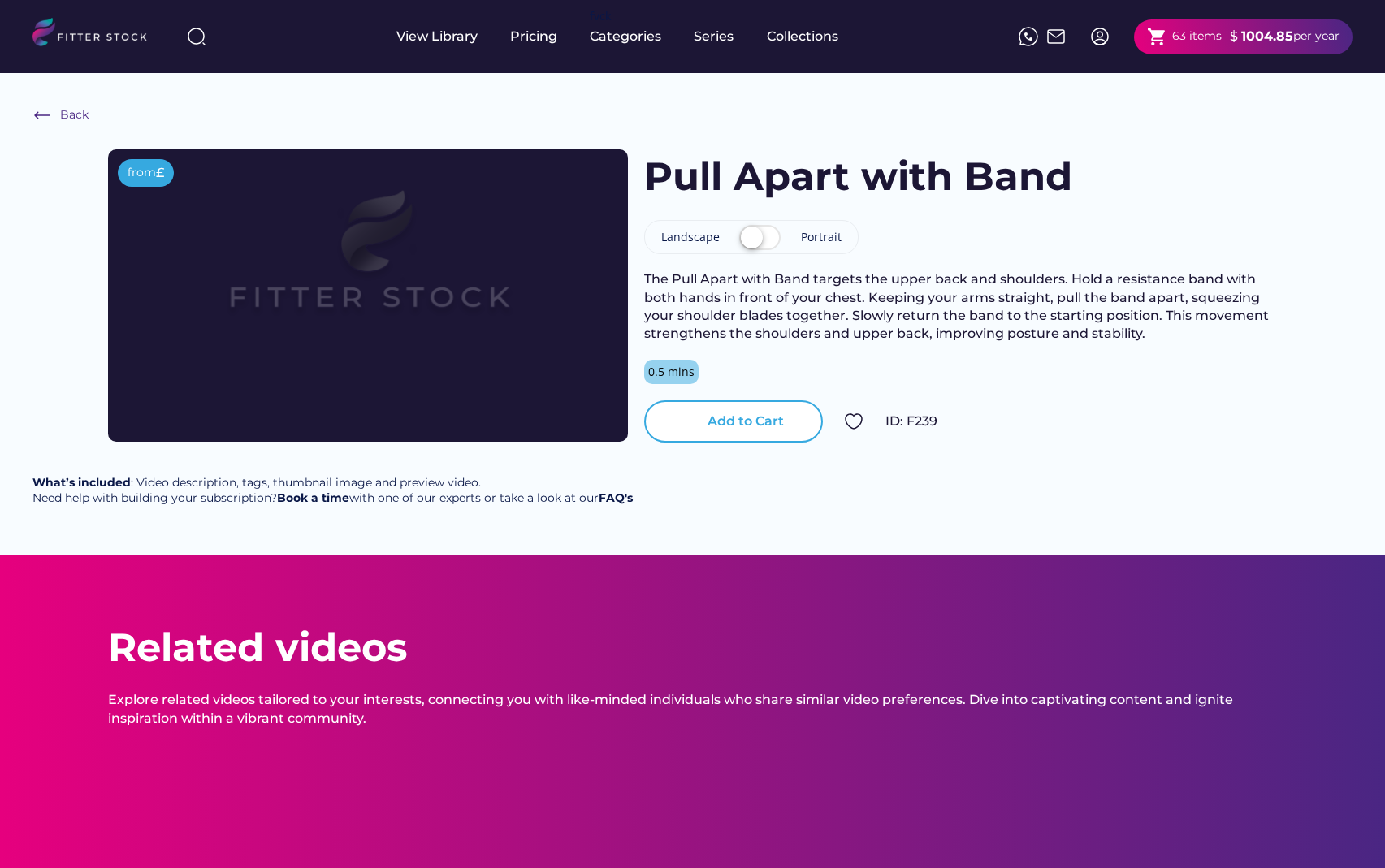
click at [753, 427] on div "Add to Cart" at bounding box center [745, 422] width 77 height 18
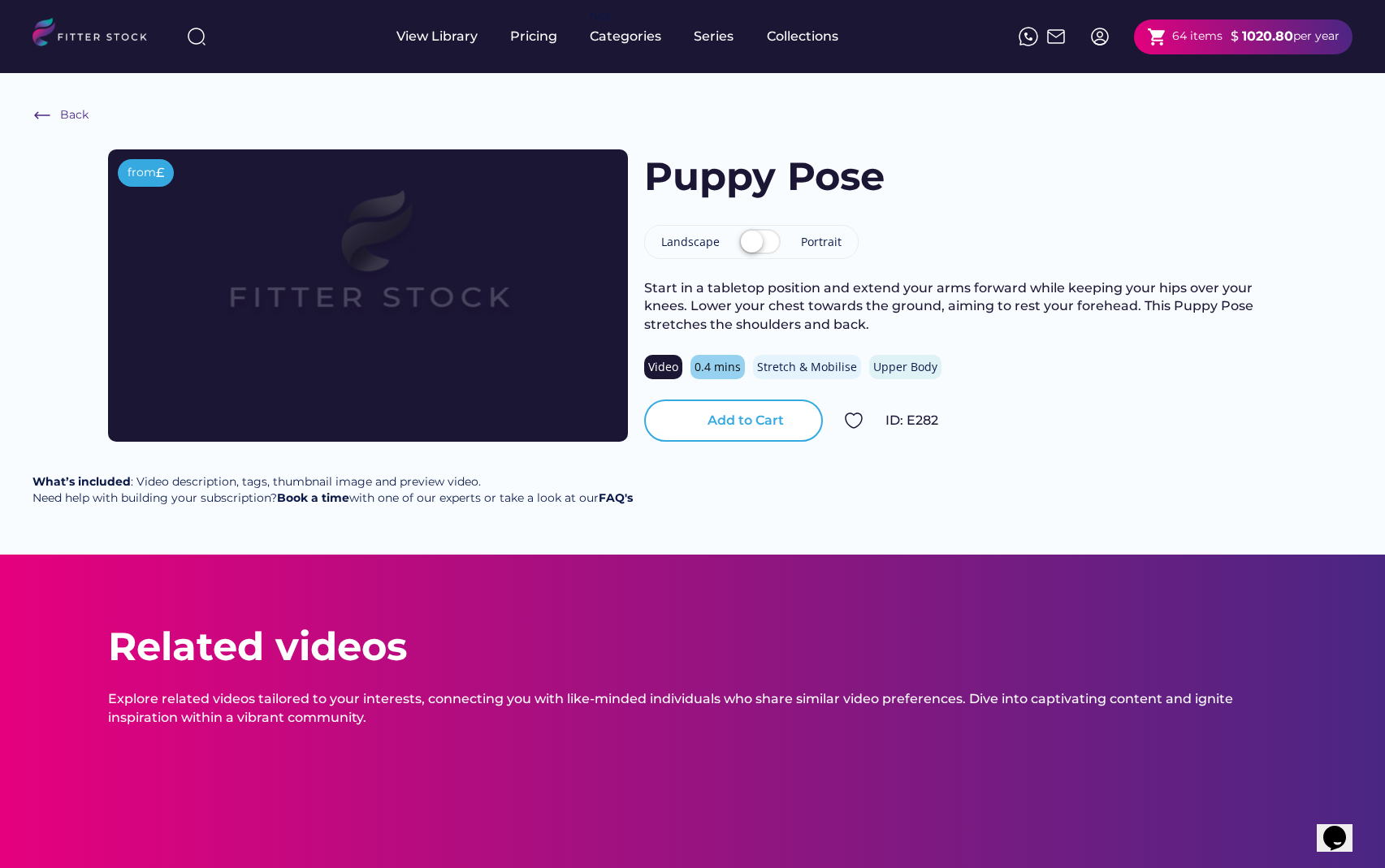
click at [754, 427] on div "Add to Cart" at bounding box center [745, 421] width 77 height 18
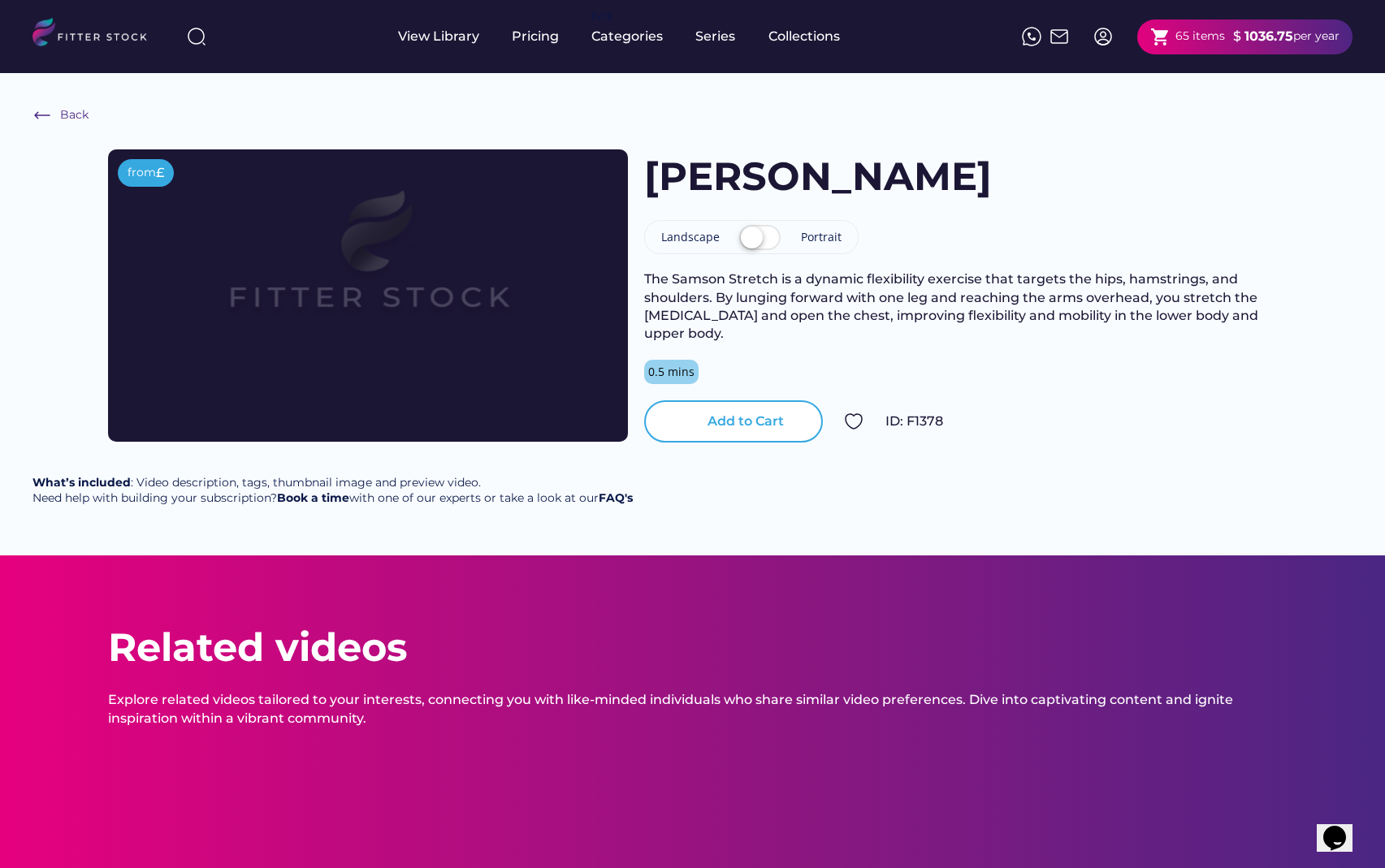
click at [739, 421] on div "Add to Cart" at bounding box center [745, 422] width 77 height 18
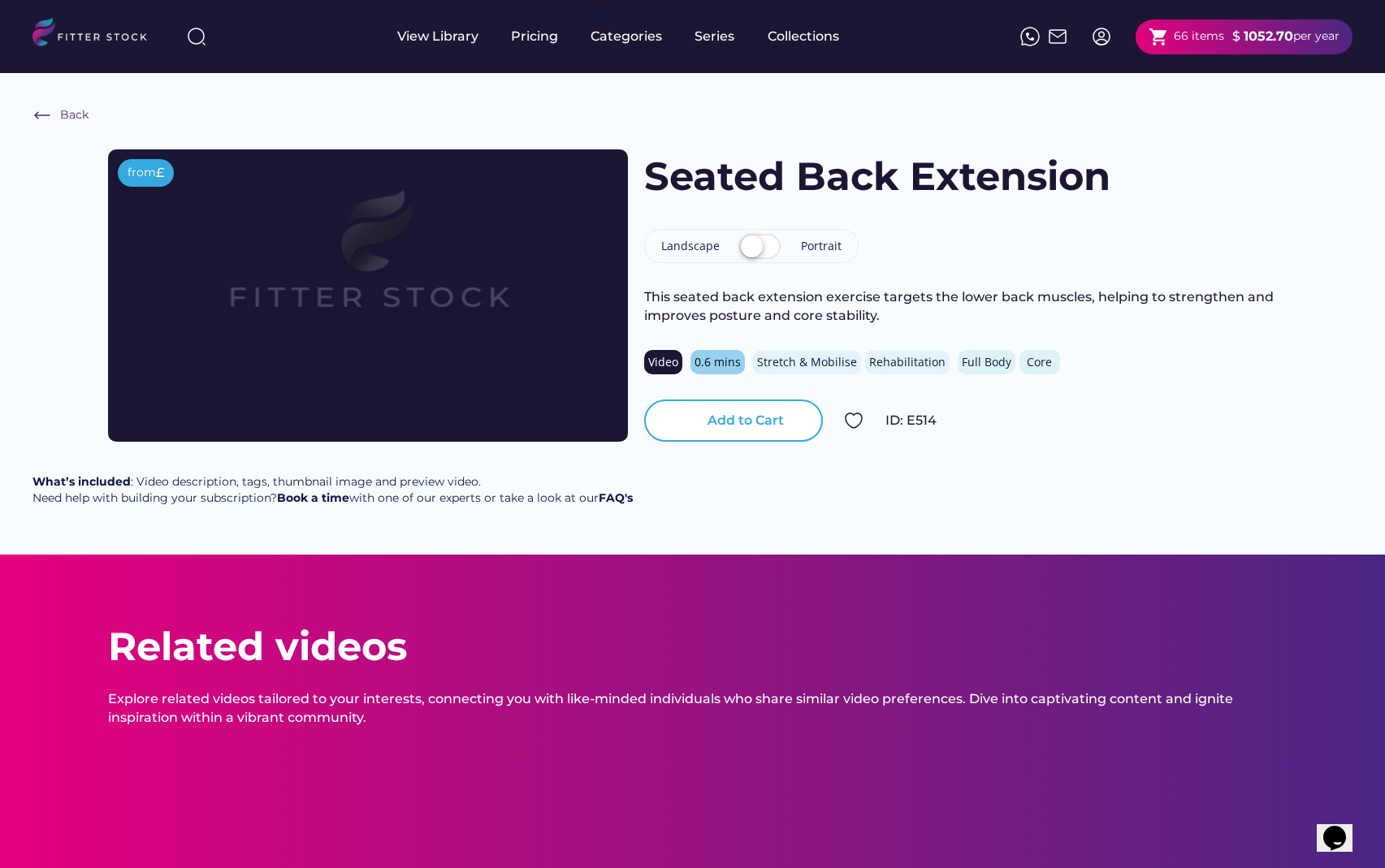
click at [746, 422] on div "Add to Cart" at bounding box center [745, 421] width 77 height 18
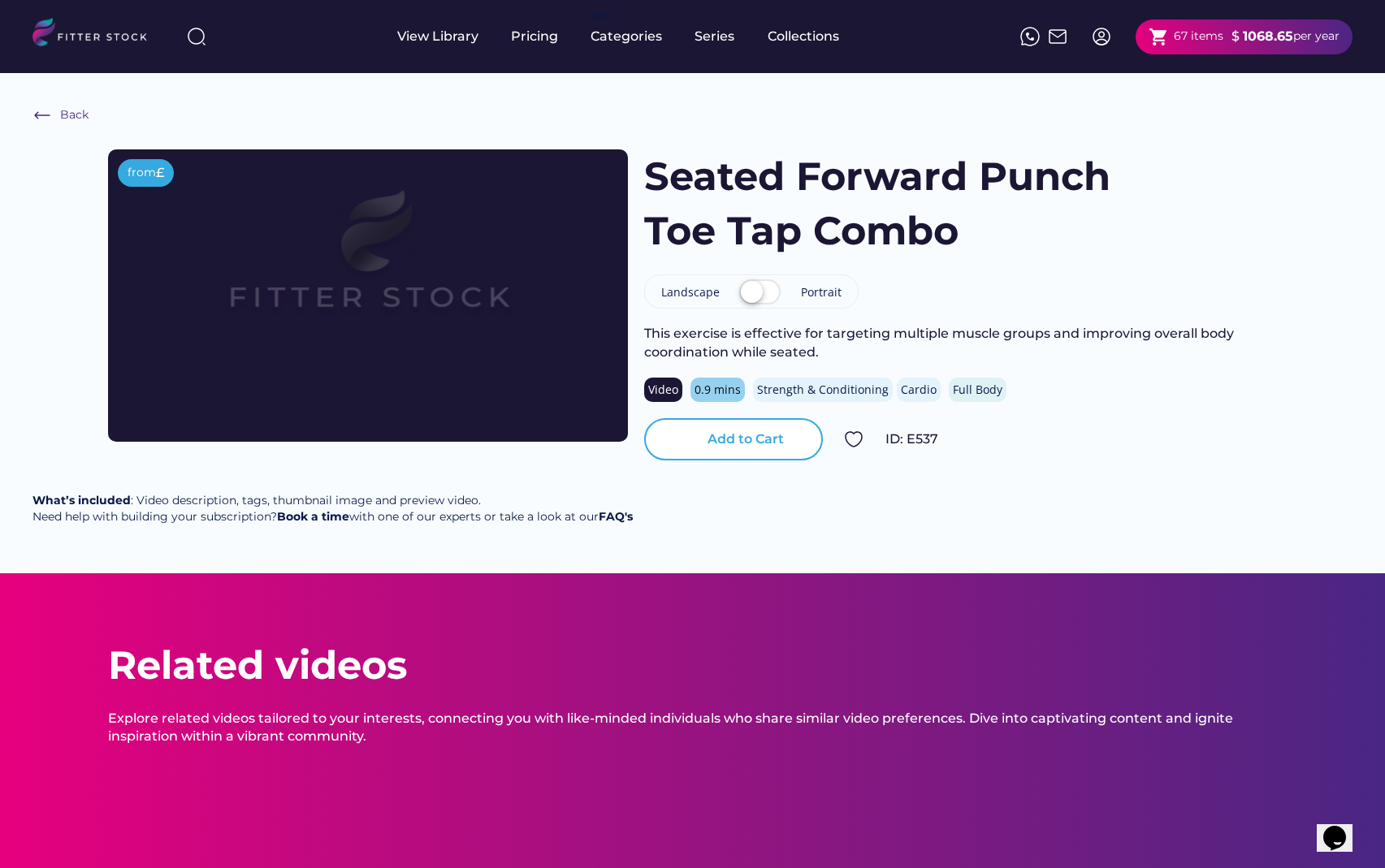
click at [738, 447] on div "Add to Cart" at bounding box center [745, 440] width 77 height 18
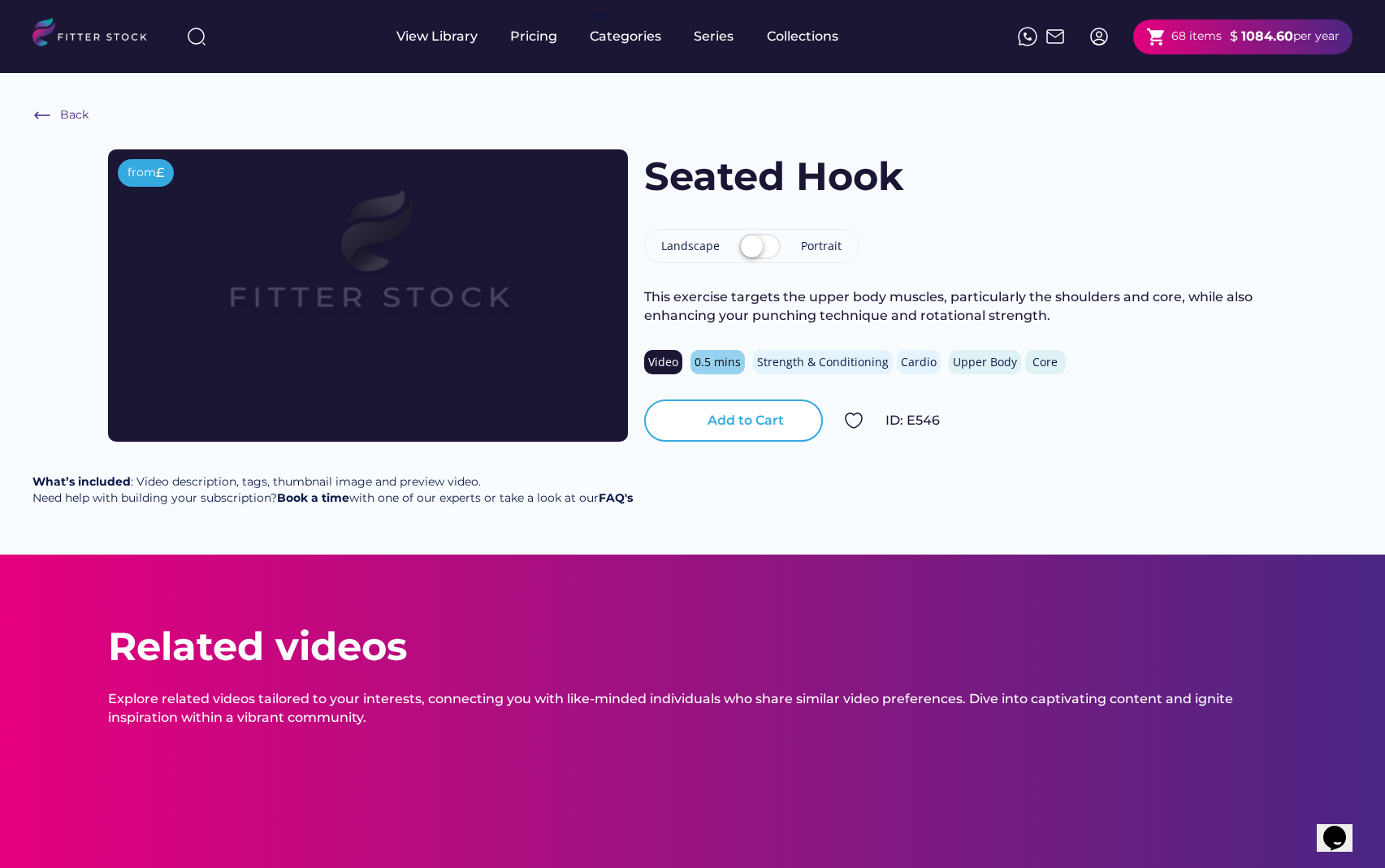
click at [744, 423] on div "Add to Cart" at bounding box center [745, 421] width 77 height 18
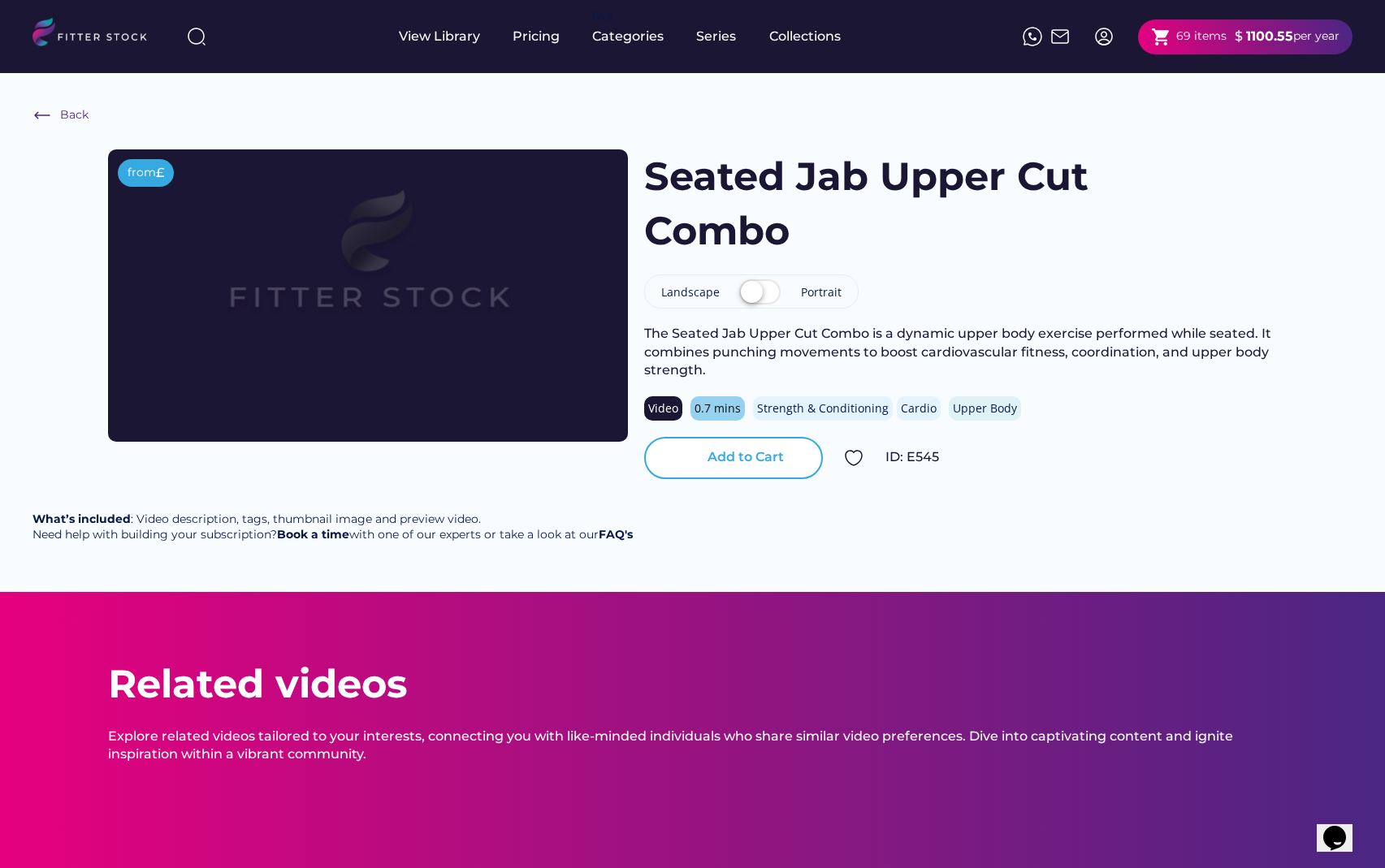
click at [745, 453] on div "Add to Cart" at bounding box center [745, 457] width 77 height 18
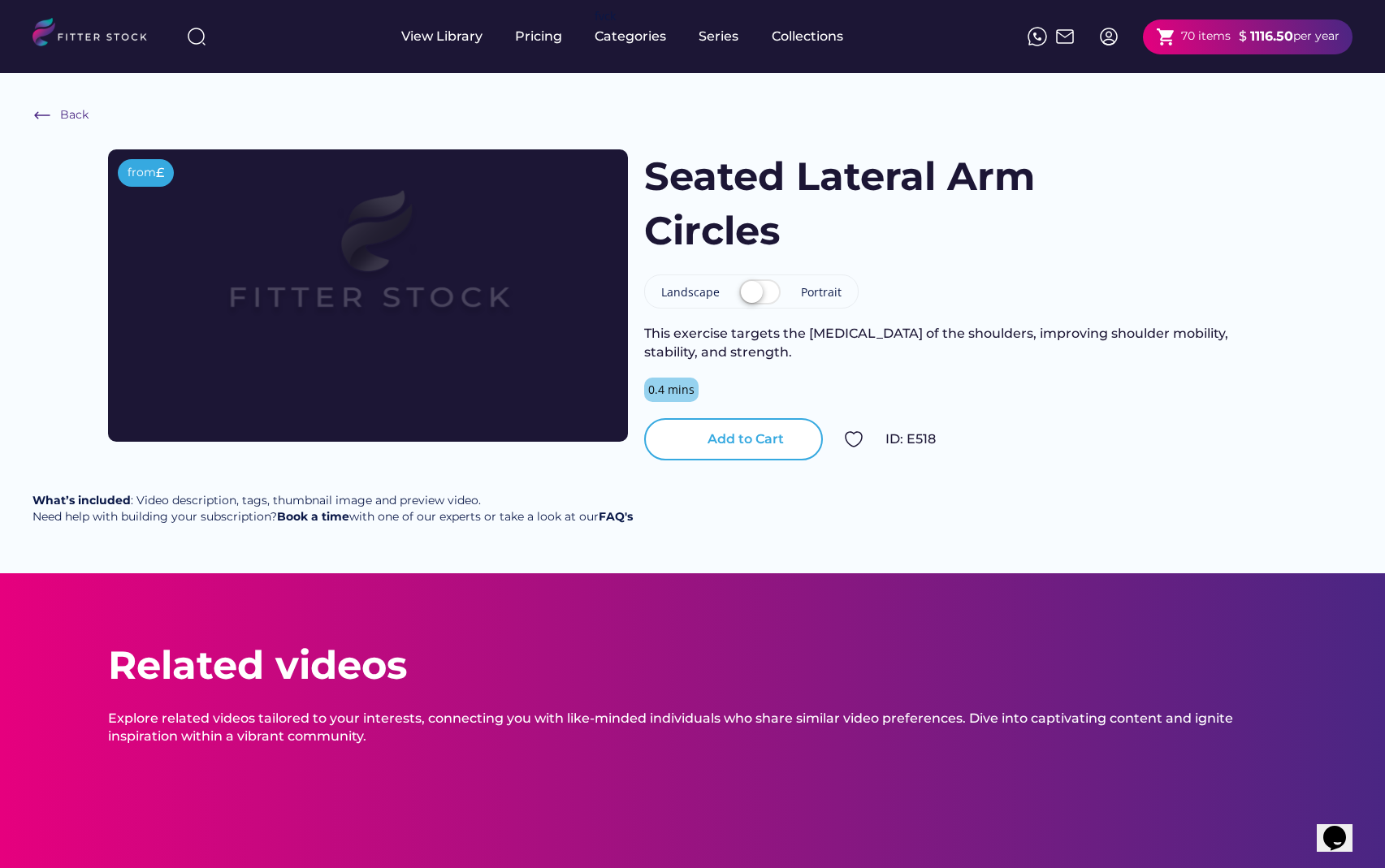
click at [758, 437] on div "Add to Cart" at bounding box center [745, 440] width 77 height 18
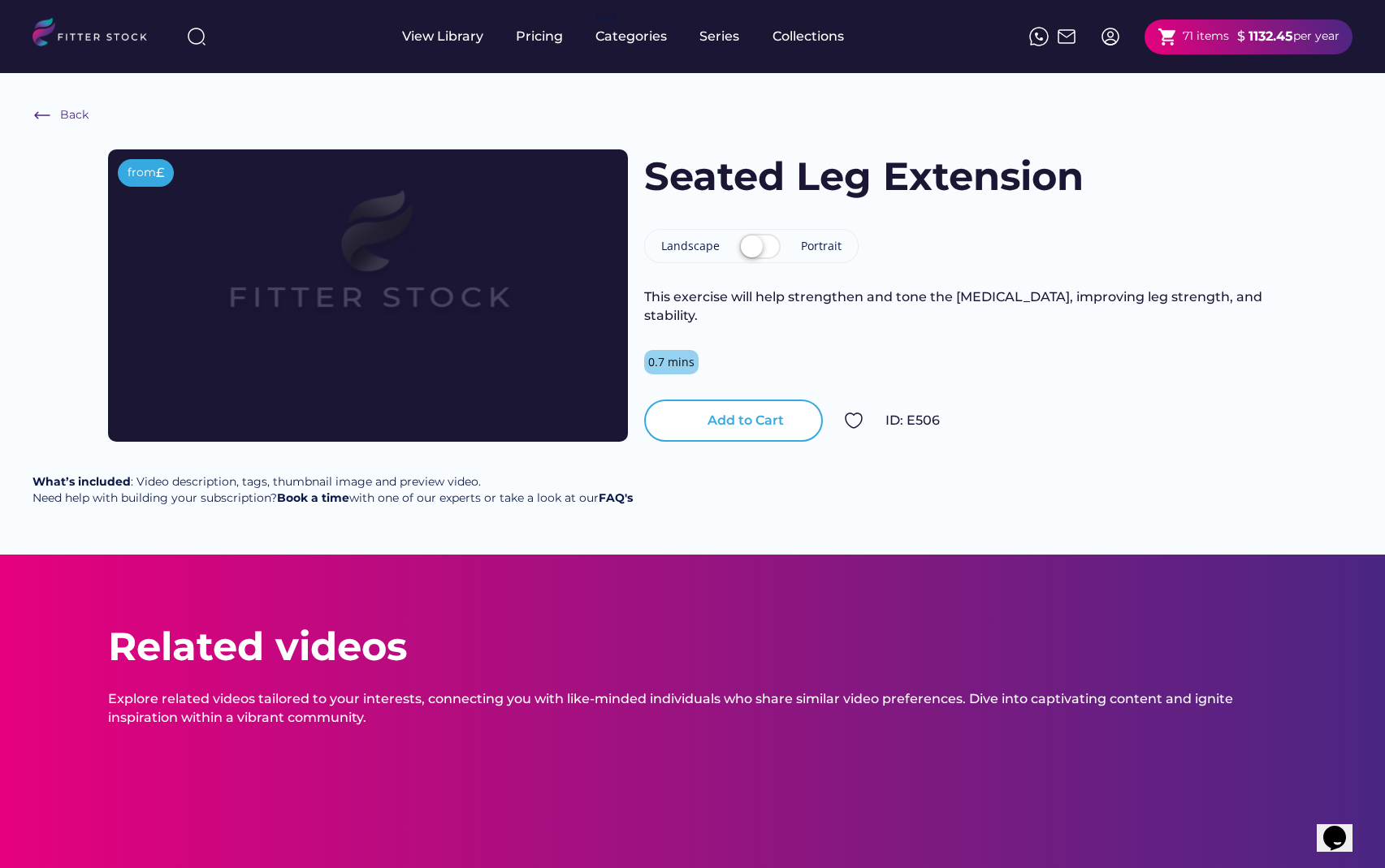
click at [744, 425] on div "Add to Cart" at bounding box center [745, 421] width 77 height 18
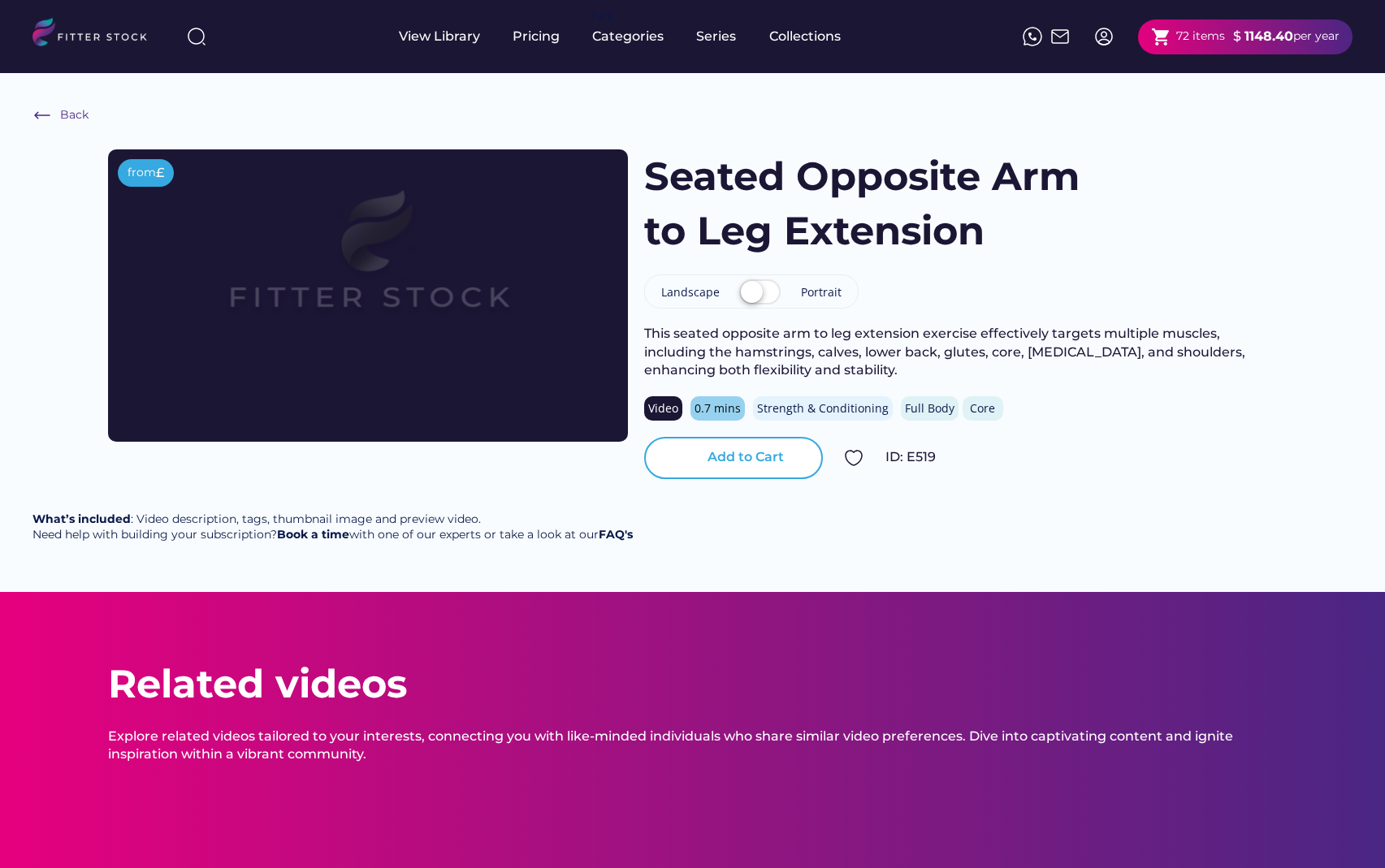
click at [744, 452] on div "Add to Cart" at bounding box center [745, 457] width 77 height 18
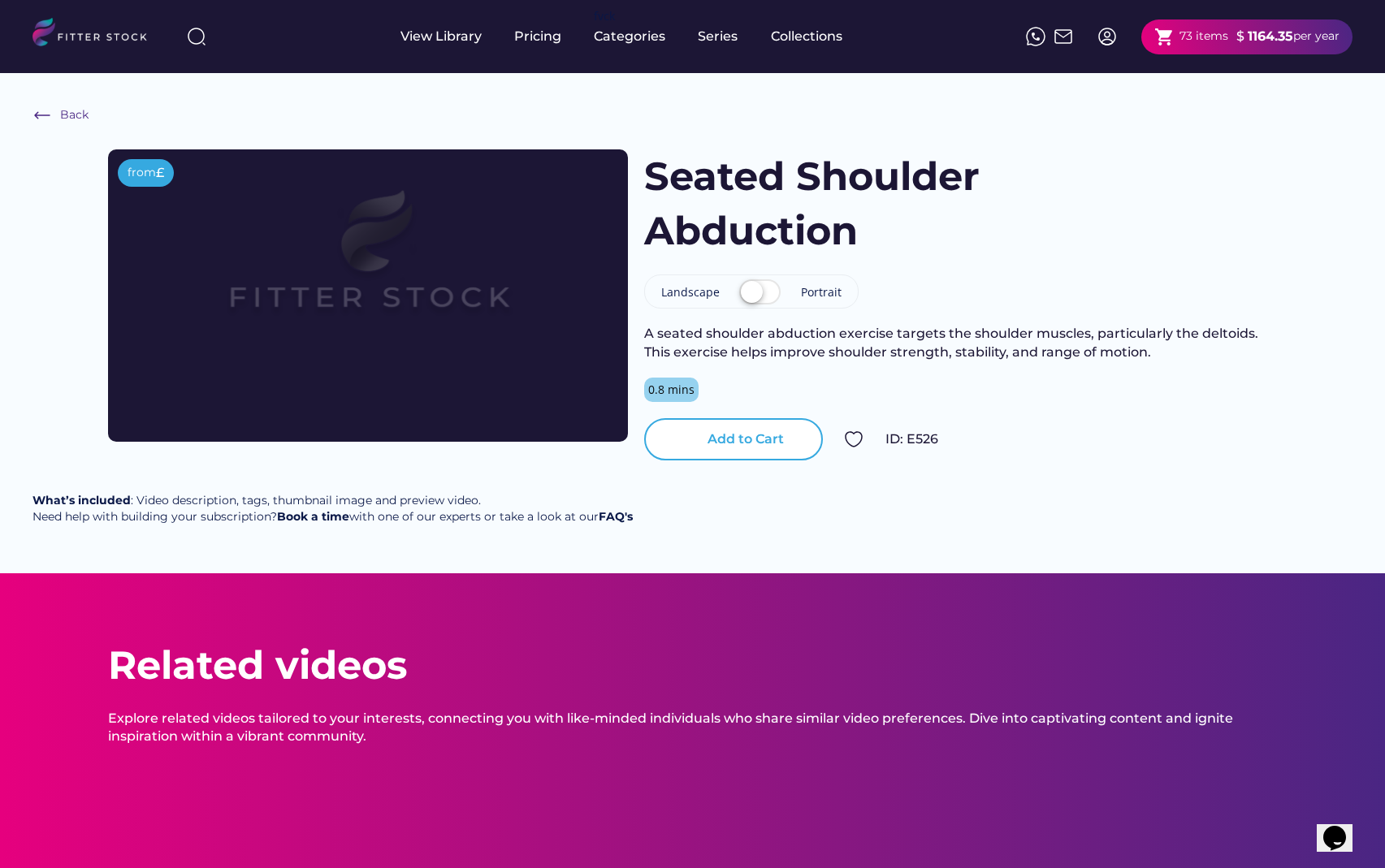
click at [761, 441] on div "Add to Cart" at bounding box center [745, 440] width 77 height 18
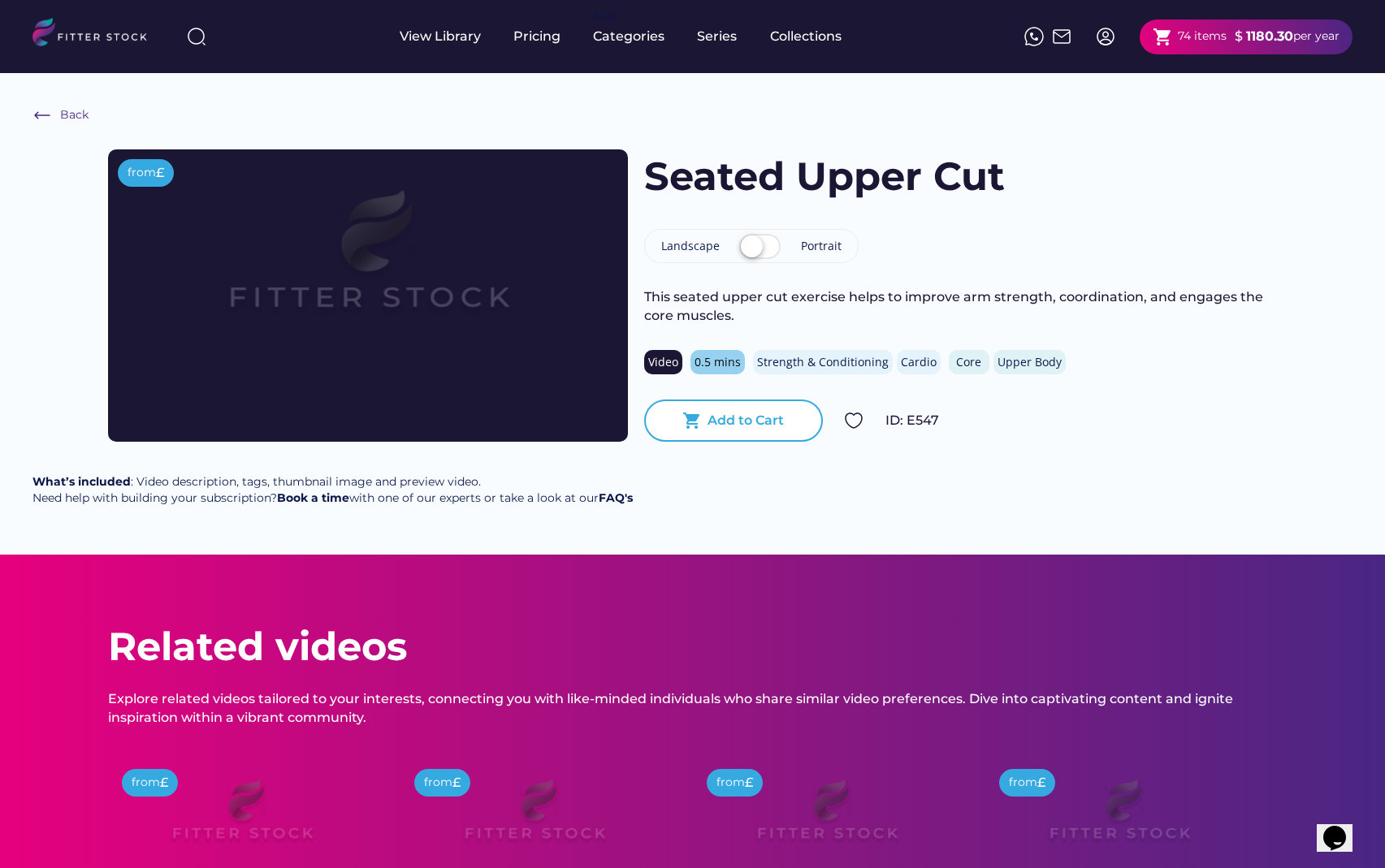
click at [763, 422] on div "Add to Cart" at bounding box center [745, 421] width 77 height 18
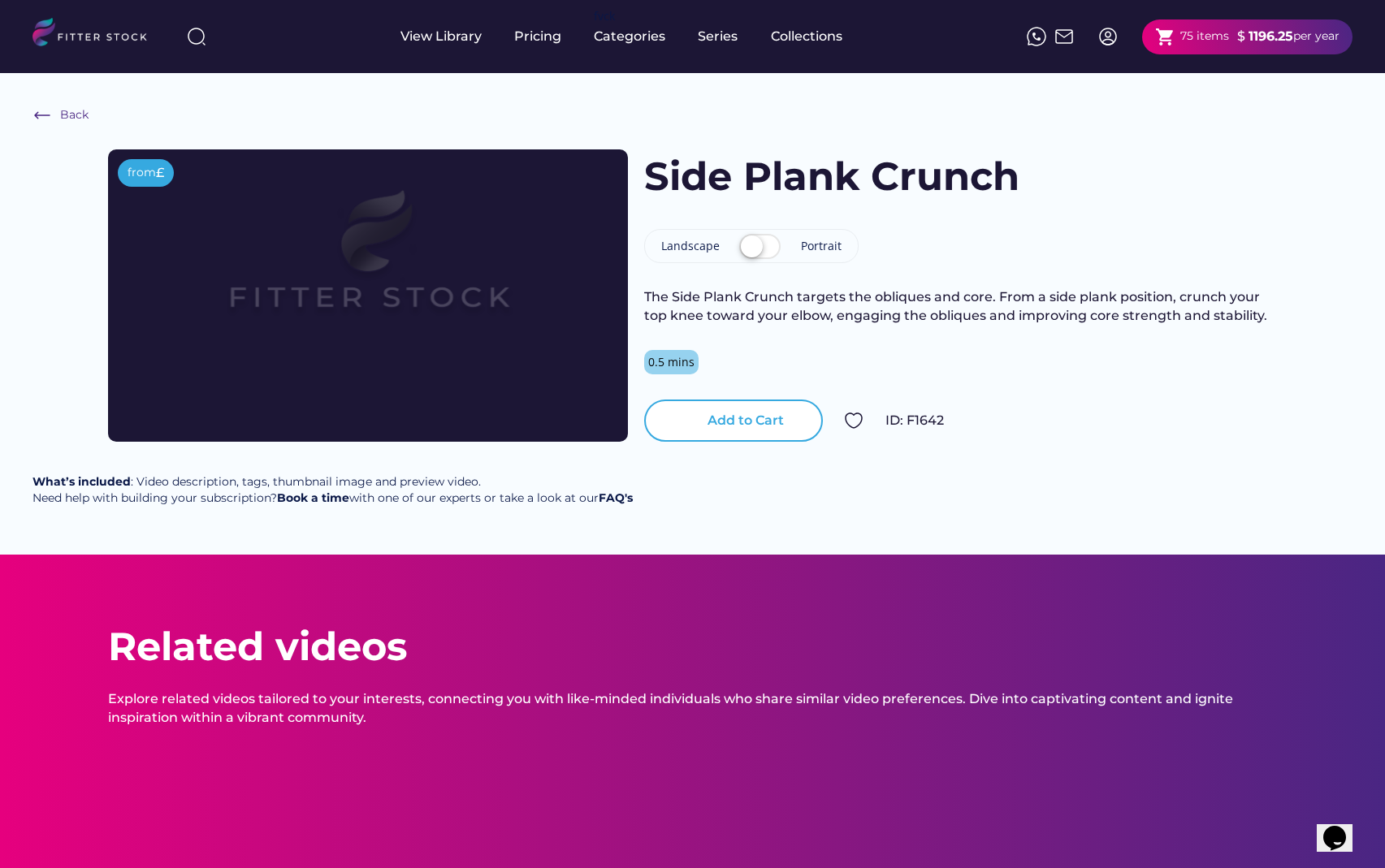
click at [740, 427] on div "Add to Cart" at bounding box center [745, 421] width 77 height 18
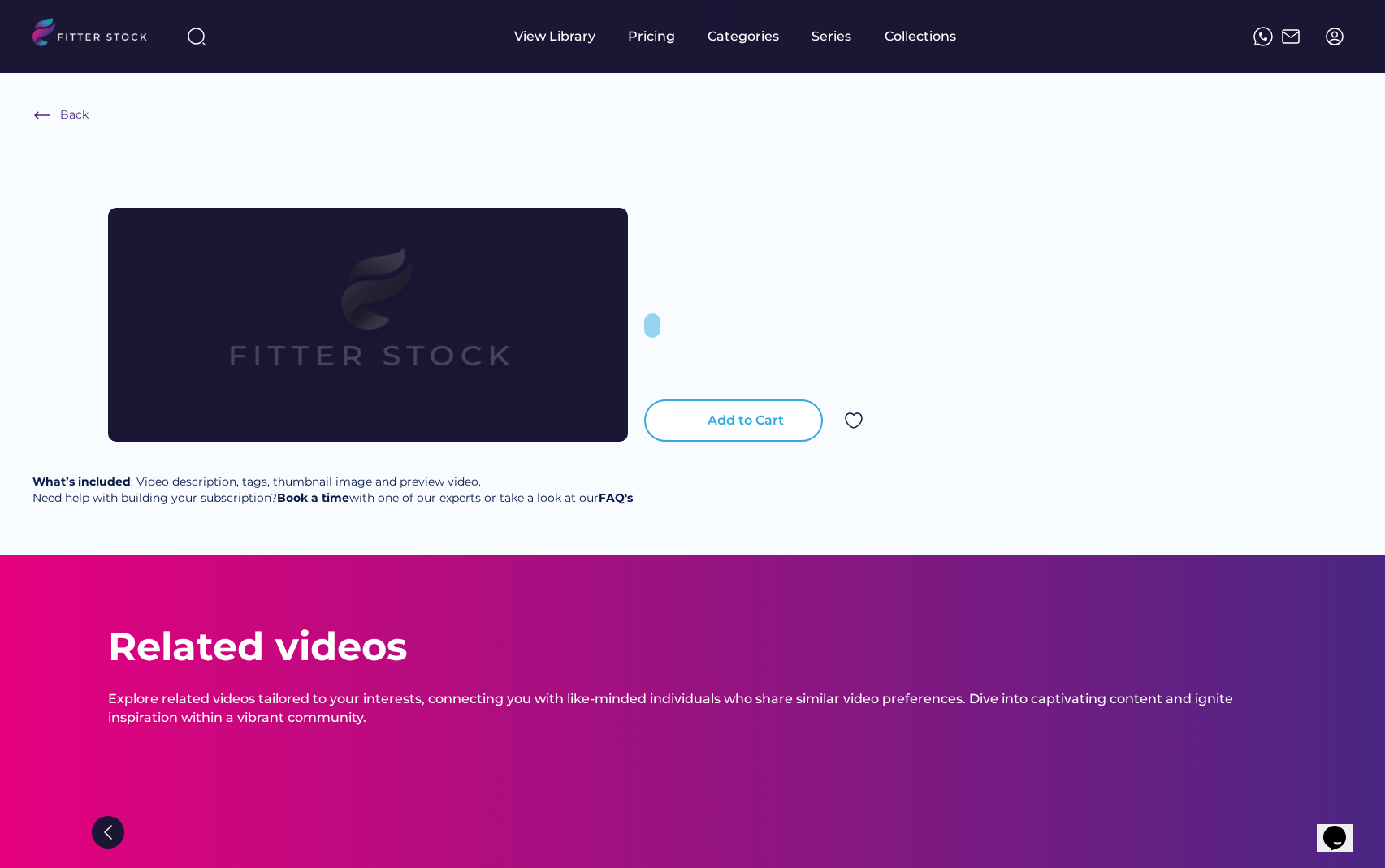
click at [762, 429] on div "shopping_cart Add to Cart" at bounding box center [960, 295] width 633 height 292
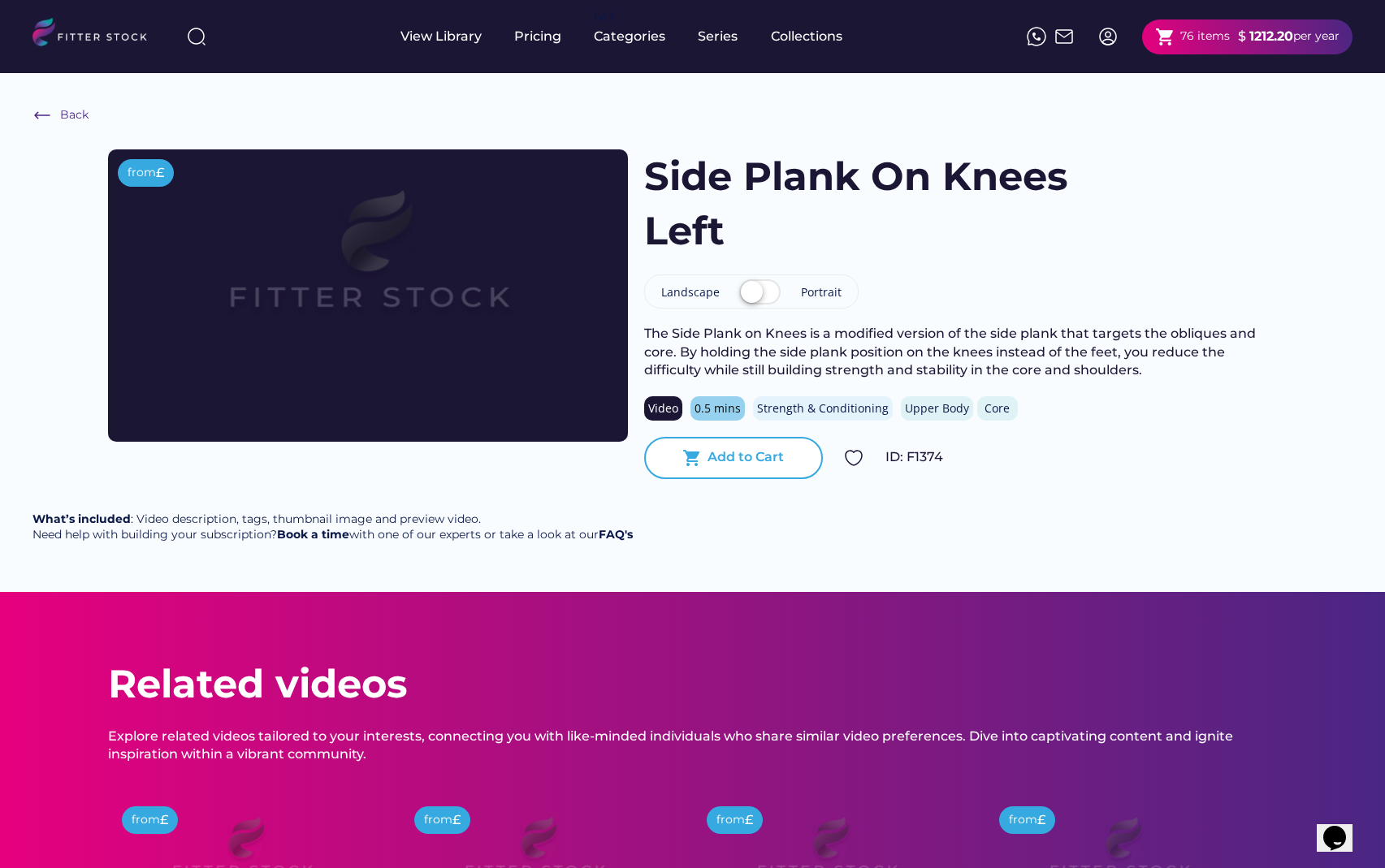
click at [756, 462] on div "Add to Cart" at bounding box center [745, 457] width 77 height 18
click at [756, 458] on div "Add to Cart" at bounding box center [745, 457] width 77 height 18
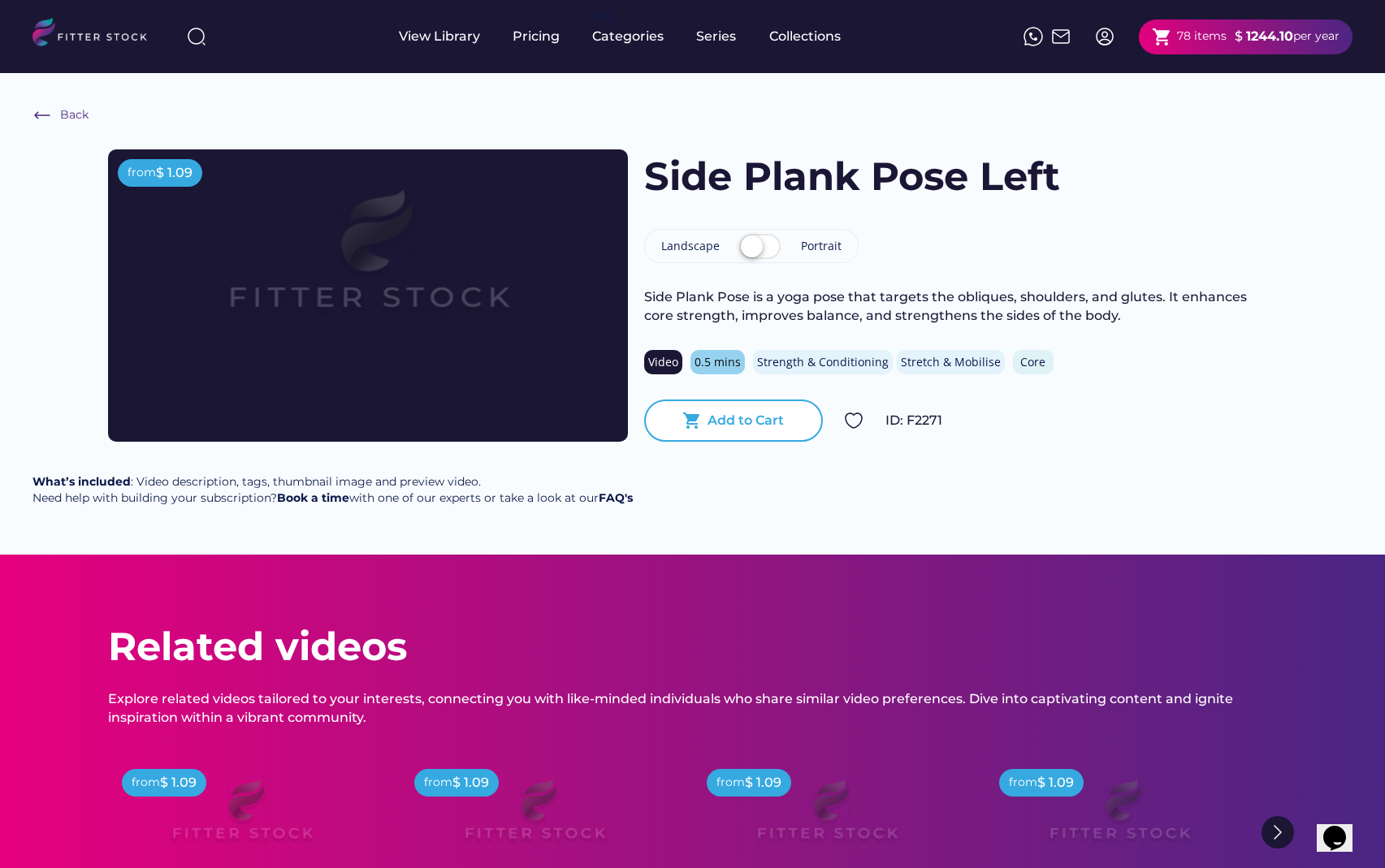
click at [756, 422] on div "Add to Cart" at bounding box center [745, 421] width 77 height 18
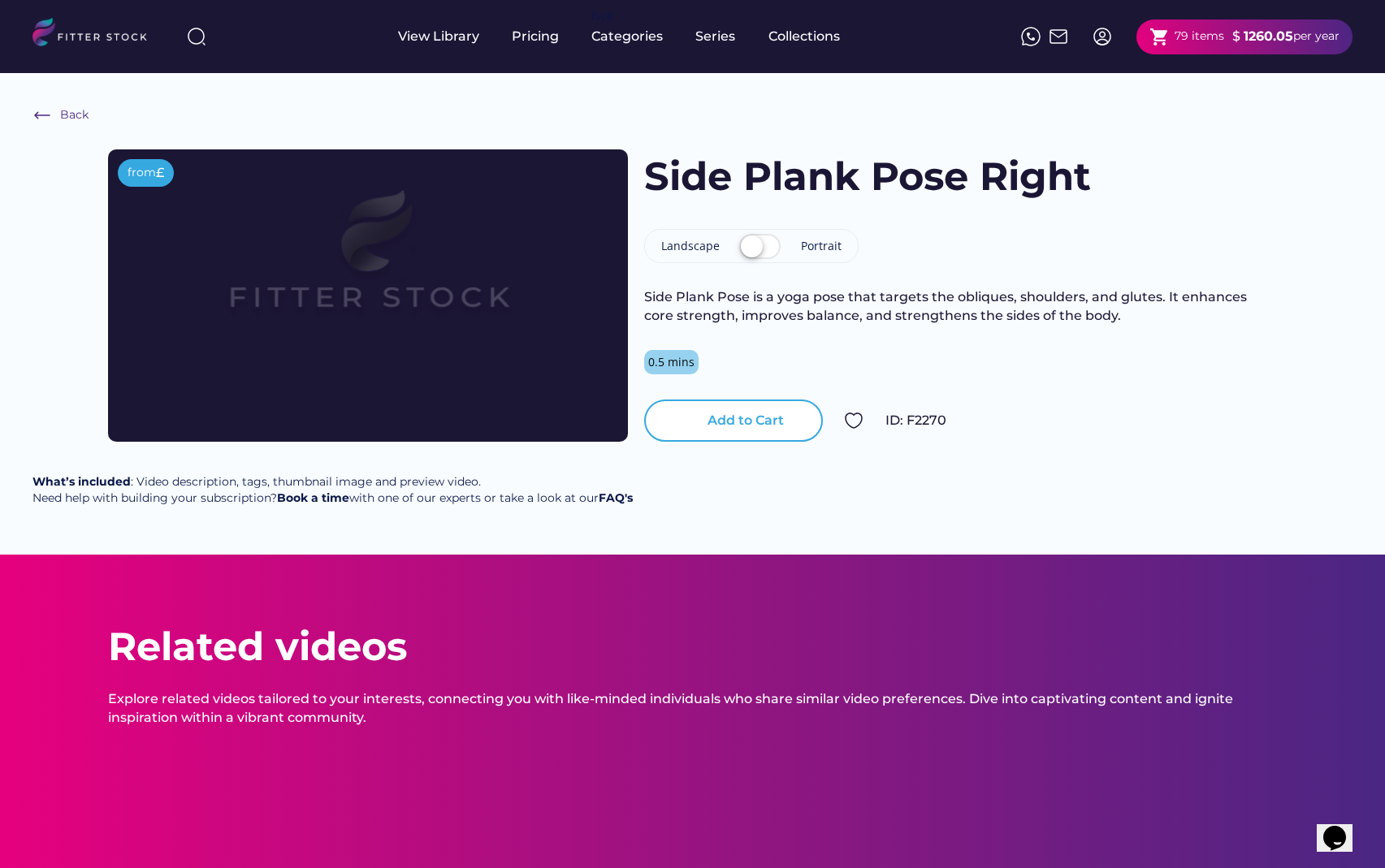
click at [748, 424] on div "Add to Cart" at bounding box center [745, 421] width 77 height 18
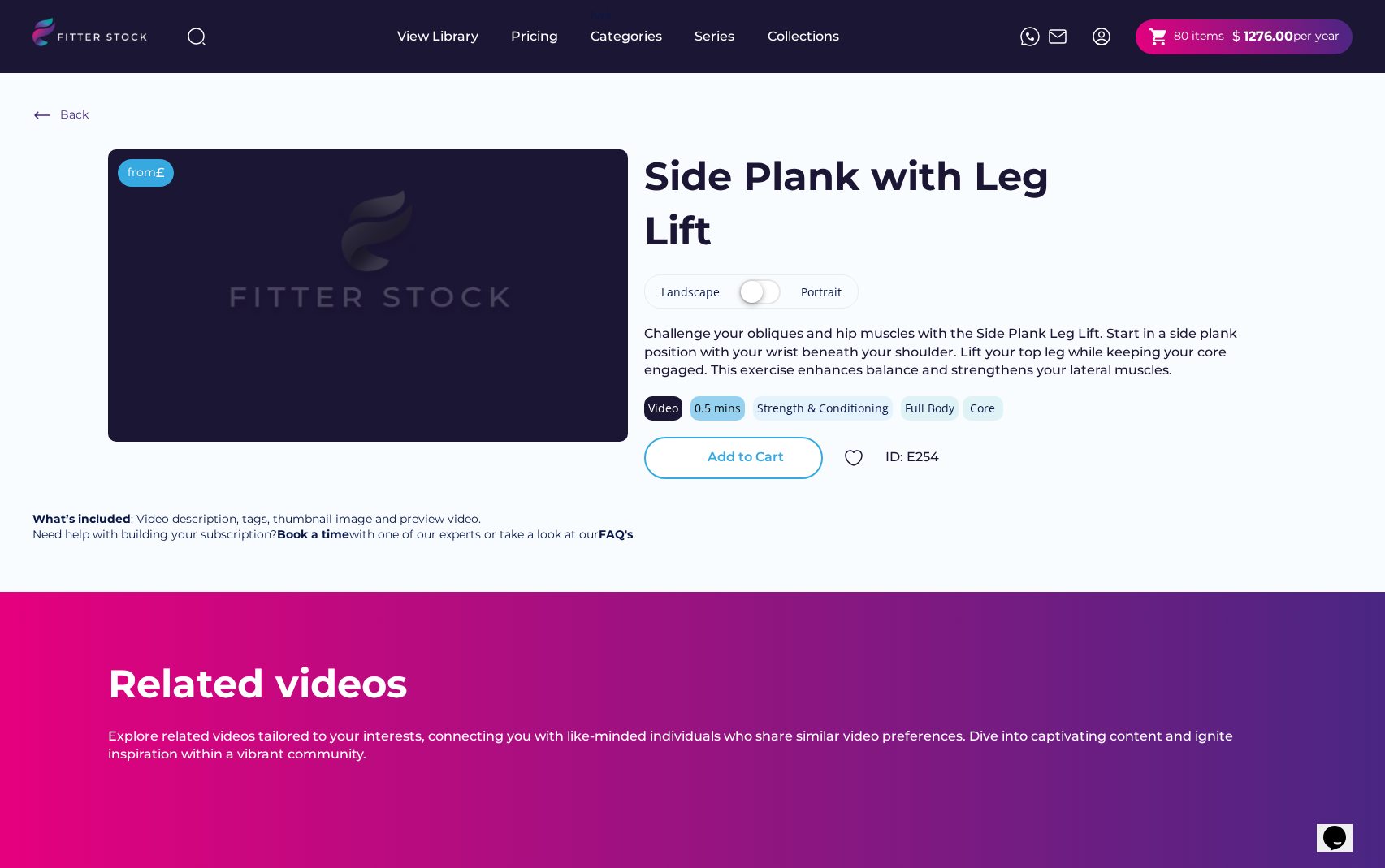
click at [716, 450] on div "Add to Cart" at bounding box center [745, 457] width 77 height 18
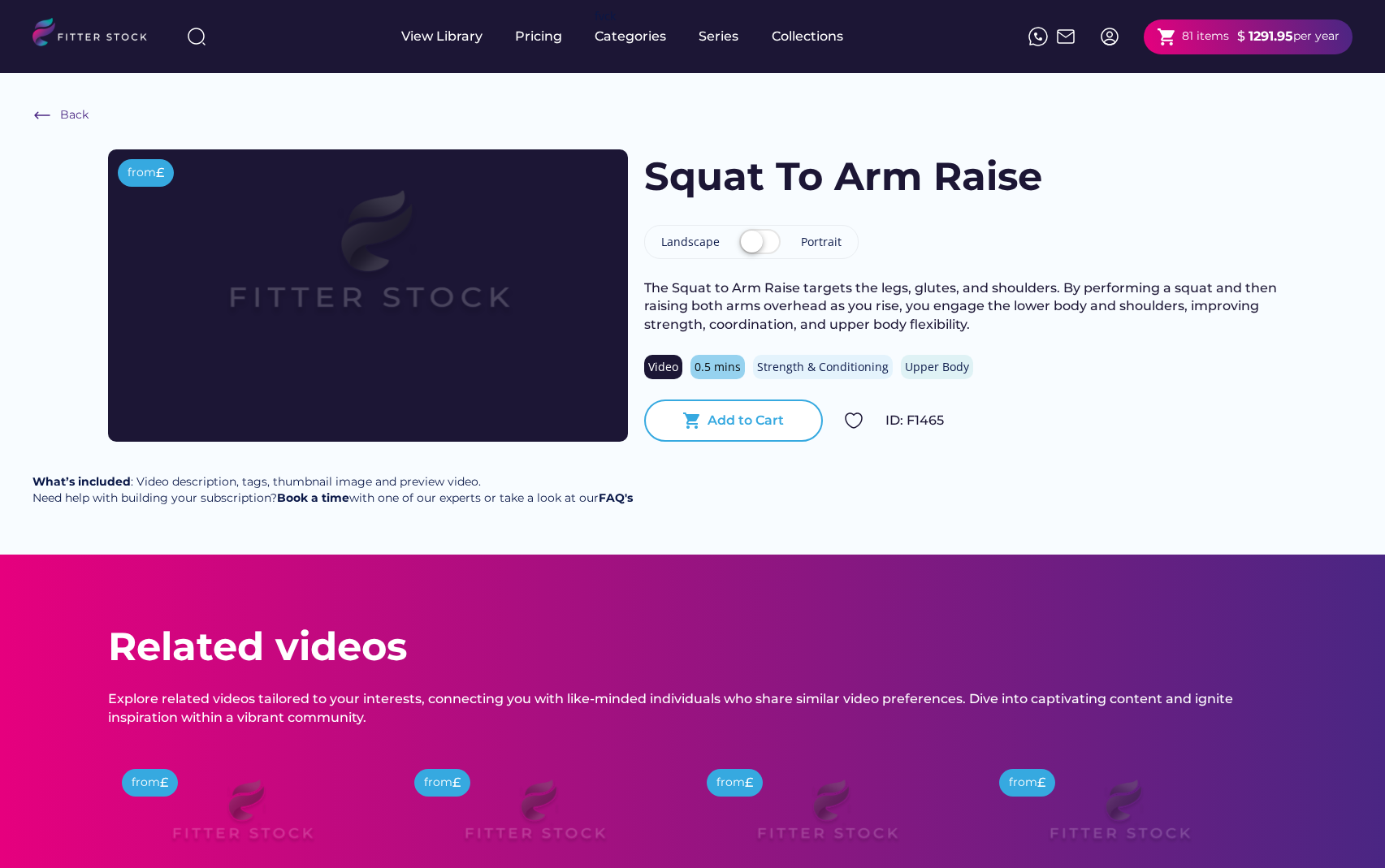
click at [729, 420] on div "Add to Cart" at bounding box center [745, 421] width 77 height 18
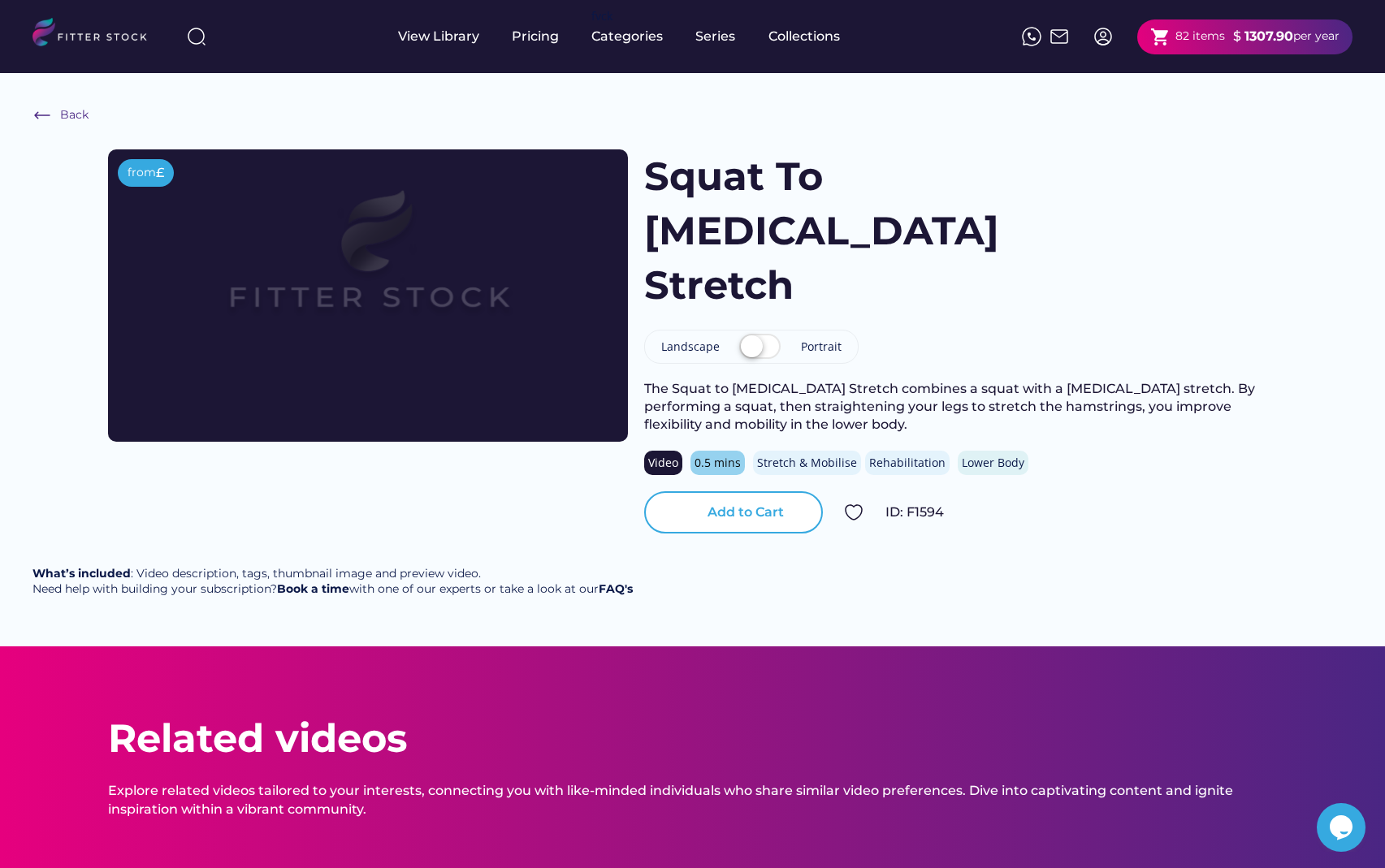
click at [770, 504] on div "Add to Cart" at bounding box center [745, 513] width 77 height 18
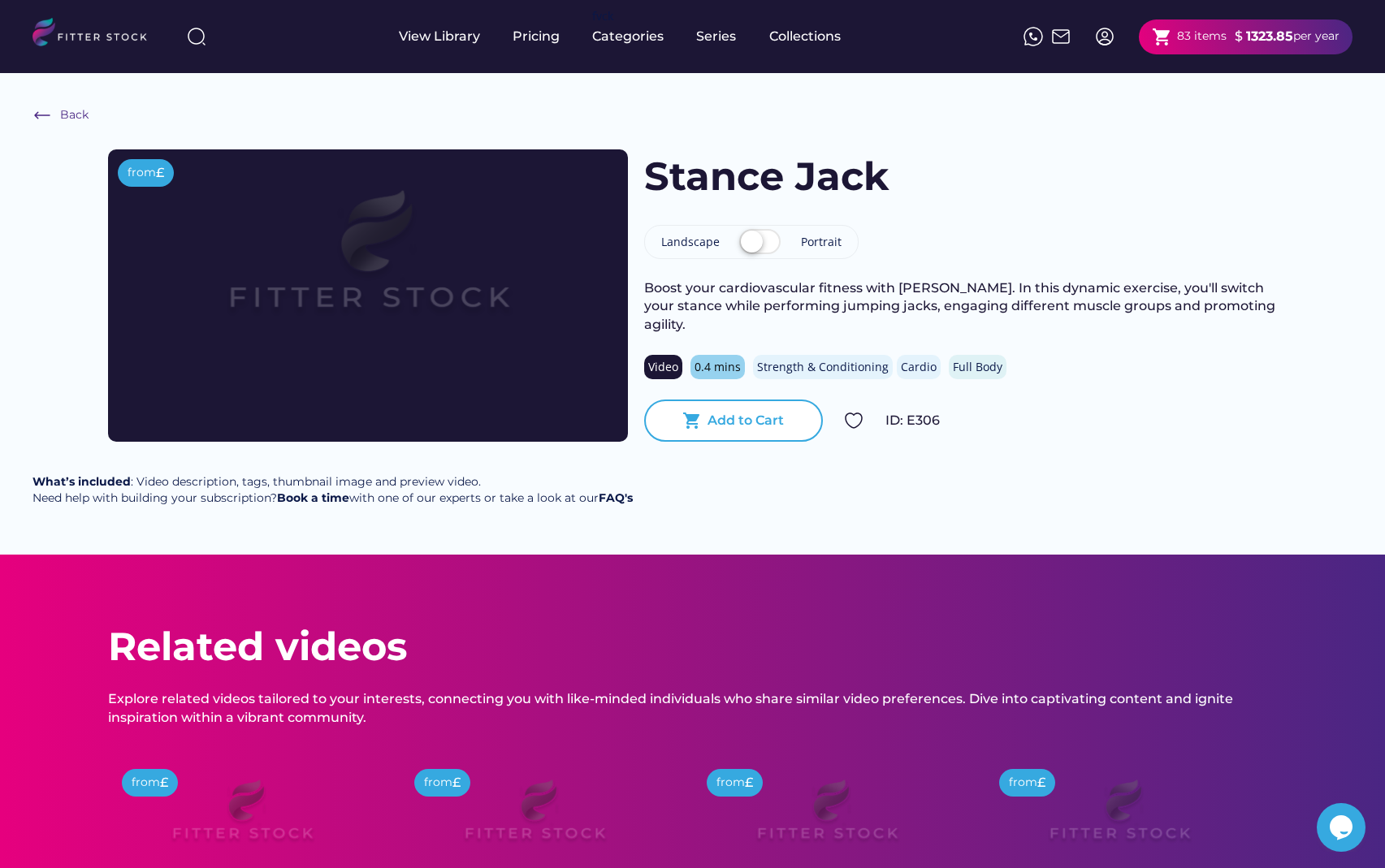
click at [773, 420] on div "Add to Cart" at bounding box center [745, 421] width 77 height 18
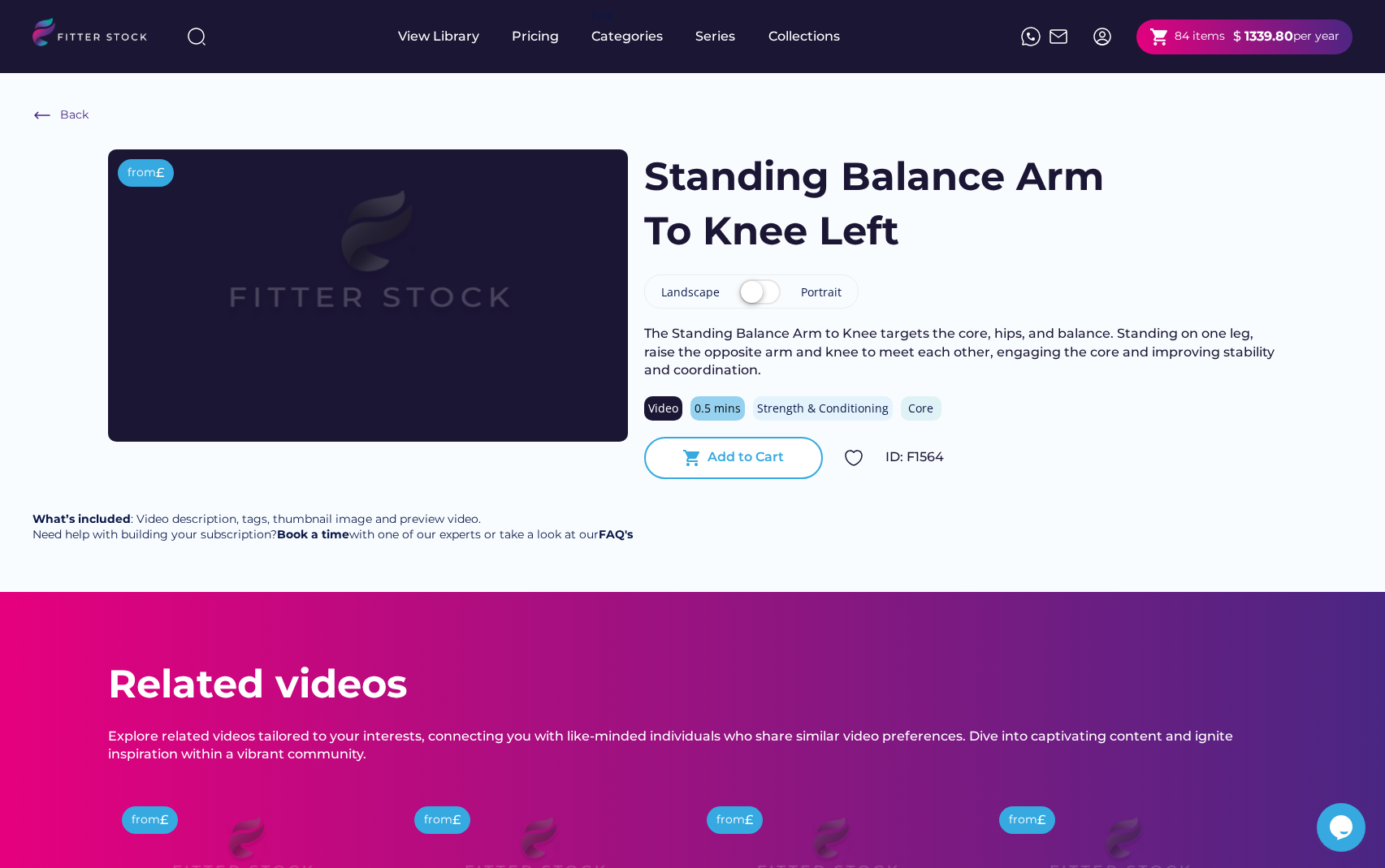
click at [788, 450] on div "shopping_cart Add to Cart" at bounding box center [733, 458] width 179 height 42
click at [764, 464] on div "Add to Cart" at bounding box center [745, 457] width 77 height 18
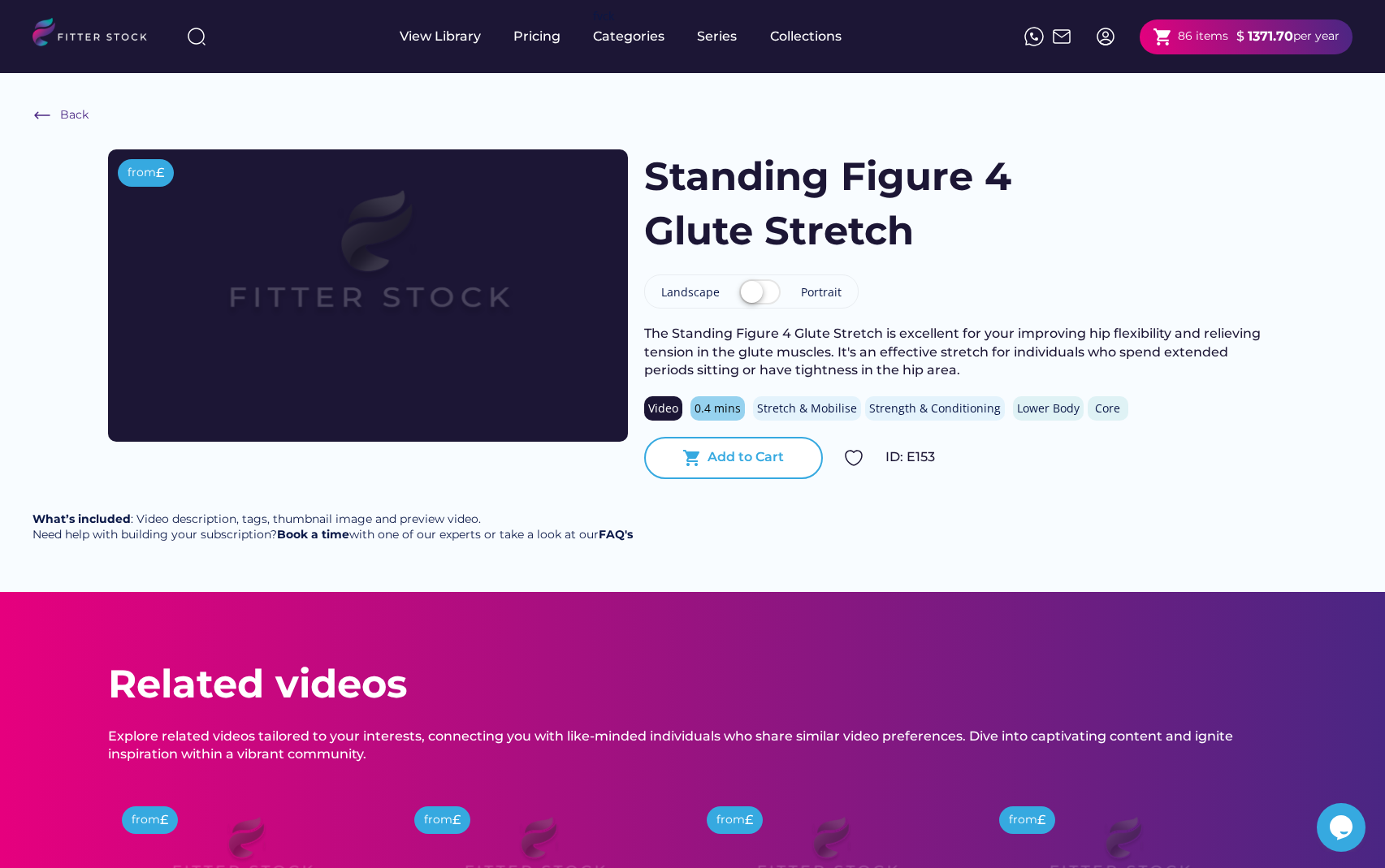
click at [767, 443] on div "shopping_cart Add to Cart" at bounding box center [733, 458] width 179 height 42
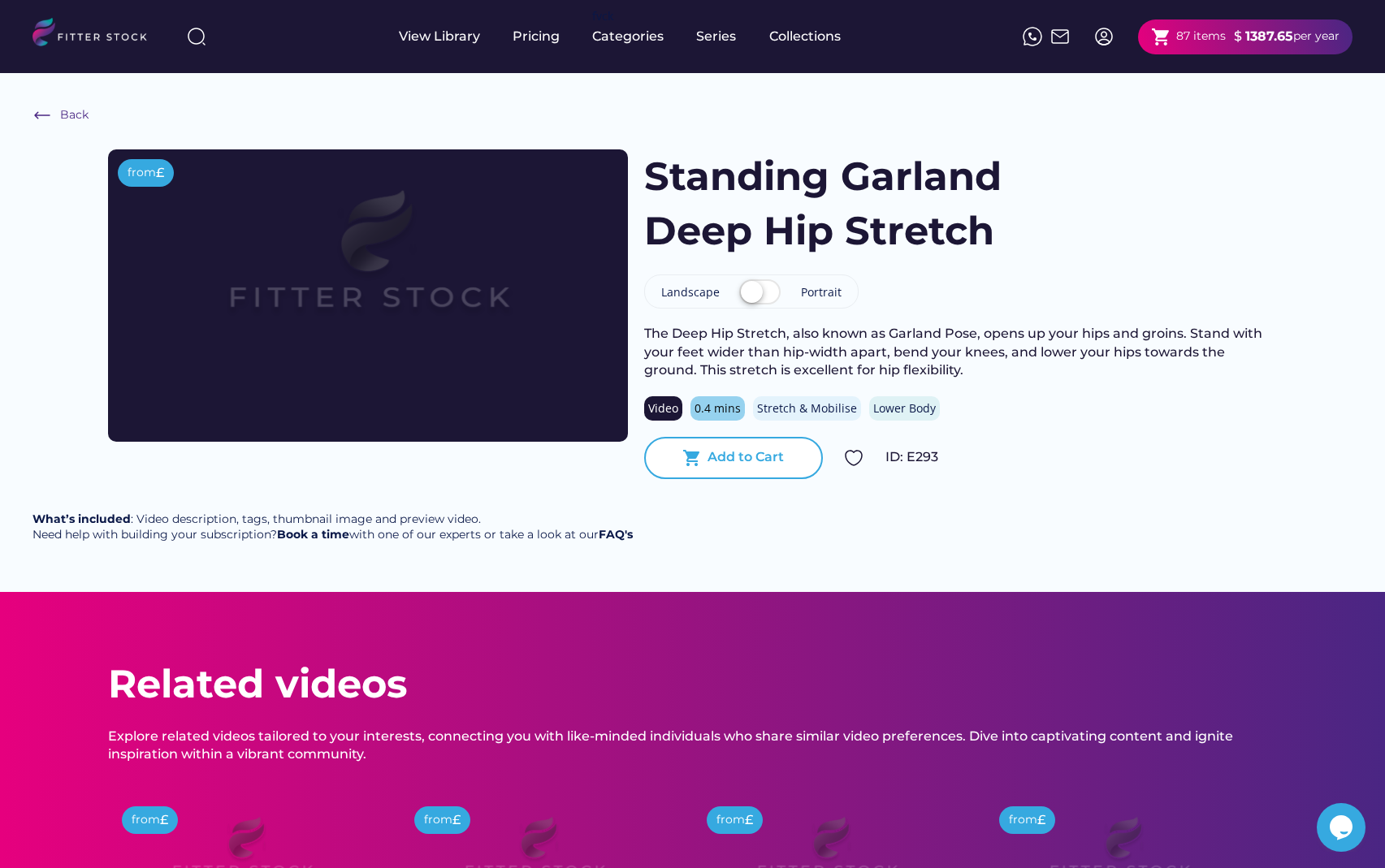
click at [763, 446] on div "shopping_cart Add to Cart" at bounding box center [733, 458] width 179 height 42
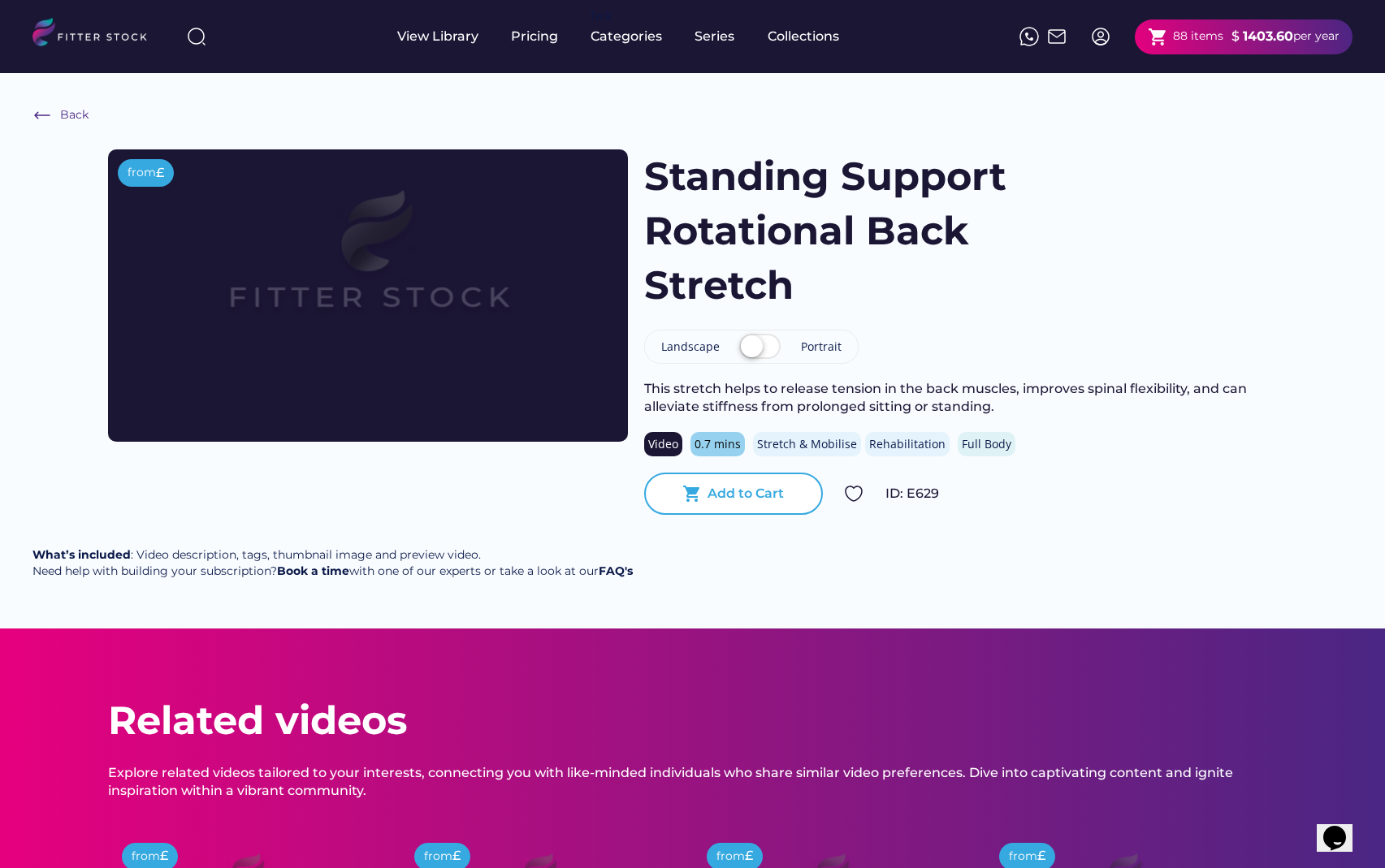
click at [758, 480] on div "shopping_cart Add to Cart" at bounding box center [733, 493] width 179 height 42
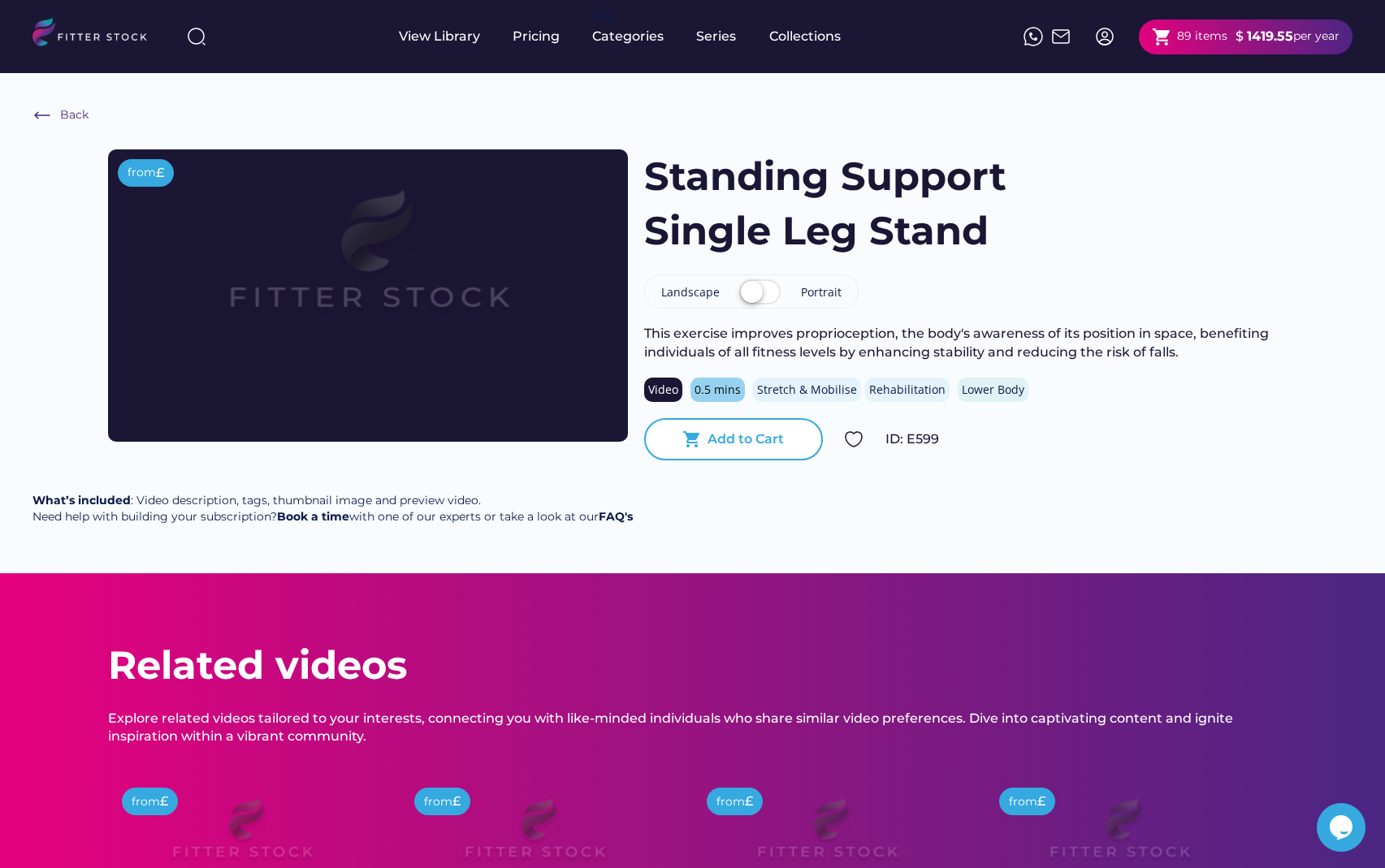
click at [722, 442] on div "Add to Cart" at bounding box center [745, 440] width 77 height 18
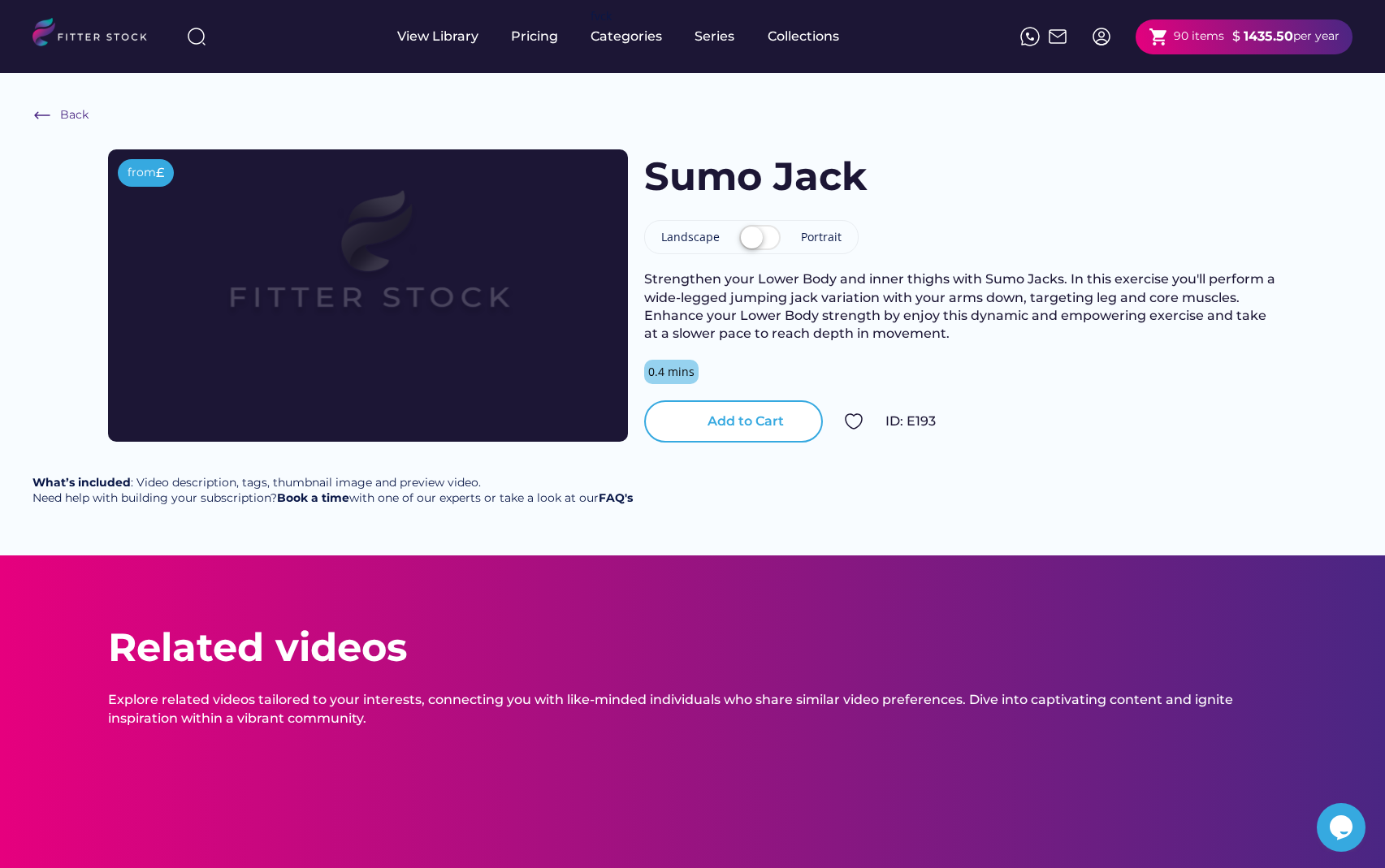
click at [755, 427] on div "Add to Cart" at bounding box center [745, 422] width 77 height 18
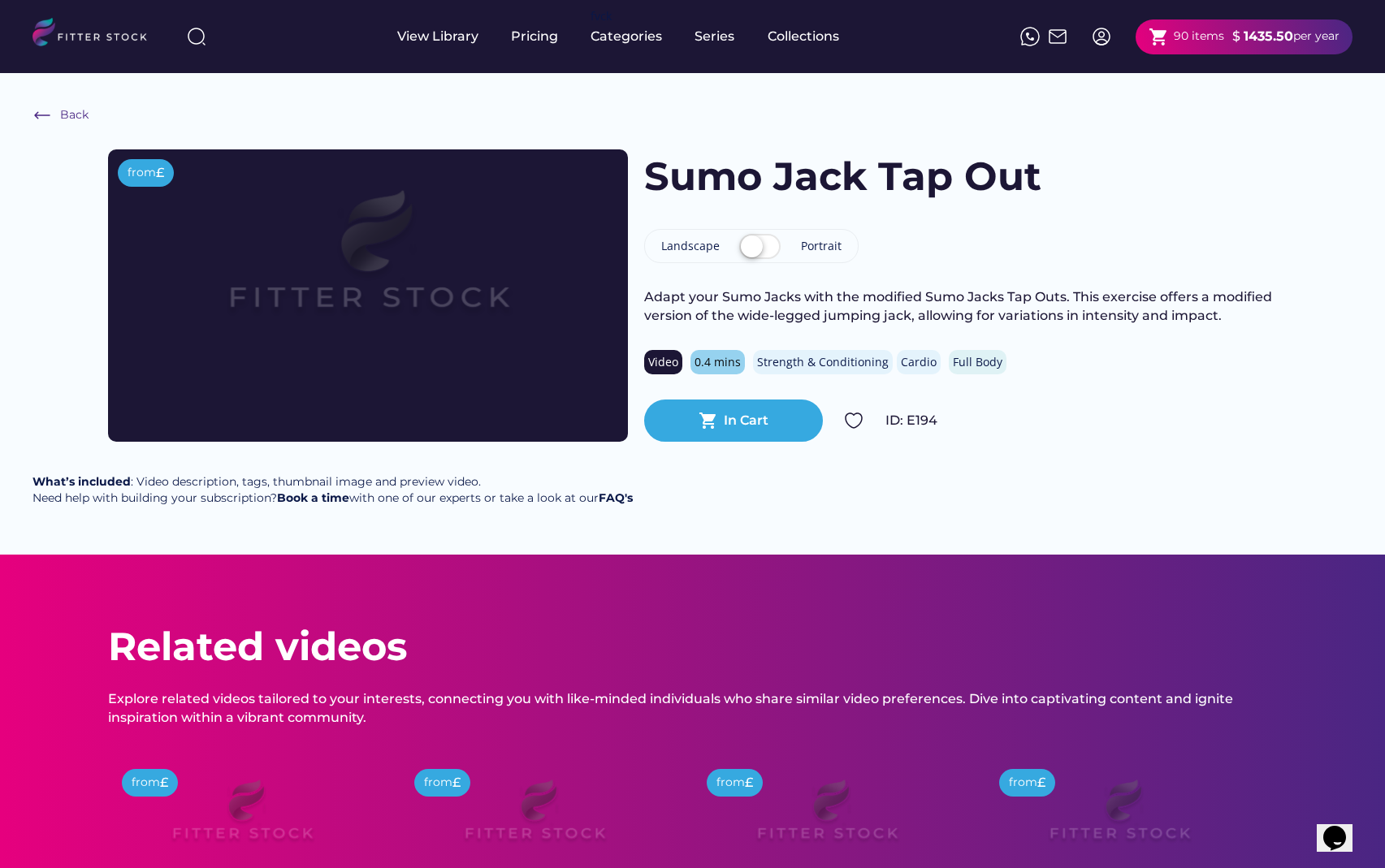
click at [781, 418] on div "shopping_cart In Cart" at bounding box center [733, 420] width 179 height 42
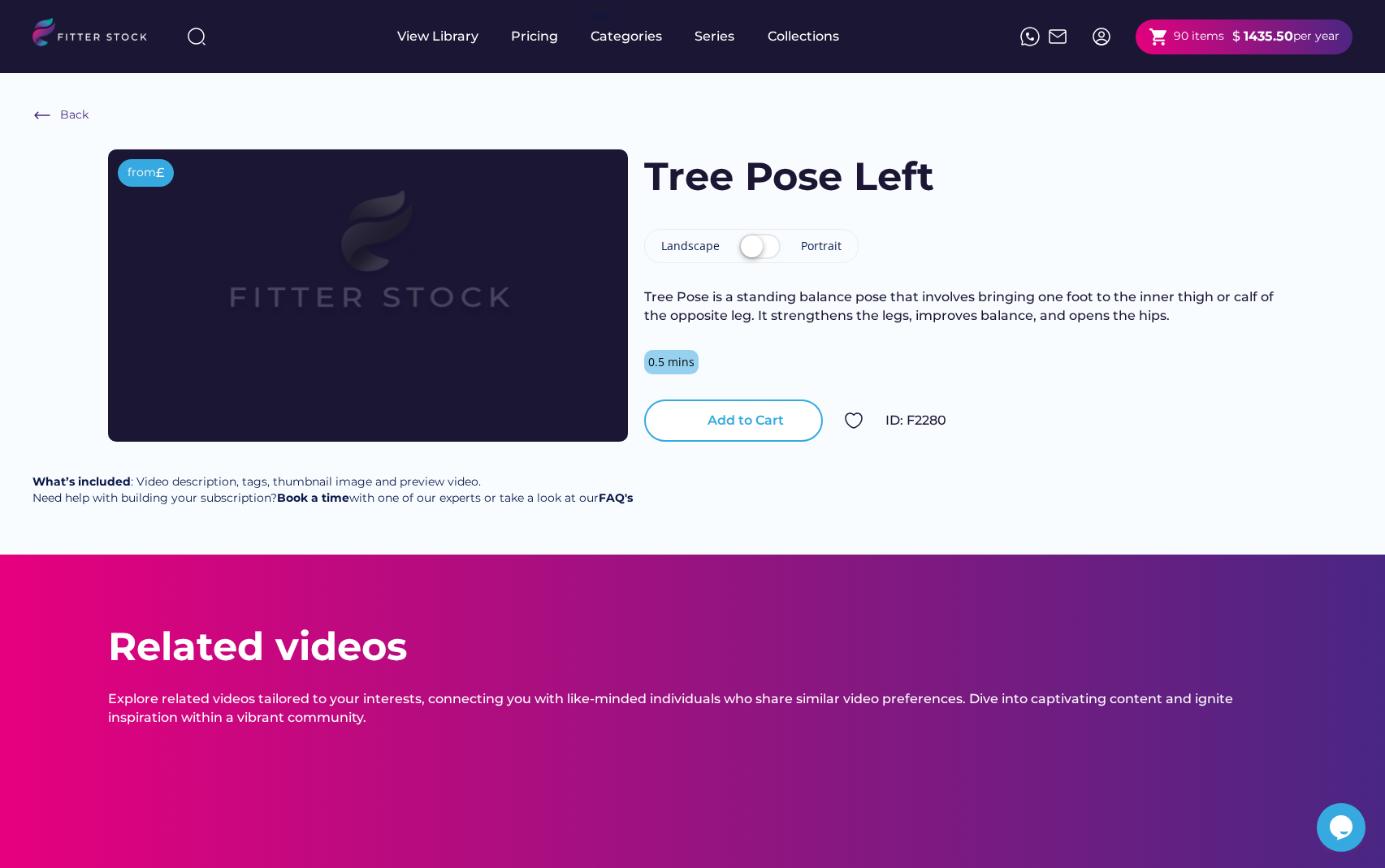
click at [768, 425] on div "Add to Cart" at bounding box center [745, 421] width 77 height 18
click at [763, 421] on div "Add to Cart" at bounding box center [745, 421] width 77 height 18
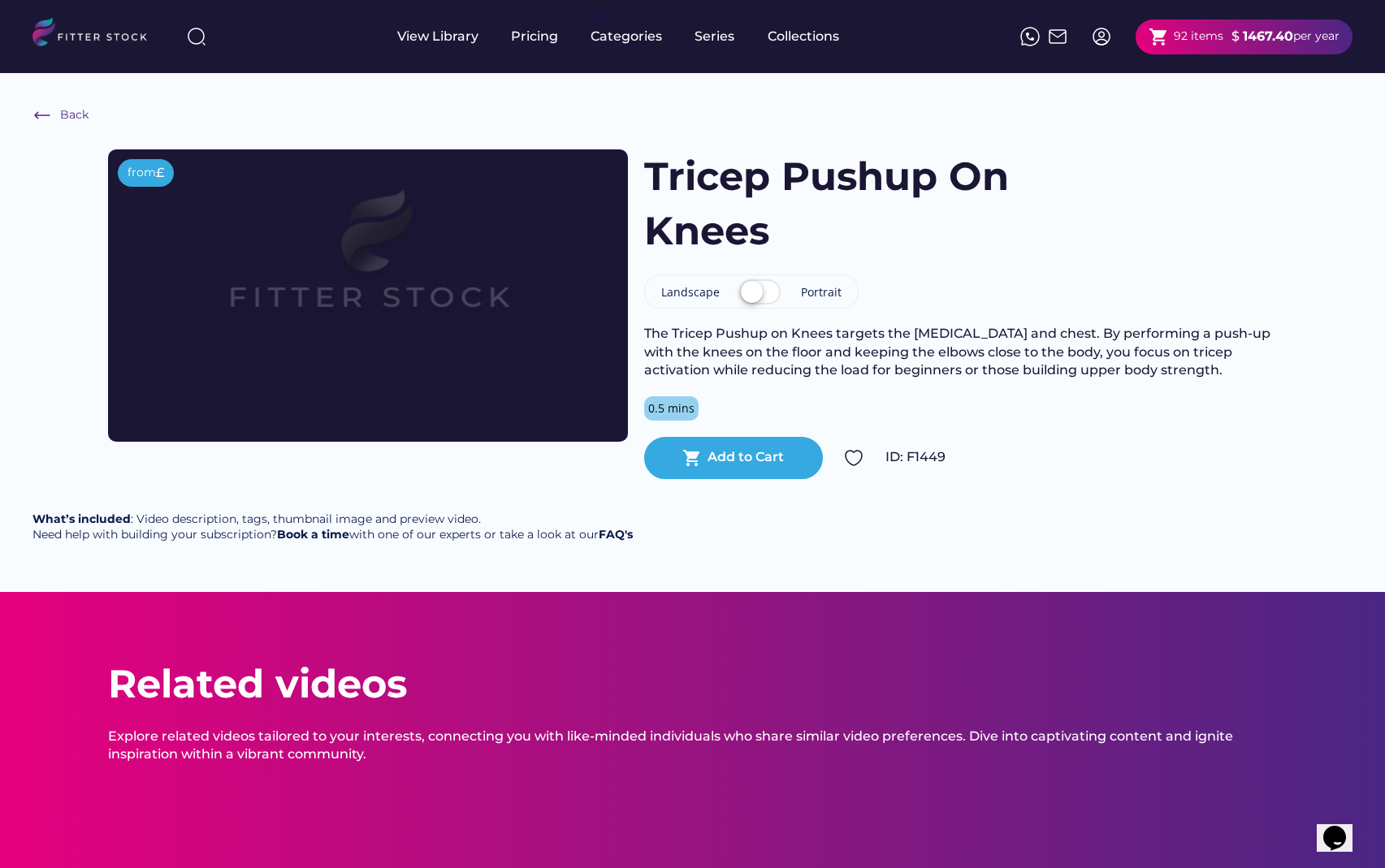
click at [760, 428] on div "Tricep Pushup On Knees Landscape Portrait The Tricep Pushup on Knees targets th…" at bounding box center [960, 314] width 633 height 329
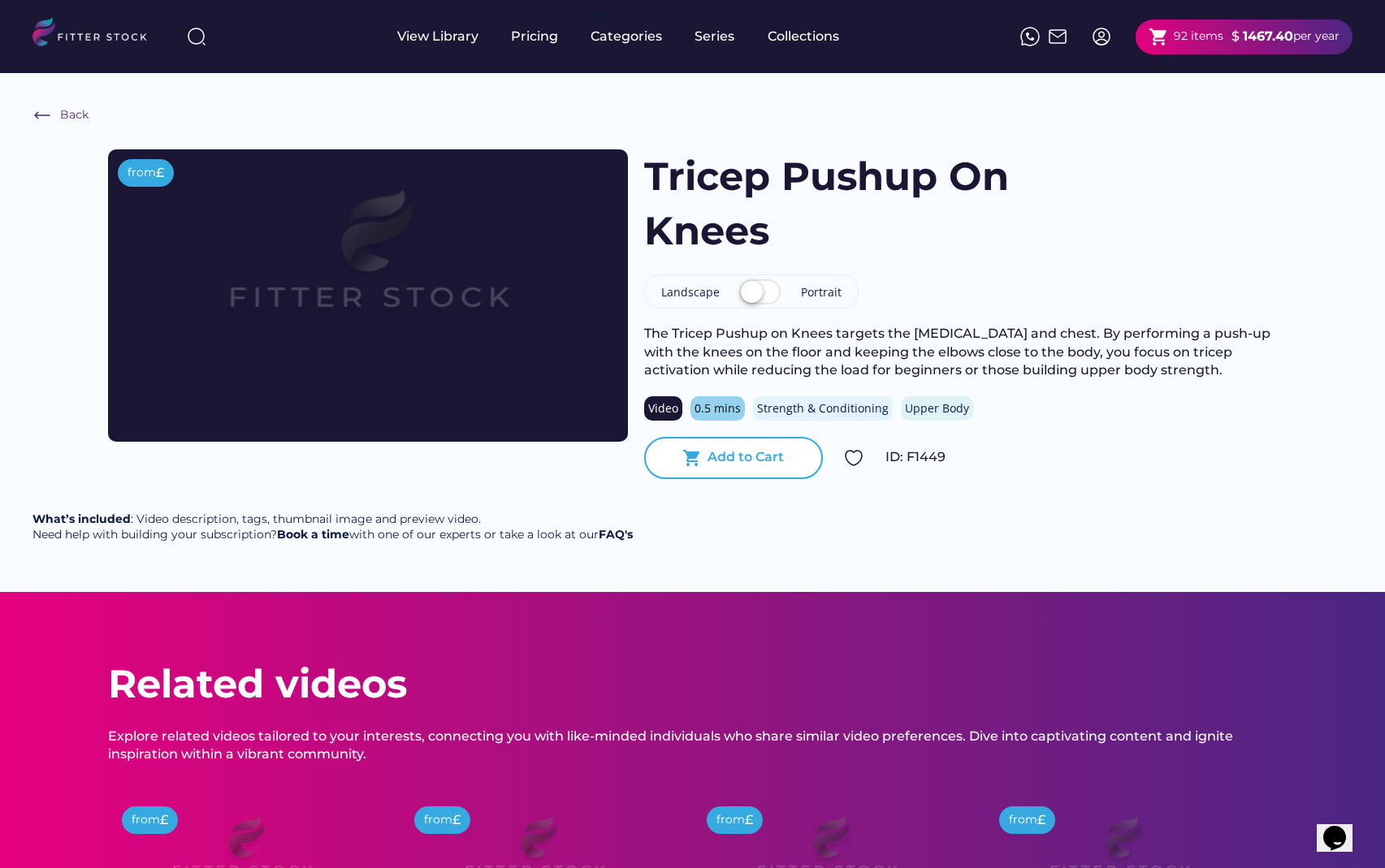
click at [754, 451] on div "Add to Cart" at bounding box center [745, 457] width 77 height 18
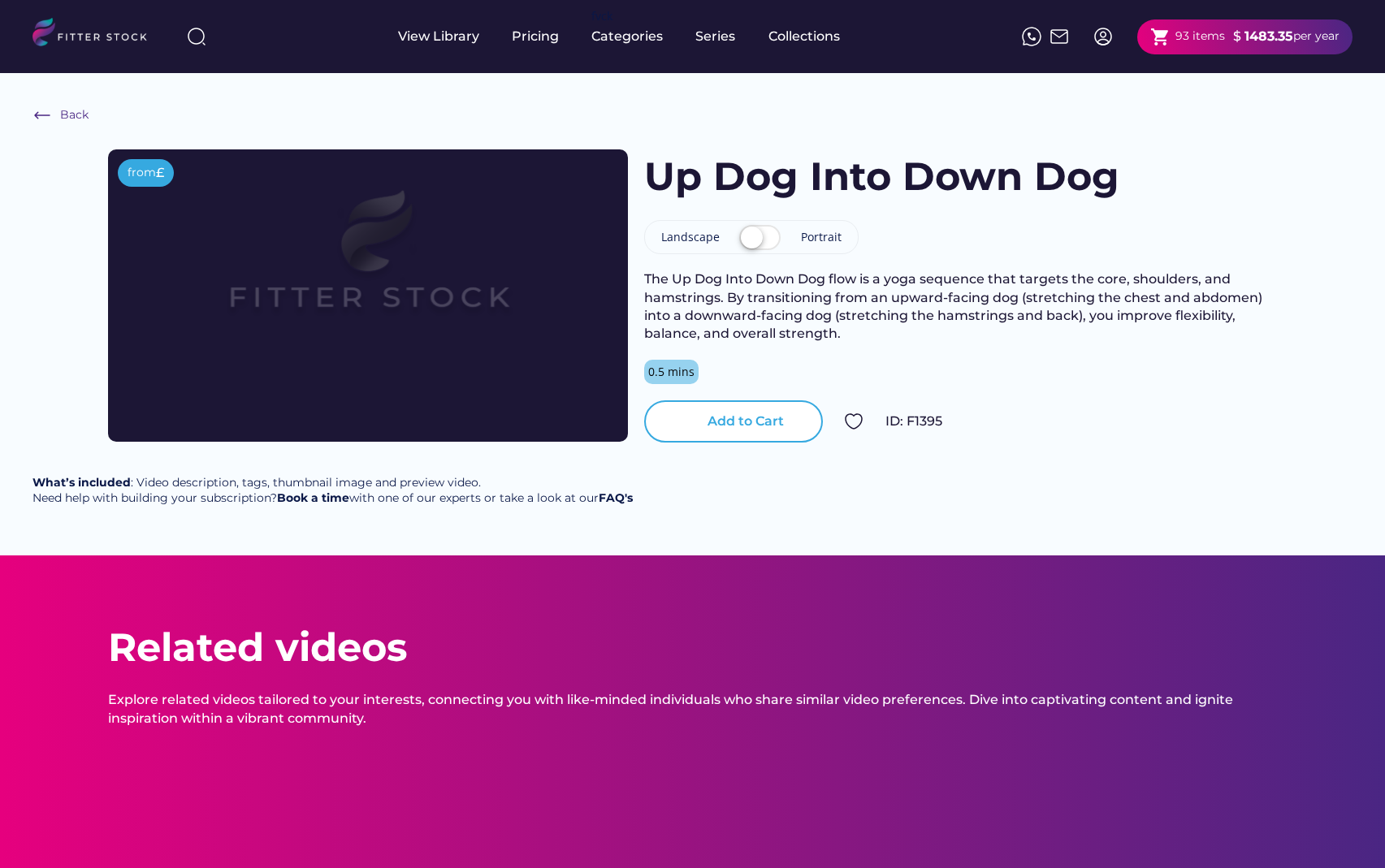
click at [731, 427] on div "Add to Cart" at bounding box center [745, 422] width 77 height 18
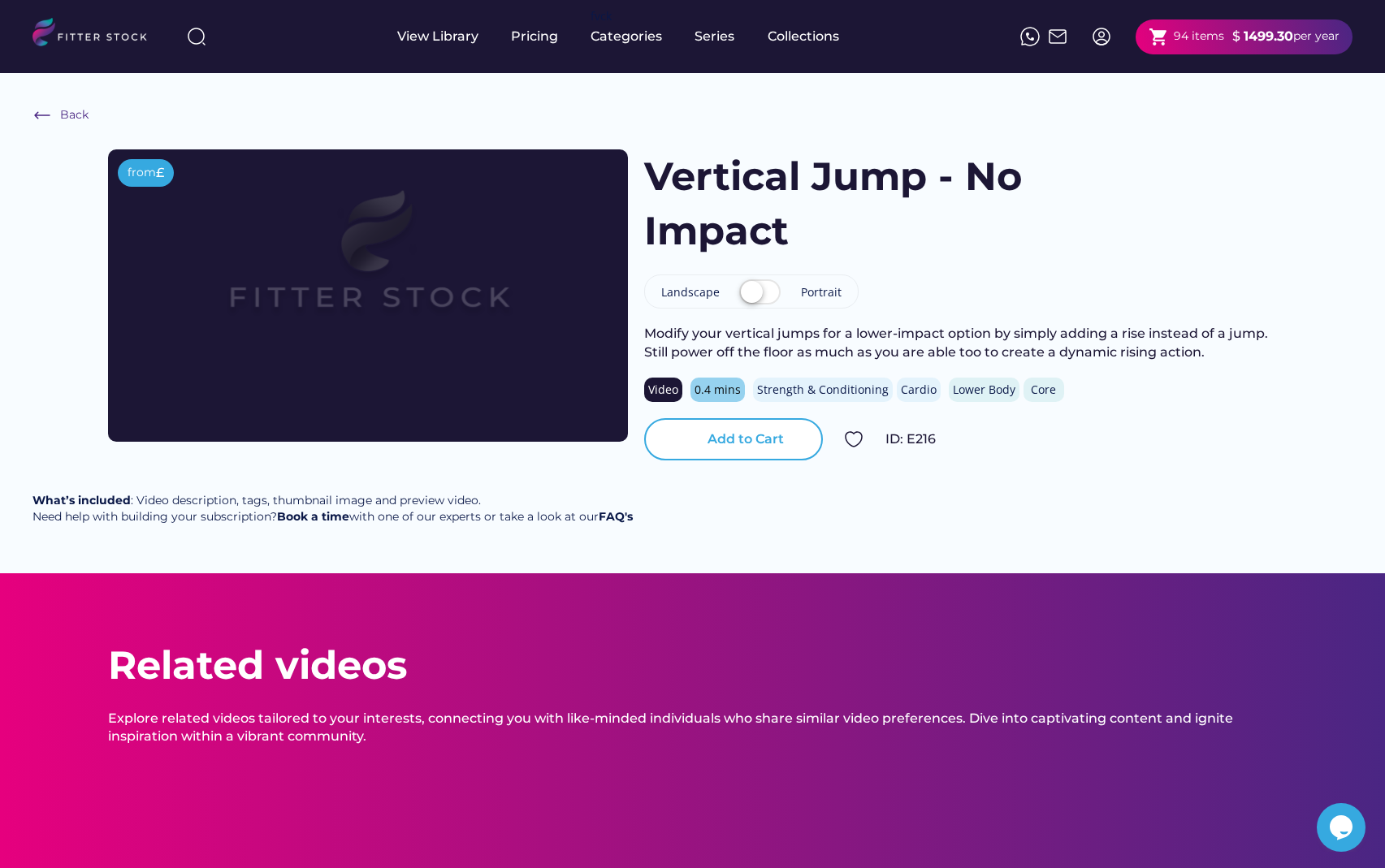
click at [741, 433] on div "Add to Cart" at bounding box center [745, 440] width 77 height 18
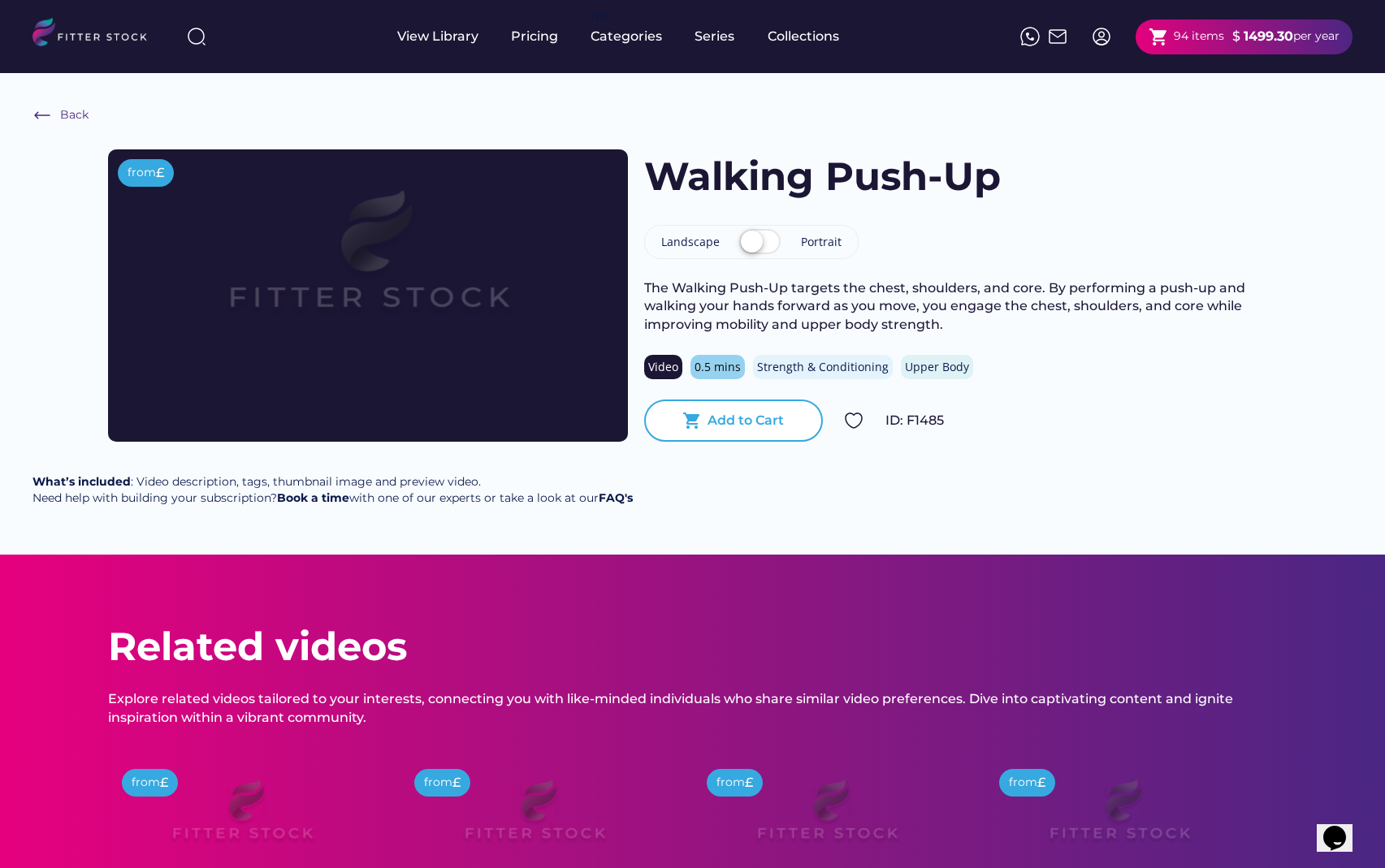
click at [732, 423] on div "Add to Cart" at bounding box center [745, 421] width 77 height 18
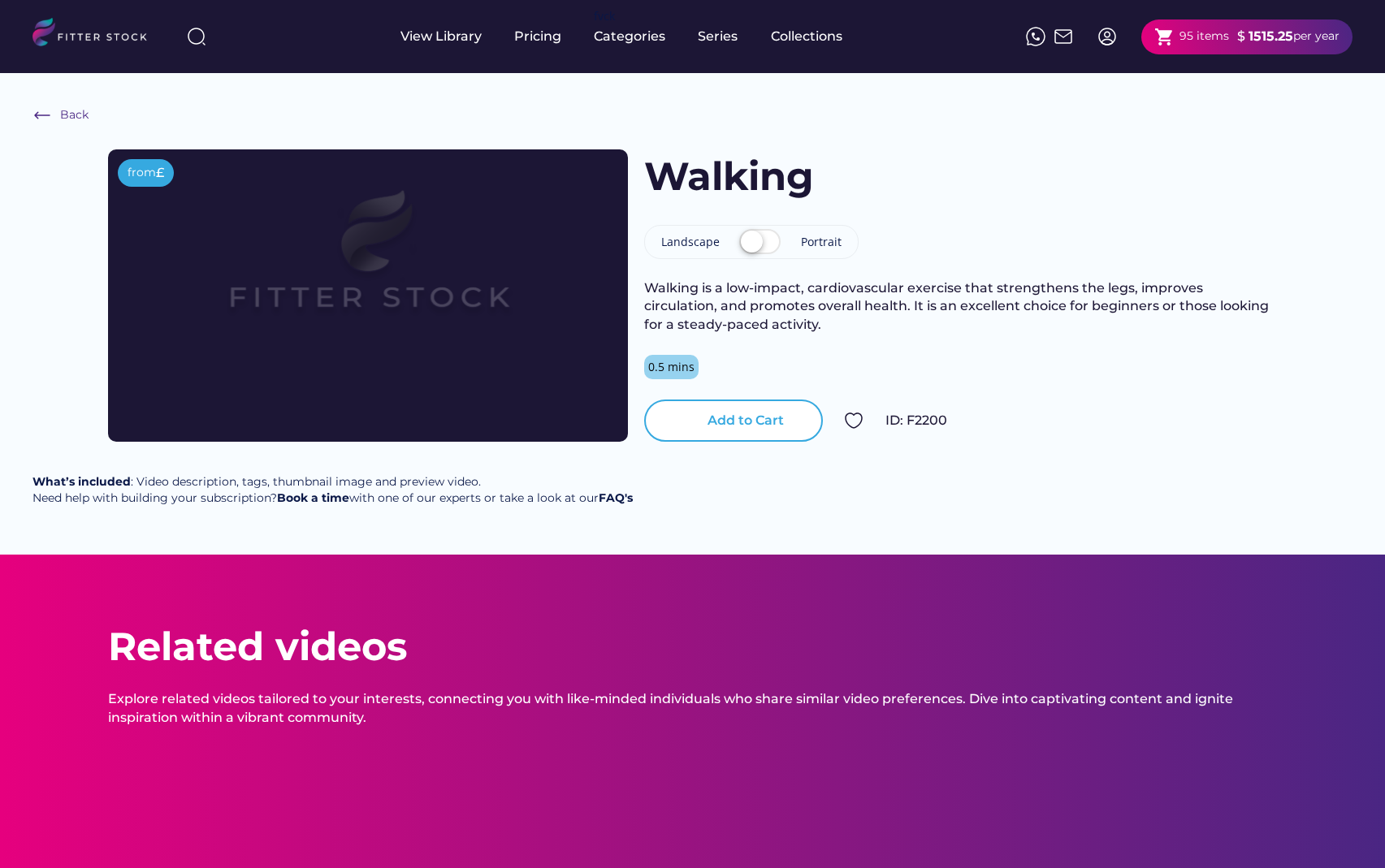
click at [735, 425] on div "Add to Cart" at bounding box center [745, 421] width 77 height 18
click at [752, 418] on div "Add to Cart" at bounding box center [745, 421] width 77 height 18
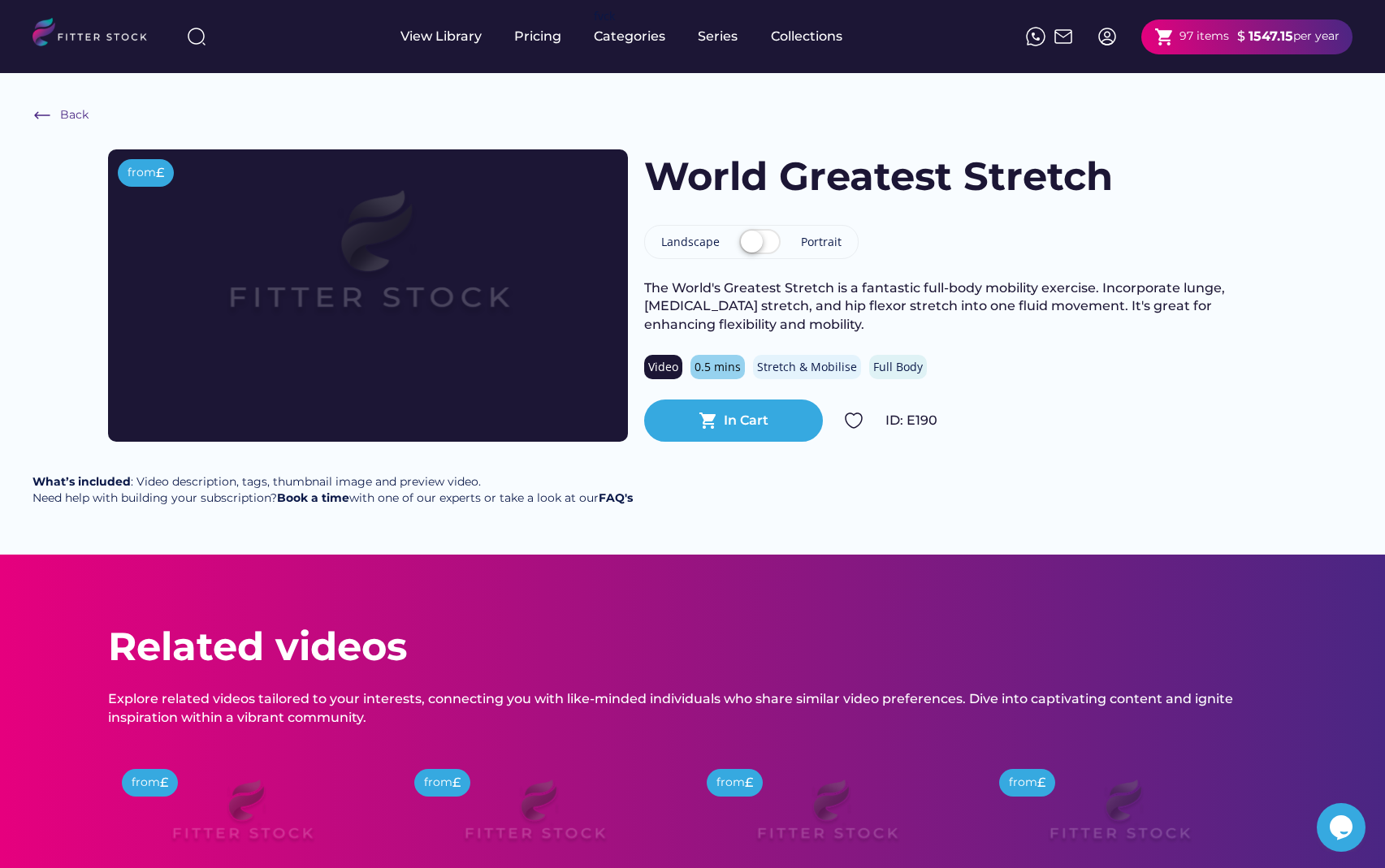
click at [741, 424] on div "In Cart" at bounding box center [746, 421] width 44 height 18
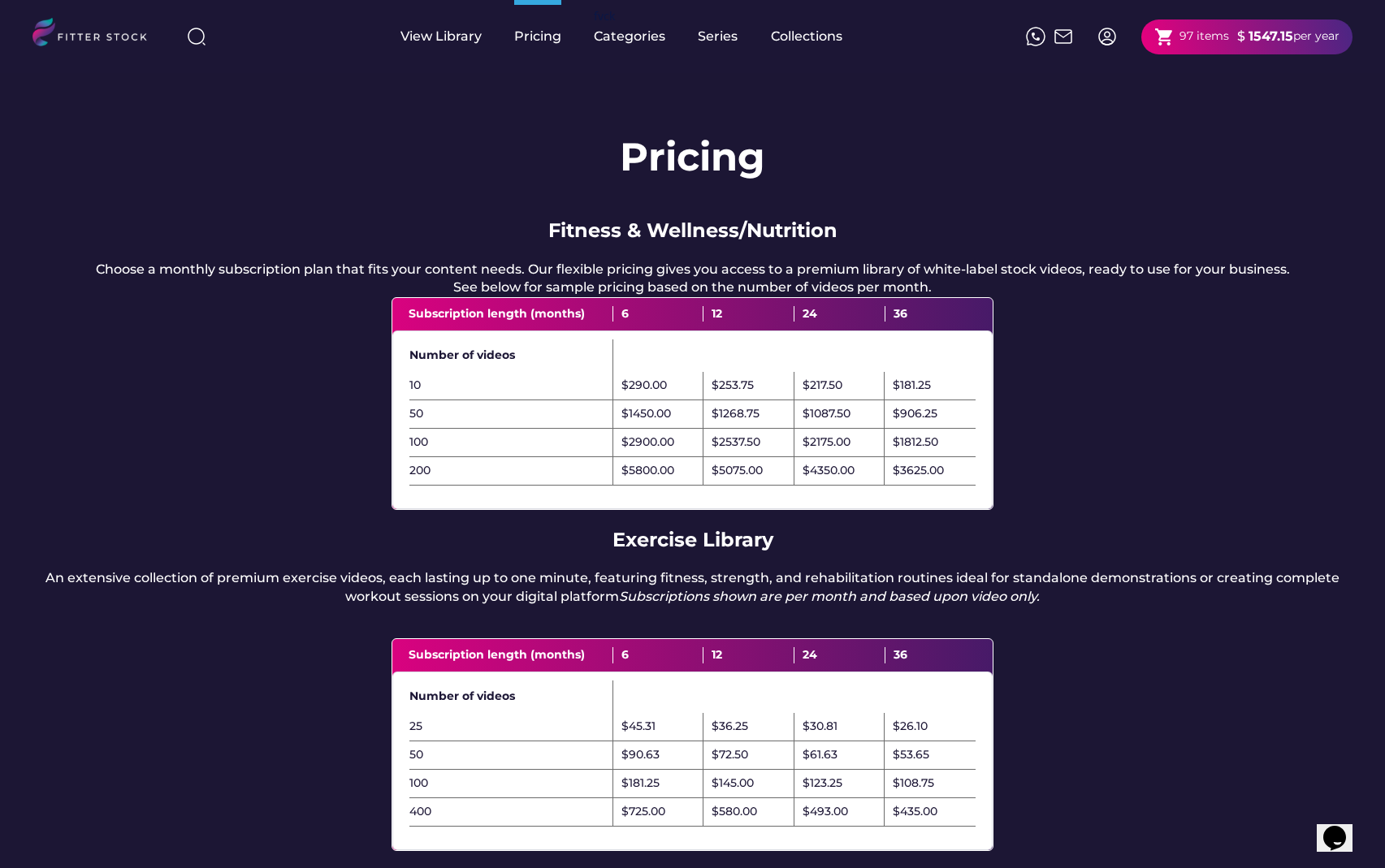
click at [132, 39] on img at bounding box center [96, 35] width 128 height 33
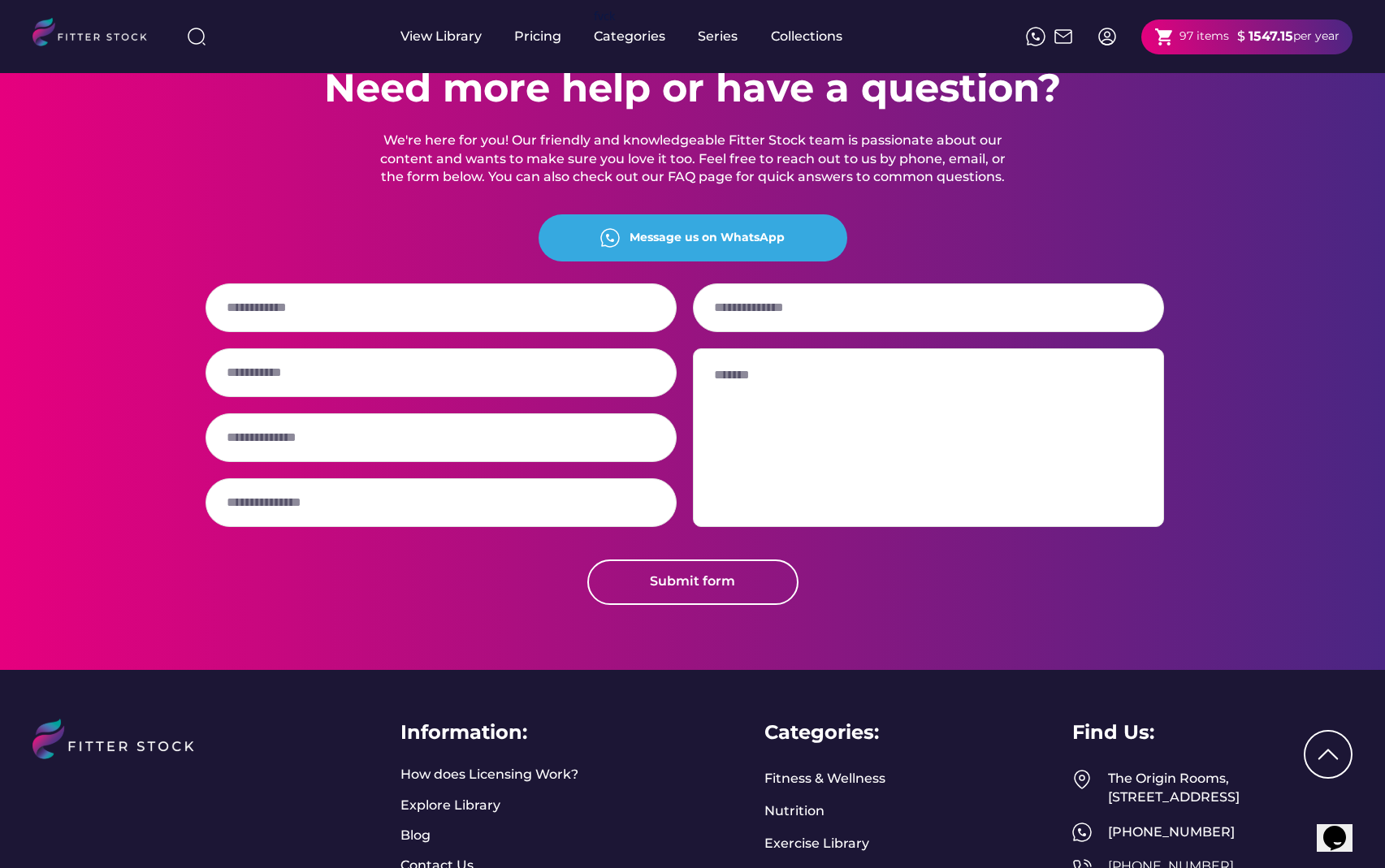
scroll to position [4055, 0]
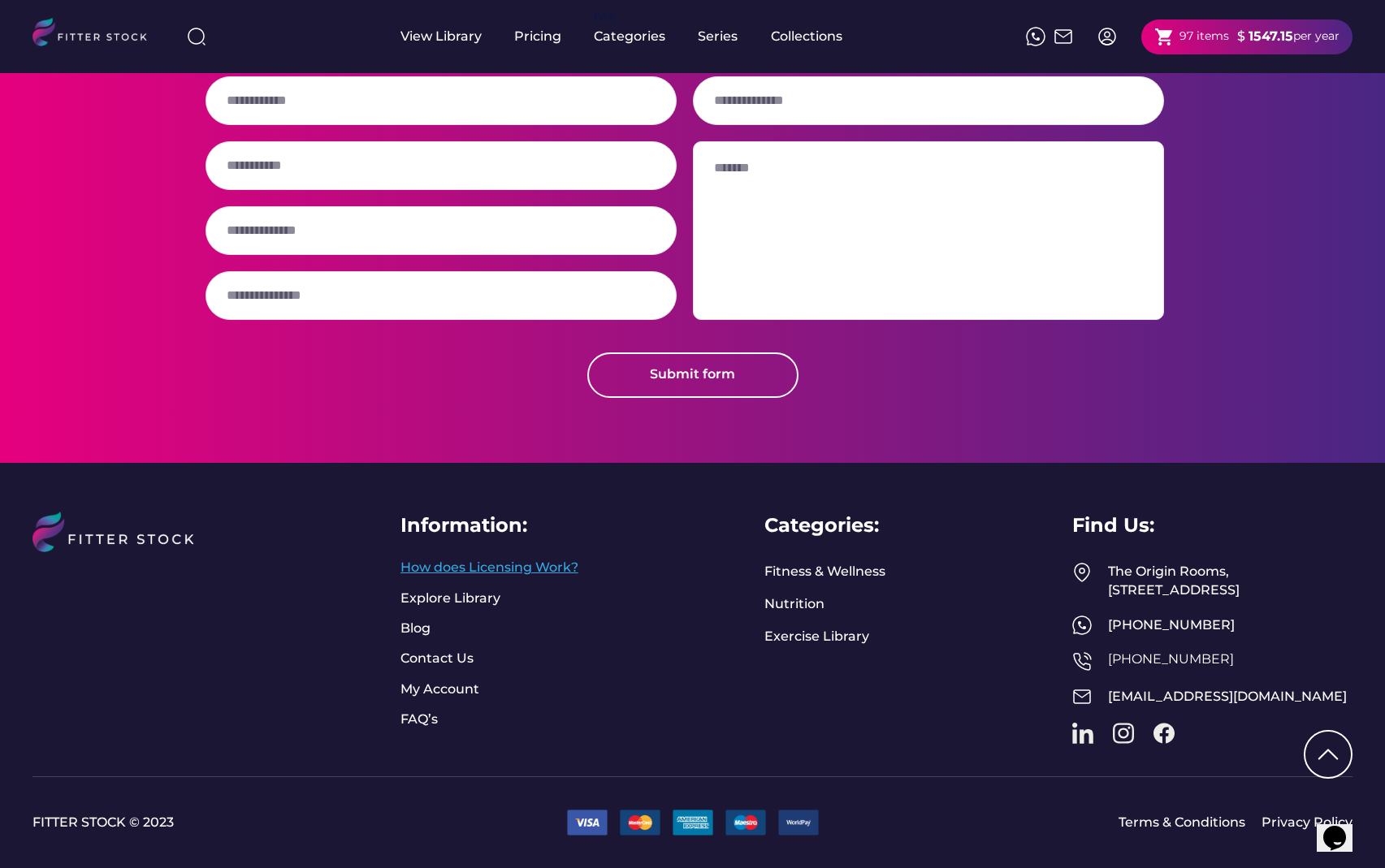
click at [528, 559] on link "How does Licensing Work?" at bounding box center [489, 568] width 178 height 18
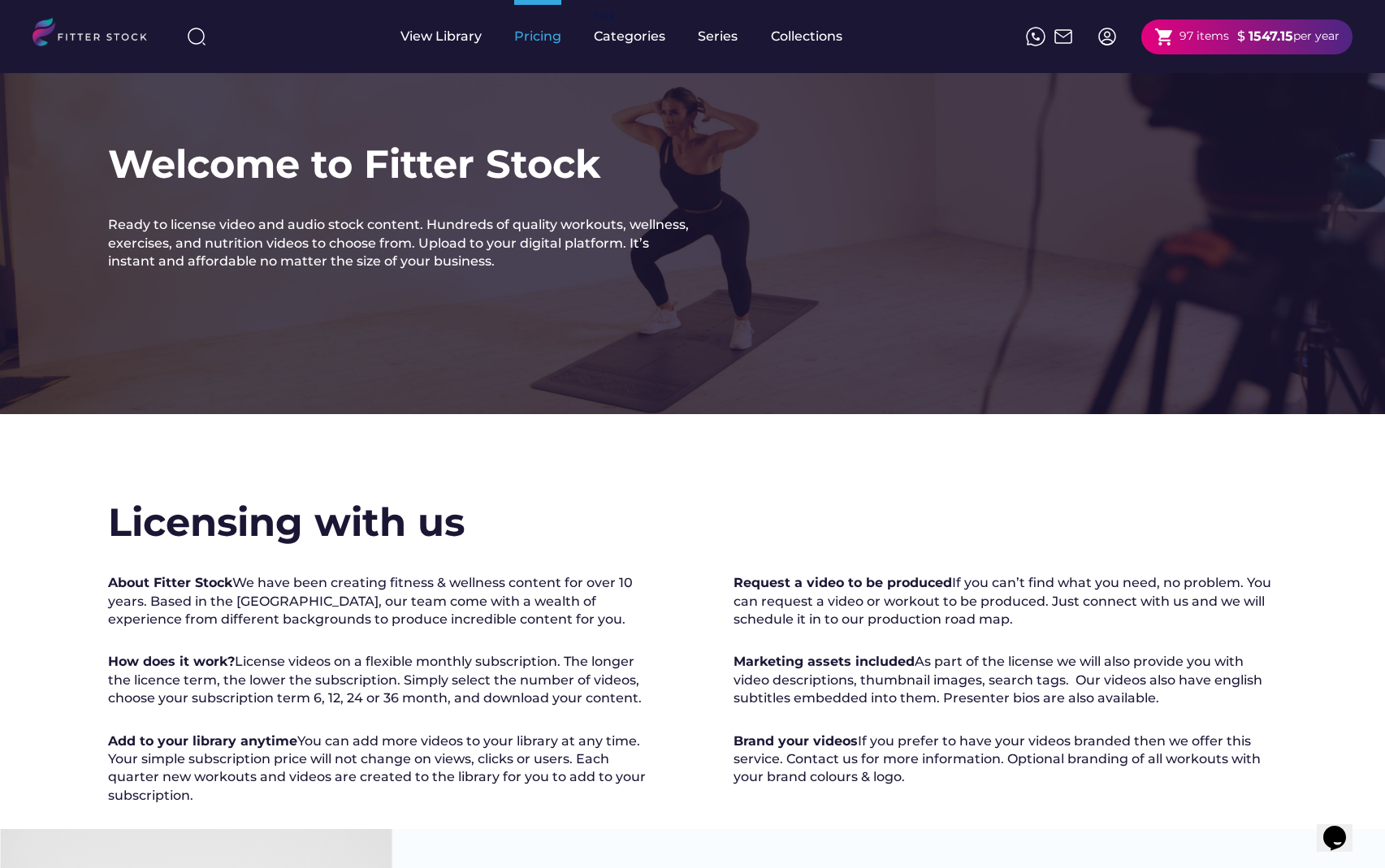
click at [519, 35] on div "Pricing" at bounding box center [537, 37] width 47 height 18
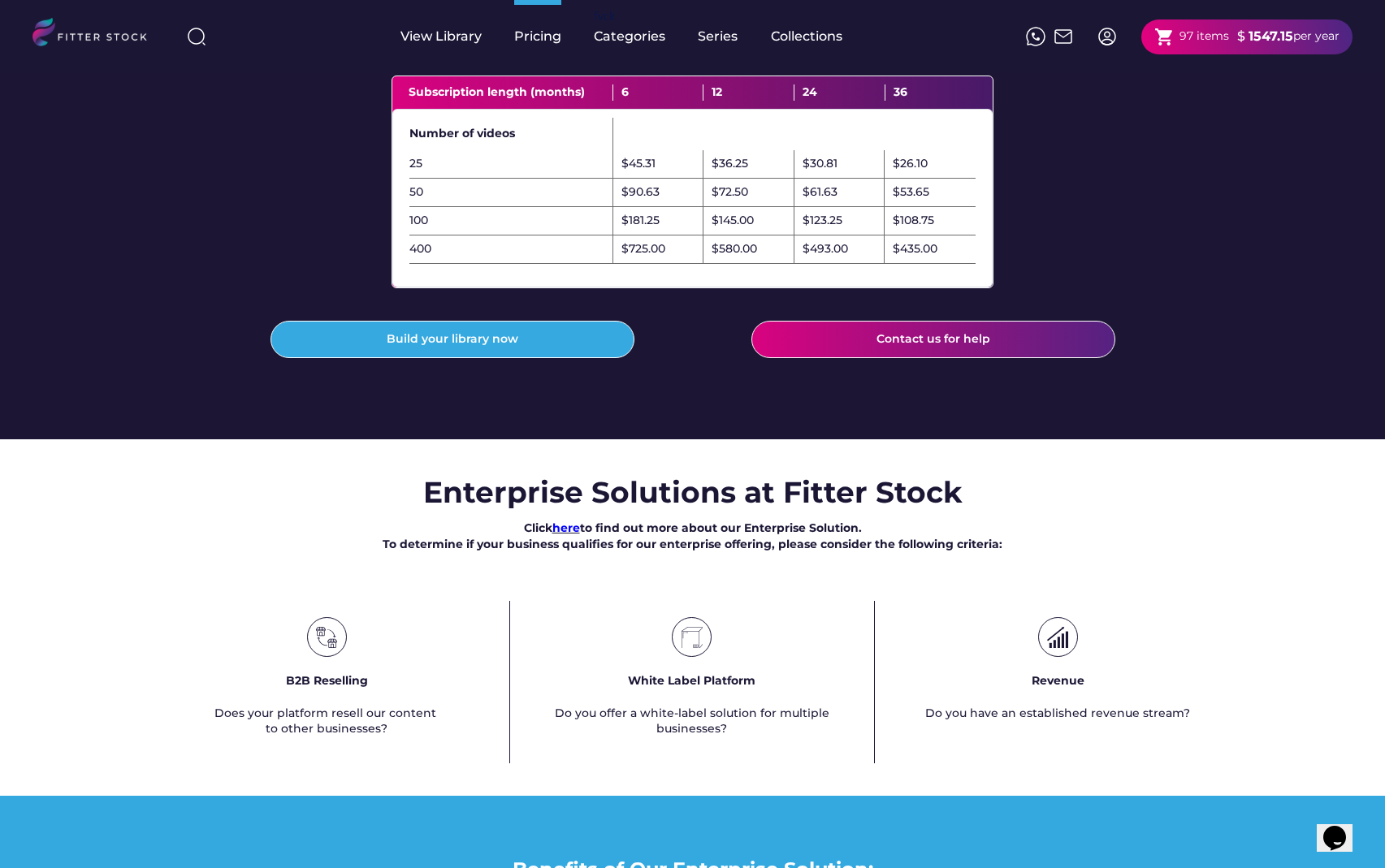
scroll to position [638, 0]
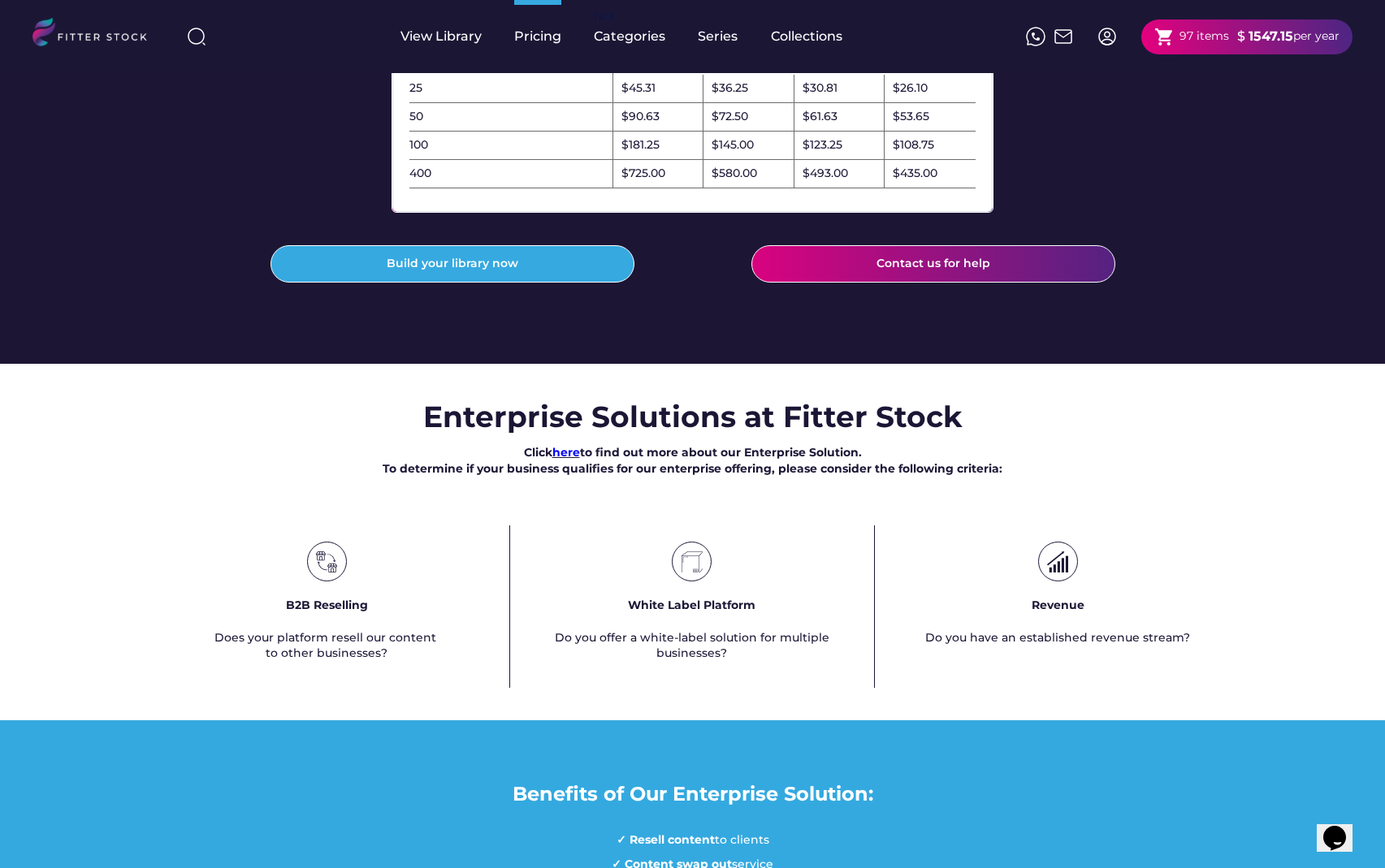
click at [563, 460] on font "here" at bounding box center [567, 453] width 28 height 15
click at [1195, 42] on div "97 items" at bounding box center [1204, 37] width 49 height 16
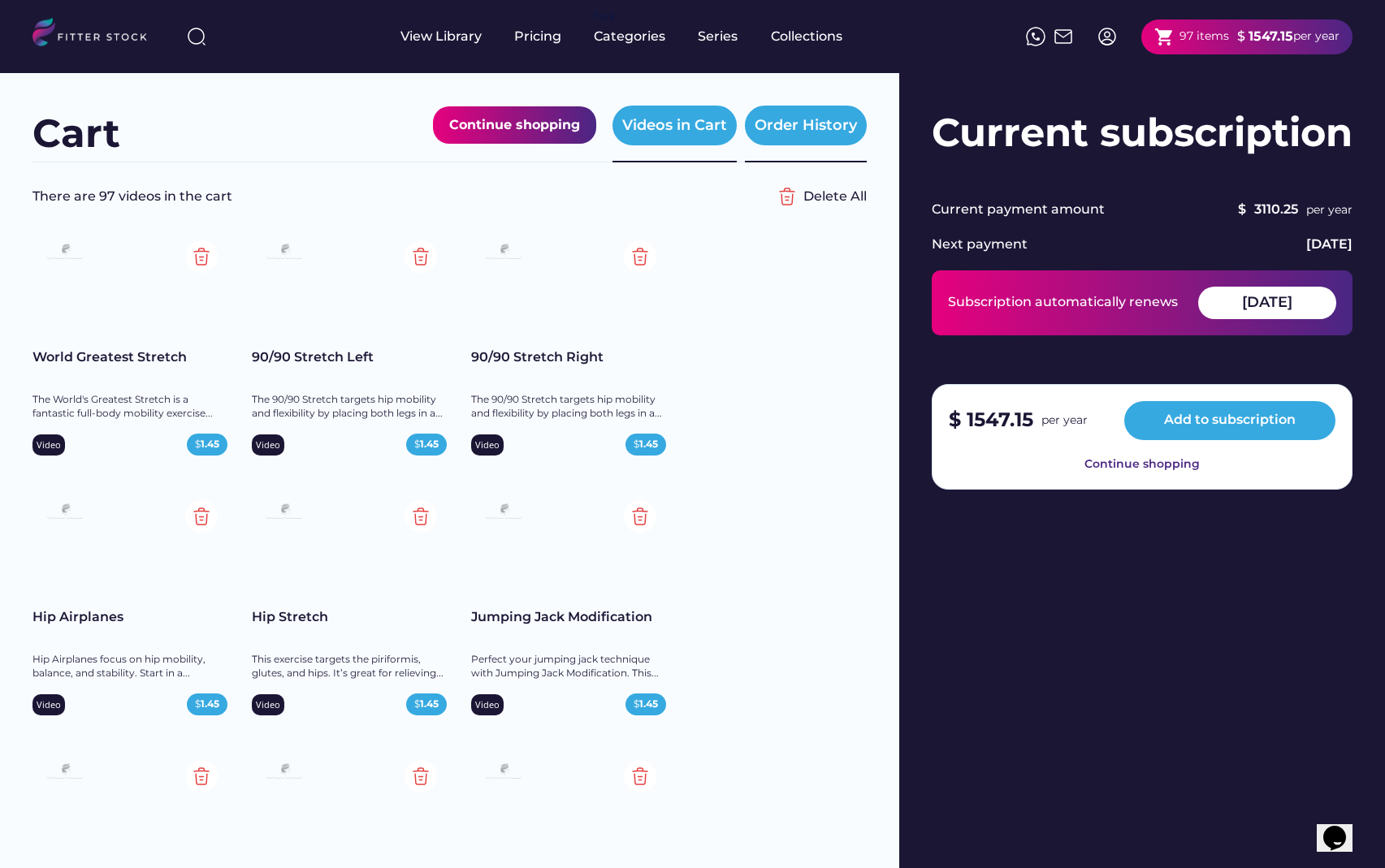
click at [766, 112] on div "Order History" at bounding box center [805, 125] width 122 height 40
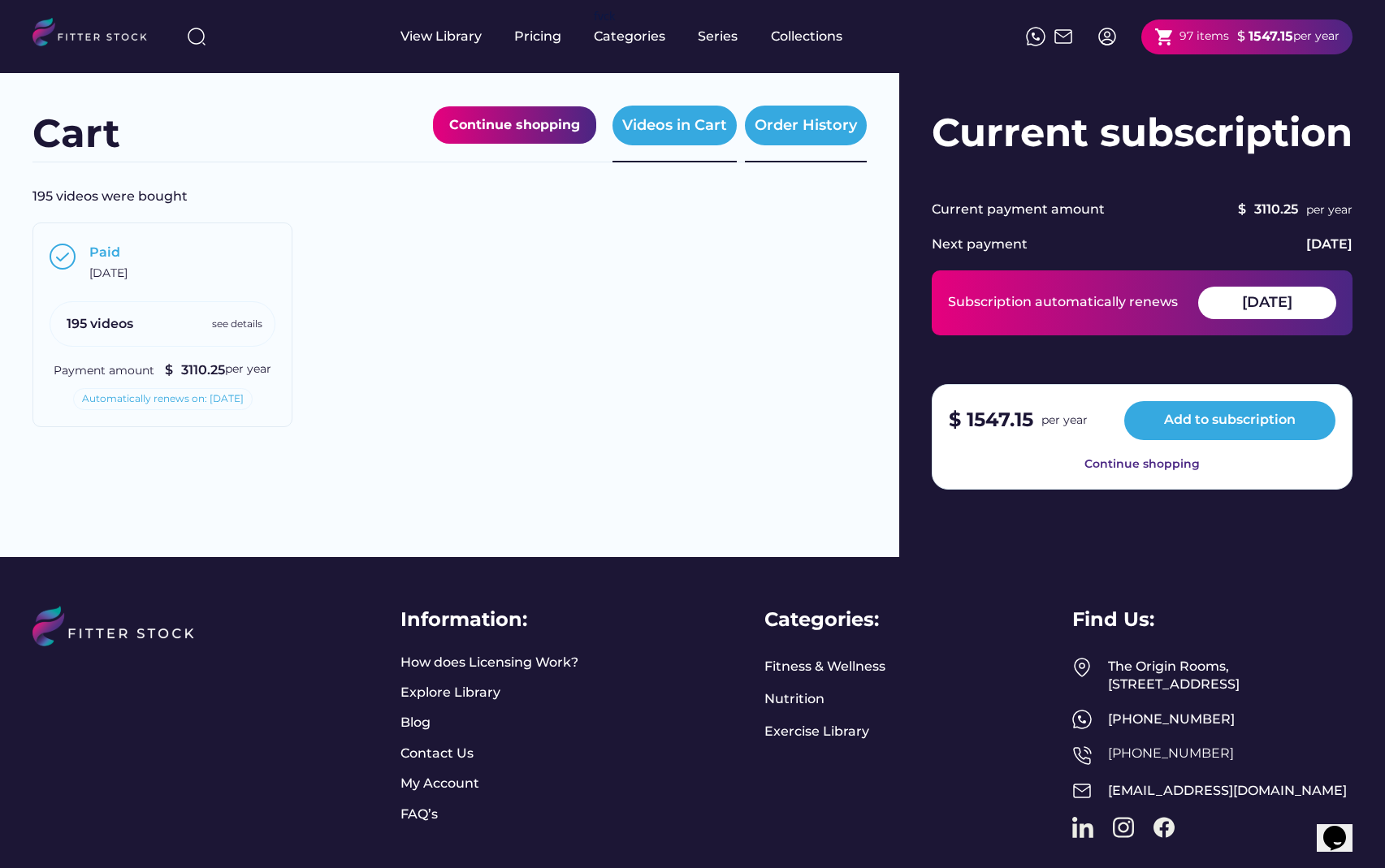
click at [681, 132] on div "Videos in Cart" at bounding box center [674, 125] width 105 height 21
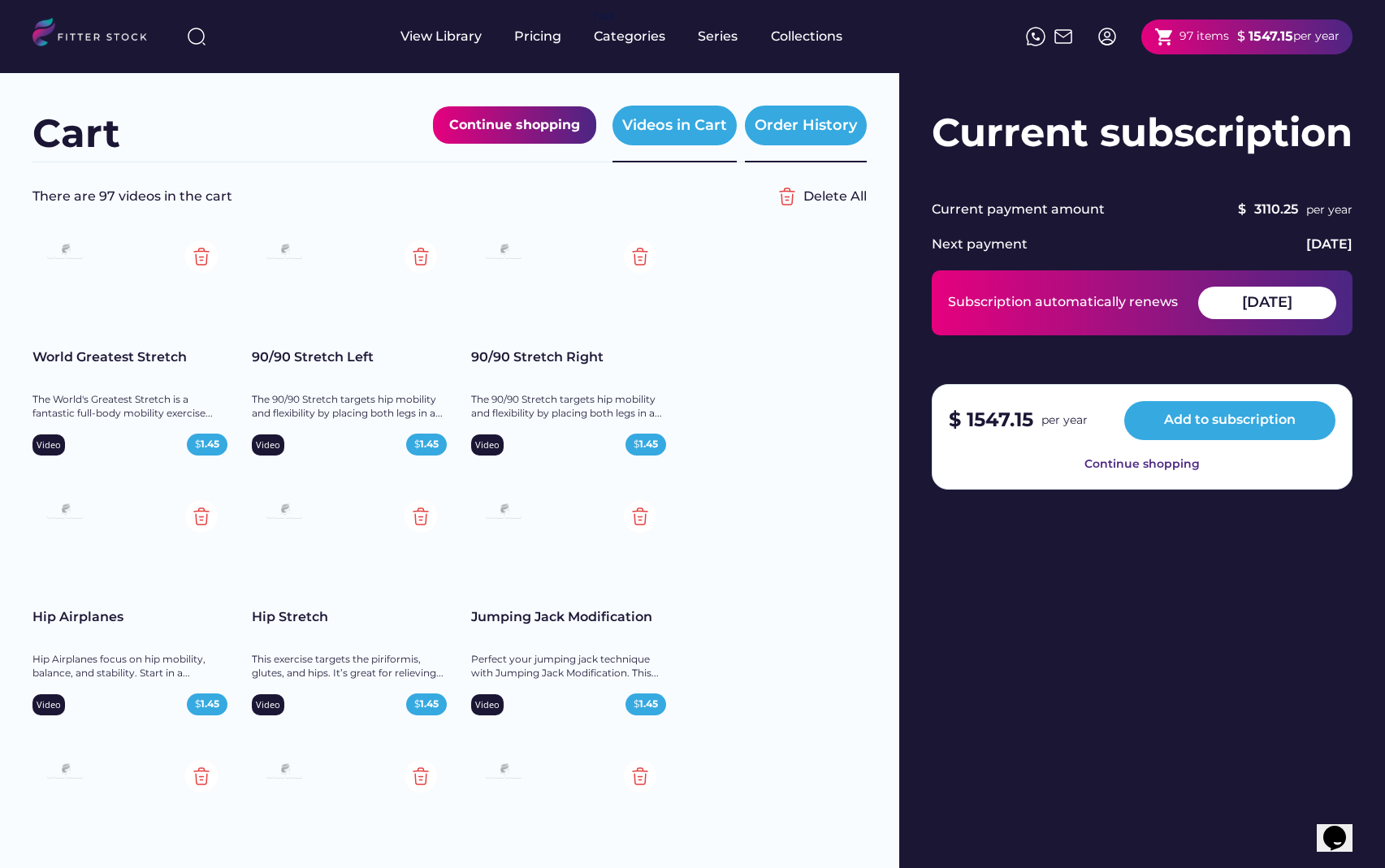
click at [804, 129] on div "Order History" at bounding box center [805, 125] width 102 height 21
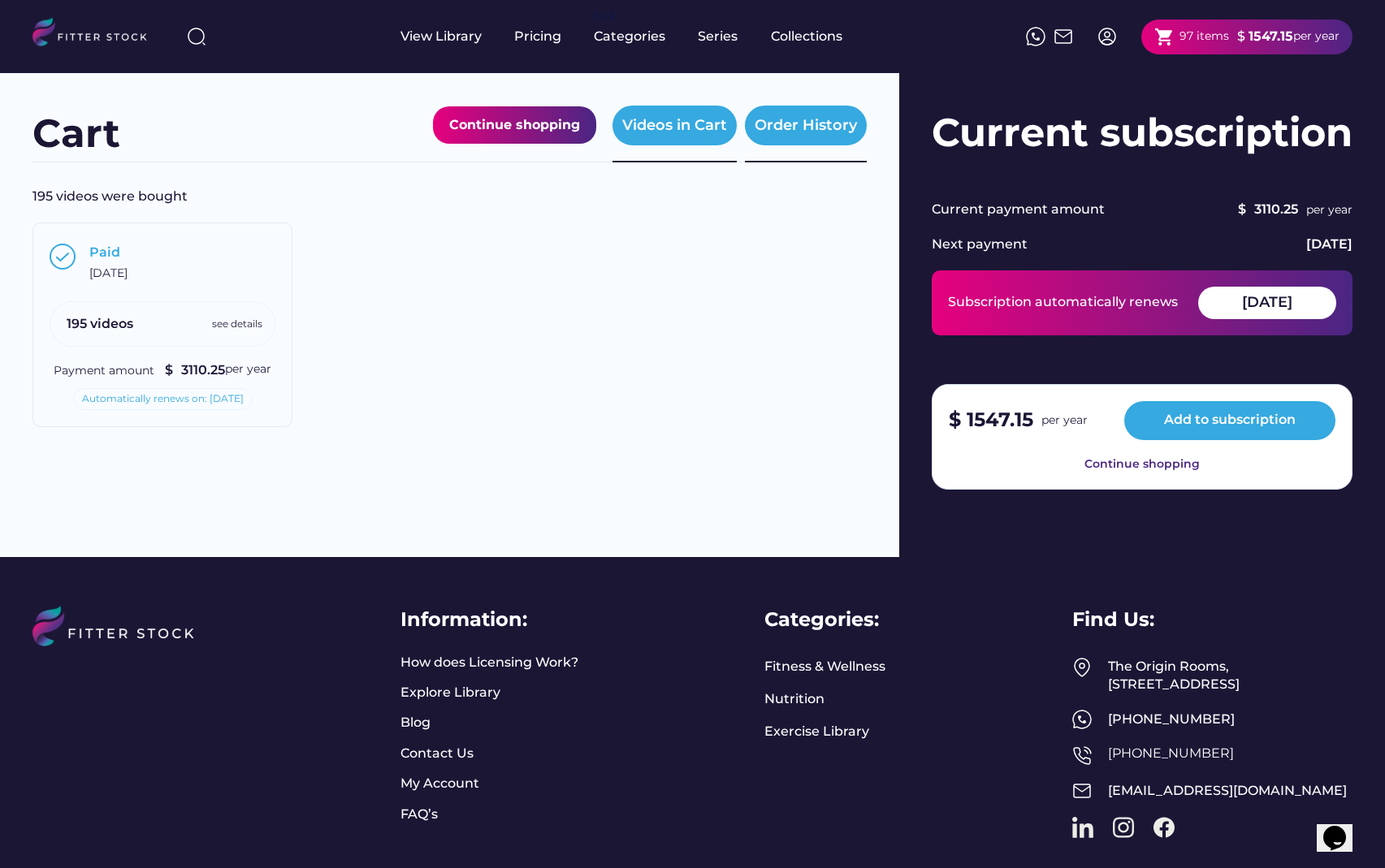
click at [684, 129] on div "Videos in Cart" at bounding box center [674, 125] width 105 height 21
